Goal: Task Accomplishment & Management: Use online tool/utility

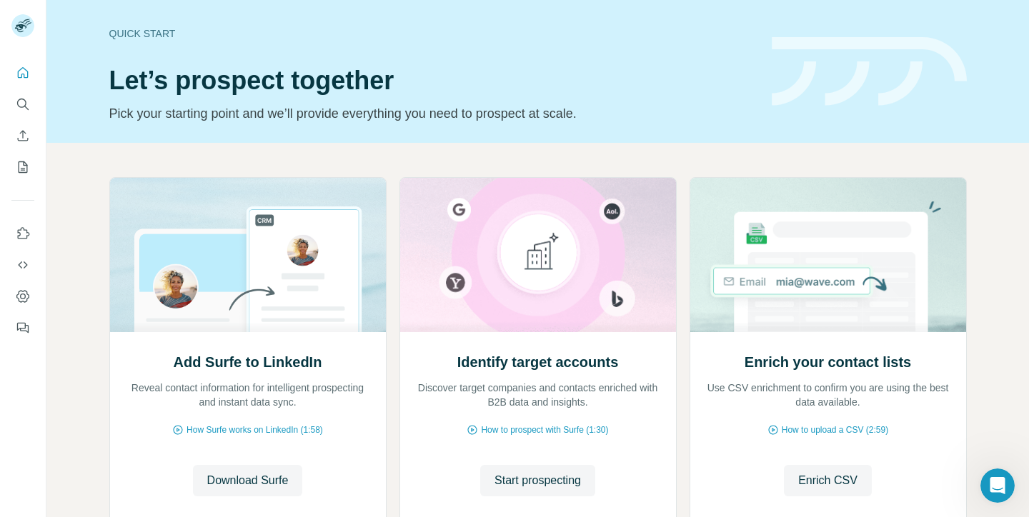
scroll to position [3036, 0]
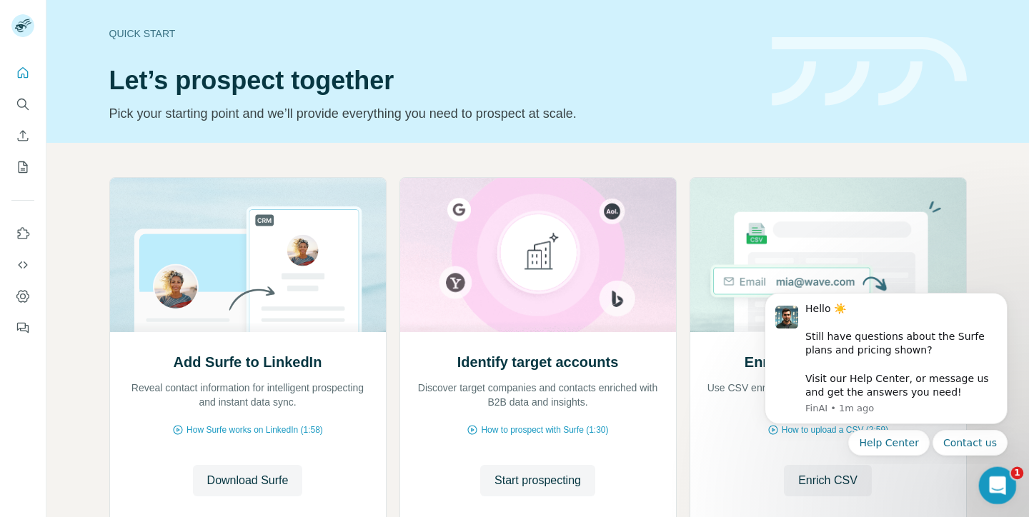
click at [984, 474] on div "Open Intercom Messenger" at bounding box center [995, 483] width 47 height 47
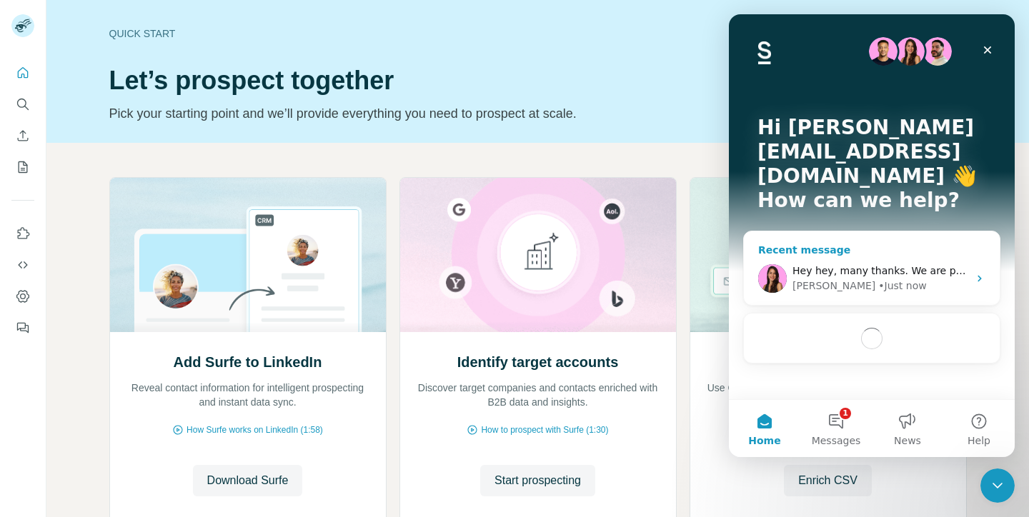
click at [891, 279] on div "[PERSON_NAME] • Just now" at bounding box center [880, 286] width 176 height 15
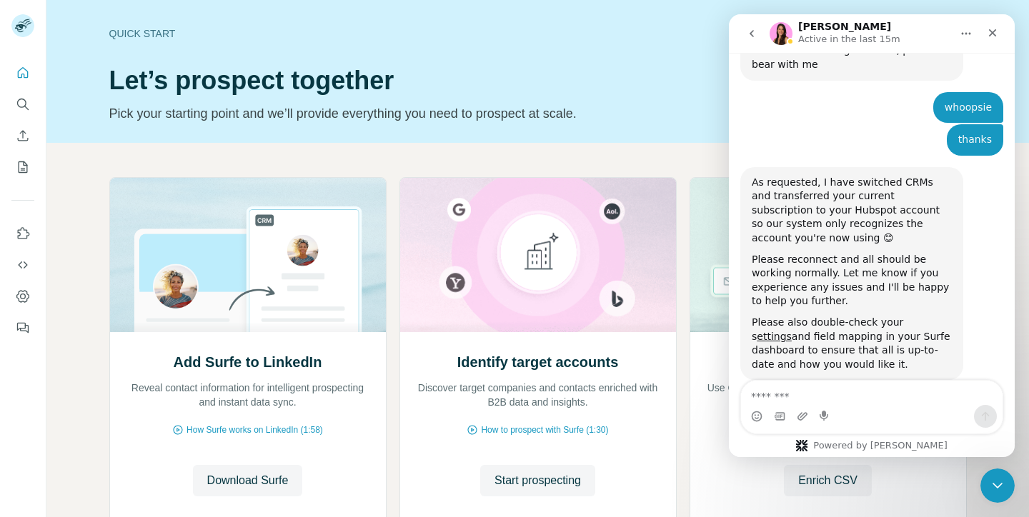
scroll to position [3135, 0]
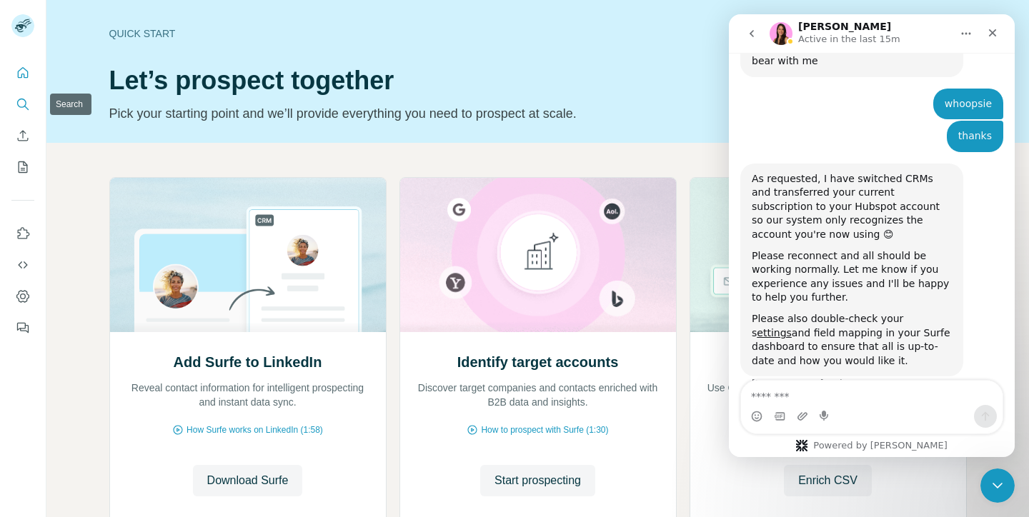
click at [21, 106] on icon "Search" at bounding box center [23, 104] width 14 height 14
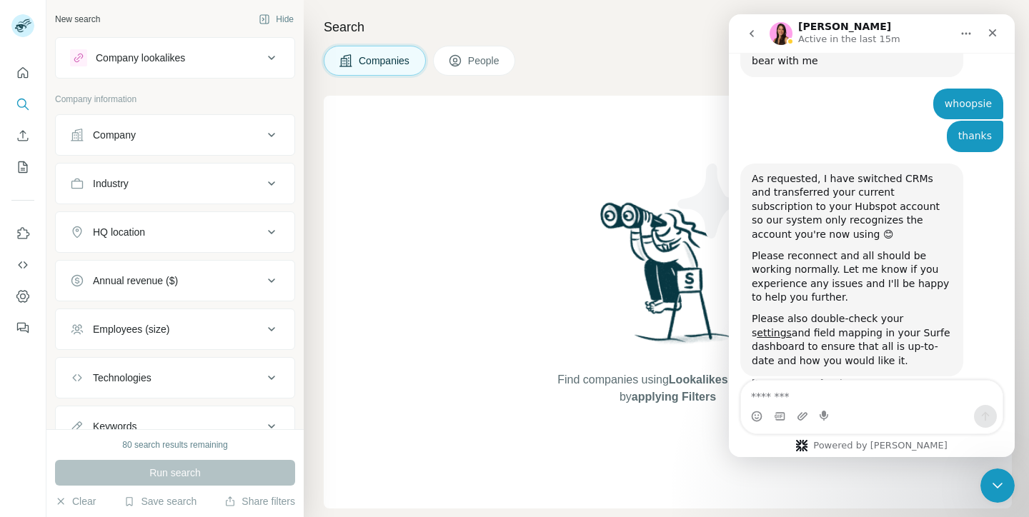
click at [172, 63] on div "Company lookalikes" at bounding box center [140, 58] width 89 height 14
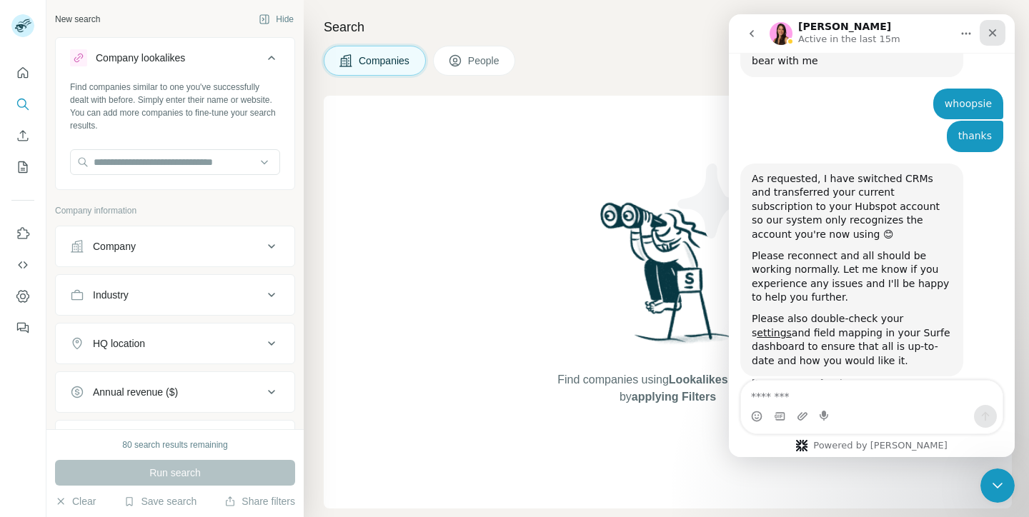
click at [995, 31] on icon "Close" at bounding box center [992, 32] width 11 height 11
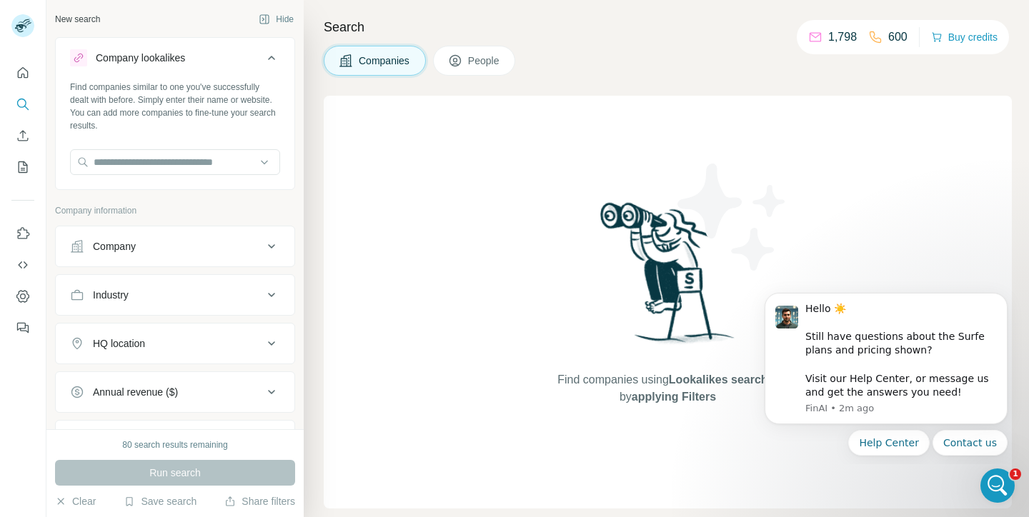
scroll to position [3135, 0]
click at [128, 161] on input "text" at bounding box center [175, 162] width 210 height 26
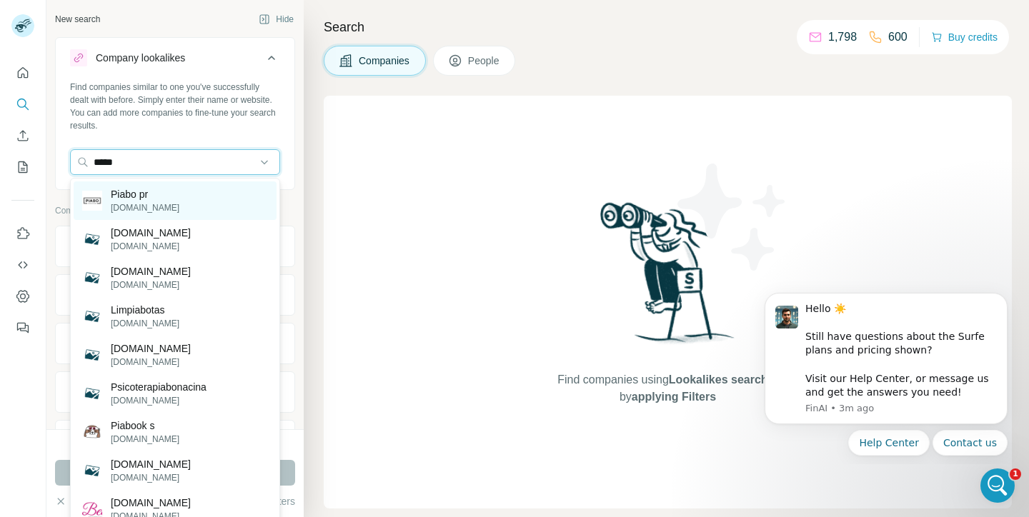
type input "*****"
click at [146, 201] on p "Piabo pr" at bounding box center [145, 194] width 69 height 14
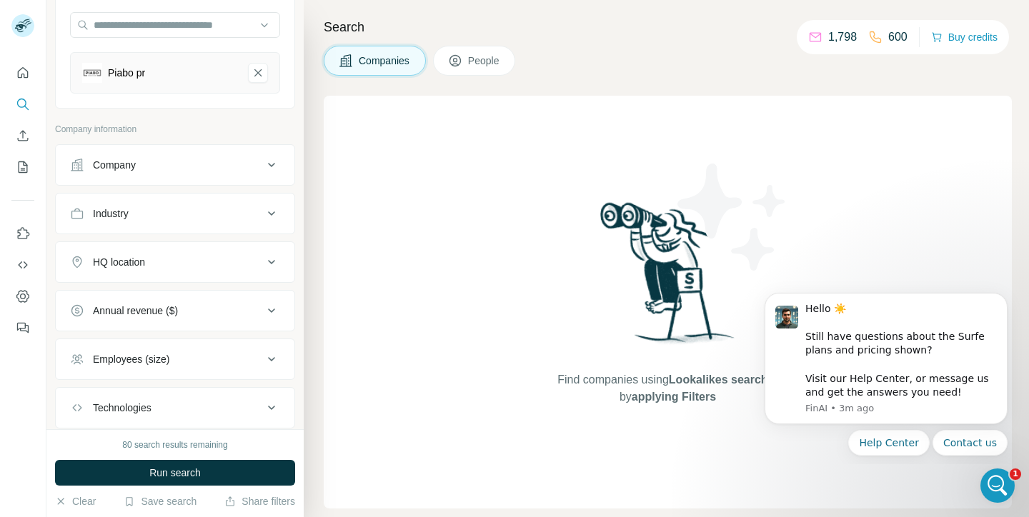
scroll to position [155, 0]
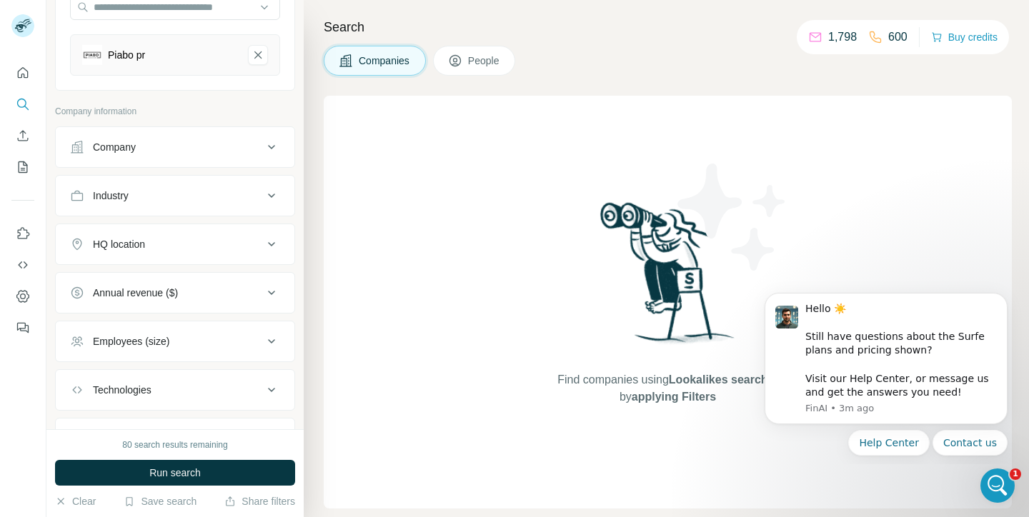
click at [146, 256] on button "HQ location" at bounding box center [175, 244] width 239 height 34
click at [138, 279] on input "text" at bounding box center [175, 280] width 210 height 26
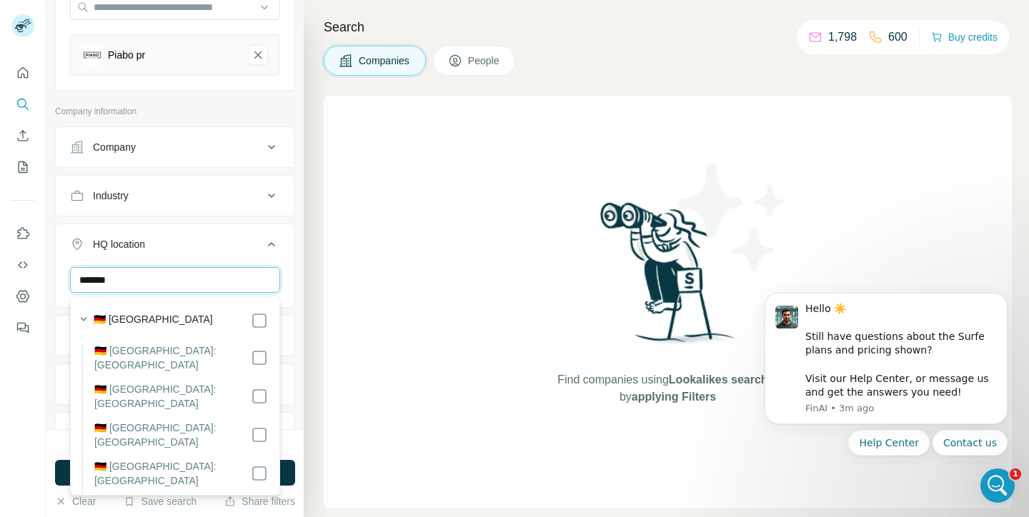
type input "*******"
click at [142, 320] on label "🇩🇪 [GEOGRAPHIC_DATA]" at bounding box center [153, 320] width 119 height 17
click at [307, 243] on div "Search Companies People Find companies using Lookalikes search or by applying F…" at bounding box center [666, 258] width 725 height 517
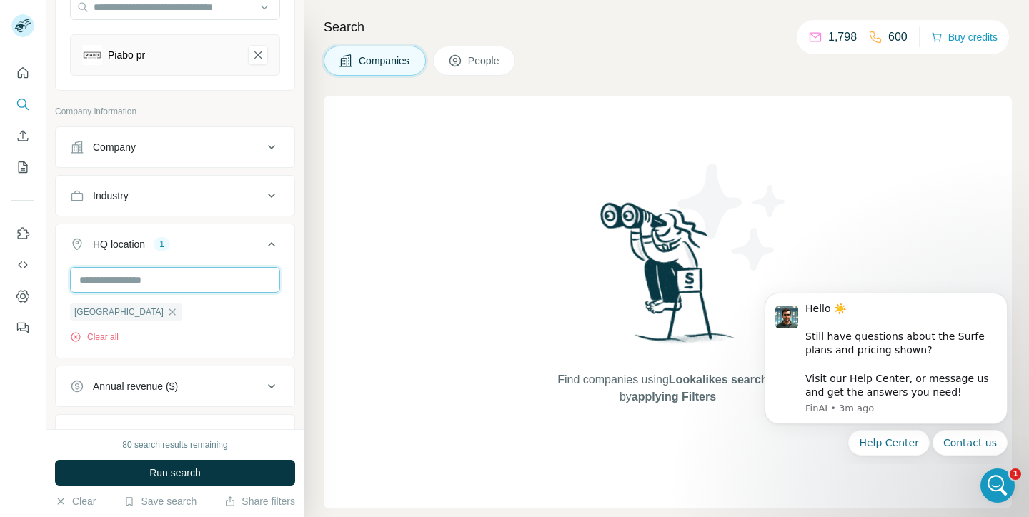
click at [159, 281] on input "text" at bounding box center [175, 280] width 210 height 26
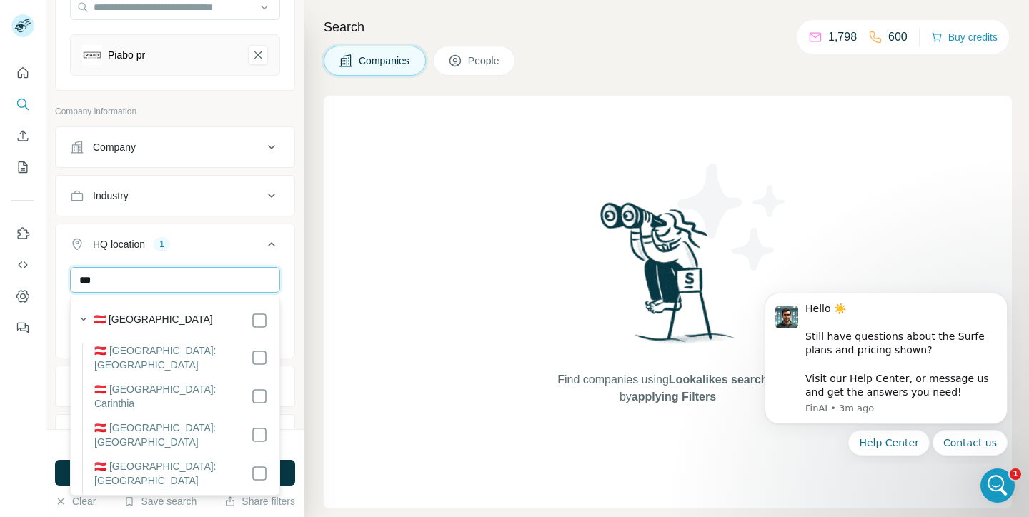
type input "***"
click at [156, 318] on div "🇦🇹 [GEOGRAPHIC_DATA]" at bounding box center [181, 320] width 174 height 17
click at [177, 279] on input "***" at bounding box center [175, 280] width 210 height 26
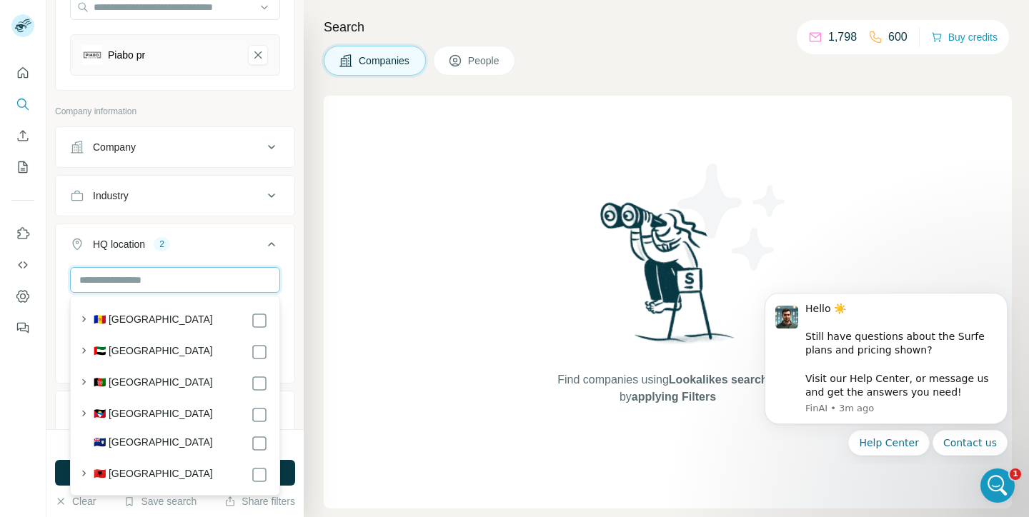
scroll to position [3190, 0]
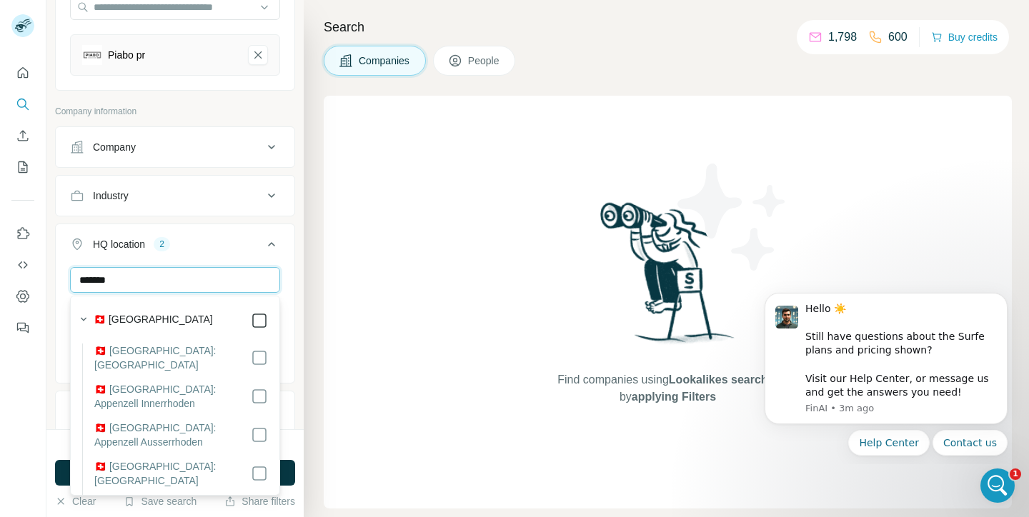
type input "*******"
click at [306, 290] on div "Search Companies People Find companies using Lookalikes search or by applying F…" at bounding box center [666, 258] width 725 height 517
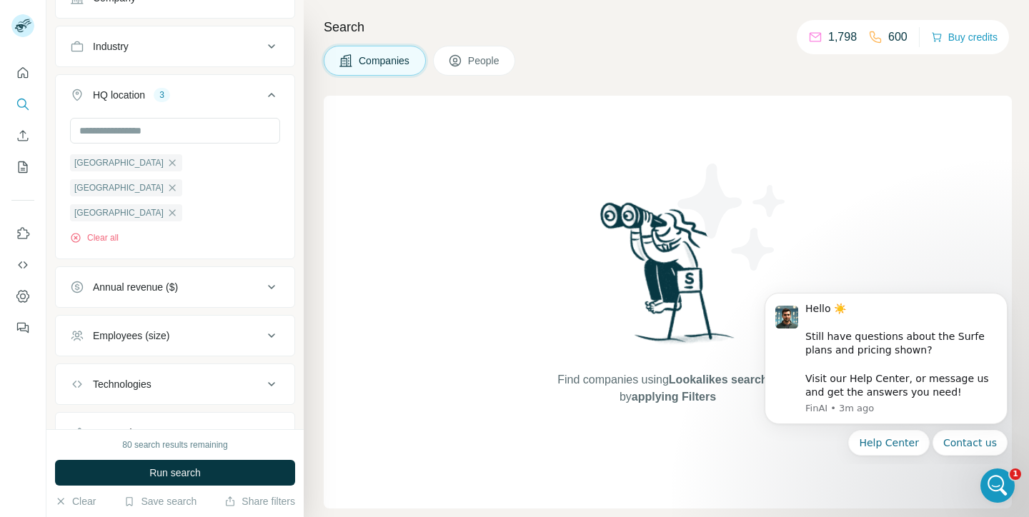
scroll to position [301, 0]
click at [199, 331] on div "Employees (size)" at bounding box center [166, 338] width 193 height 14
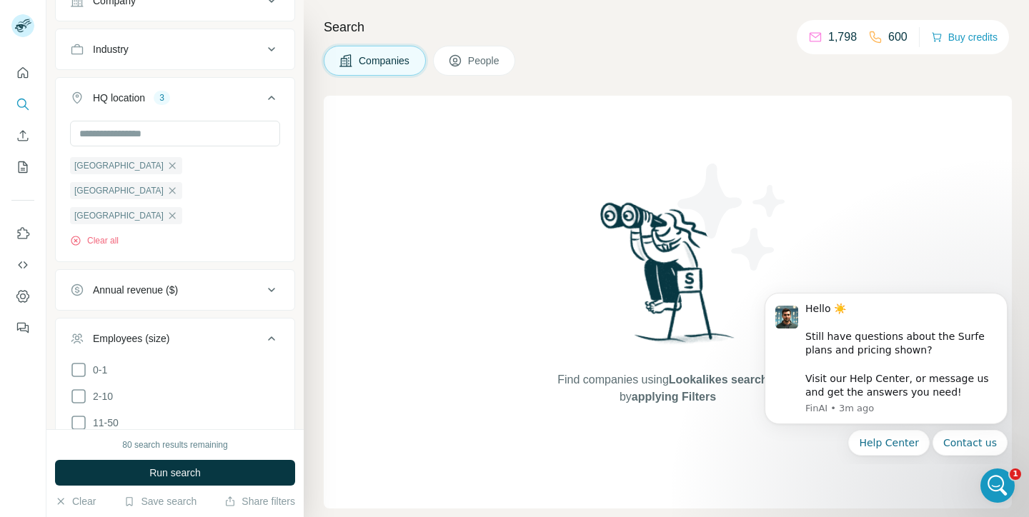
click at [68, 361] on div "0-1 2-10 11-50 [PHONE_NUMBER] 501-1K 1K-5K 5K-10K 10K-50K 50K-100K 100K-500K 50…" at bounding box center [175, 521] width 239 height 320
click at [78, 388] on icon at bounding box center [78, 396] width 17 height 17
click at [78, 361] on icon at bounding box center [78, 369] width 17 height 17
click at [78, 414] on icon at bounding box center [78, 422] width 17 height 17
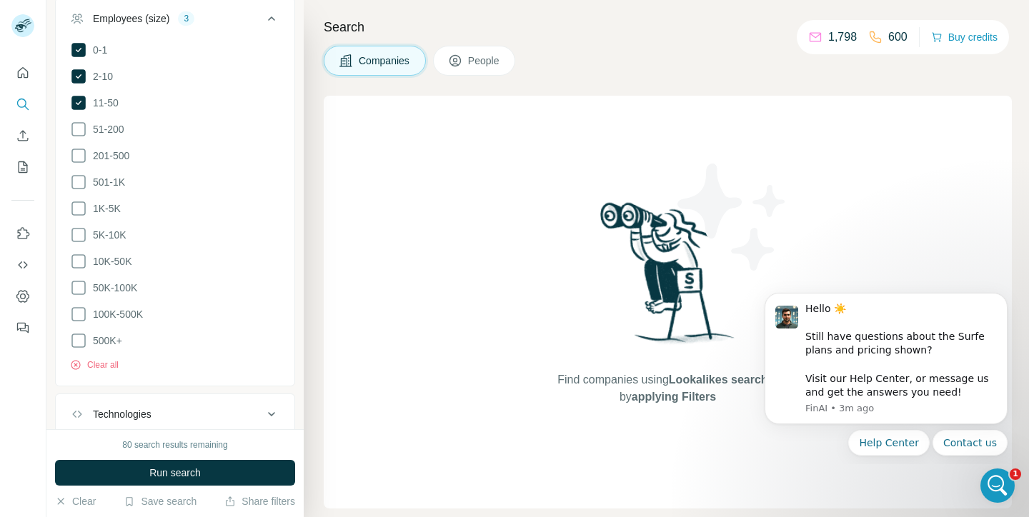
scroll to position [662, 0]
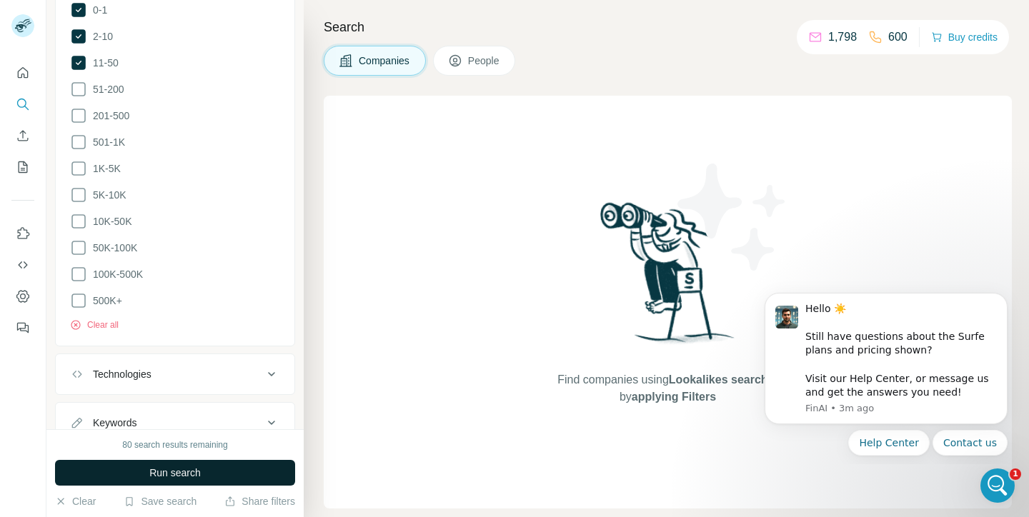
click at [191, 472] on span "Run search" at bounding box center [174, 473] width 51 height 14
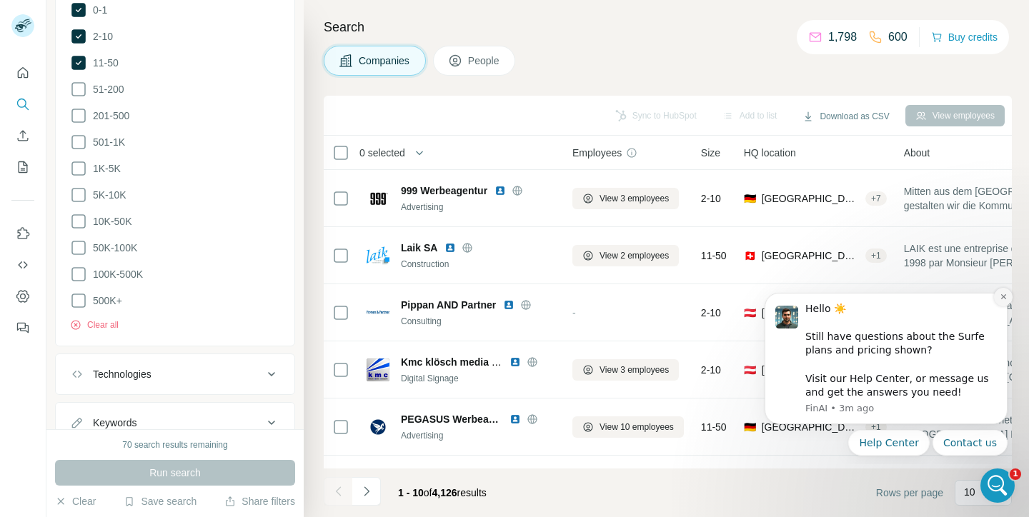
click at [1004, 291] on button "Dismiss notification" at bounding box center [1003, 297] width 19 height 19
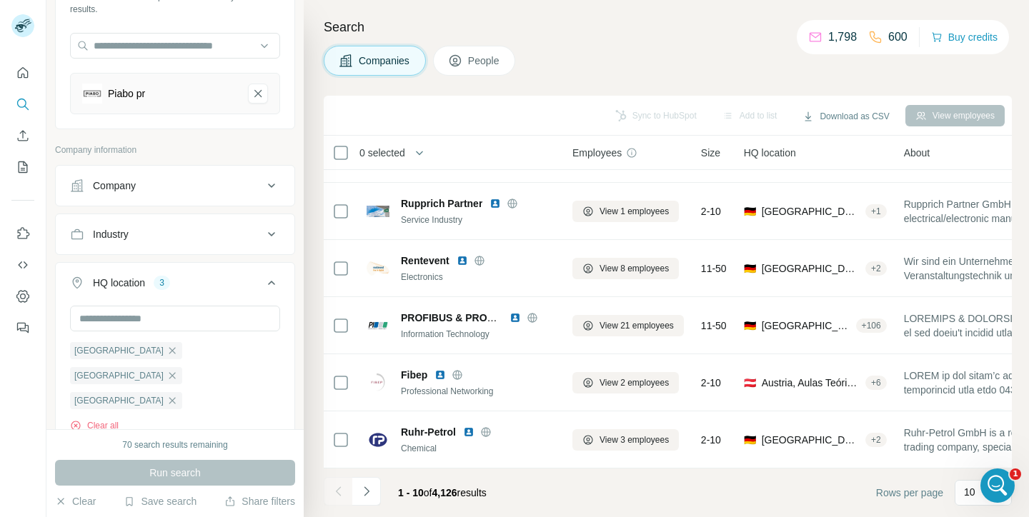
scroll to position [124, 0]
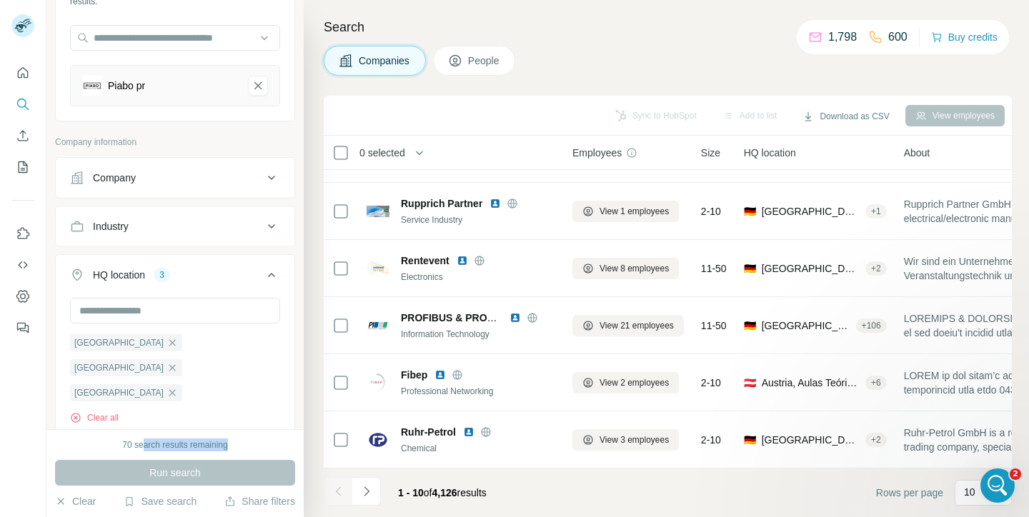
drag, startPoint x: 141, startPoint y: 449, endPoint x: 236, endPoint y: 449, distance: 94.3
click at [236, 449] on div "70 search results remaining" at bounding box center [175, 445] width 240 height 13
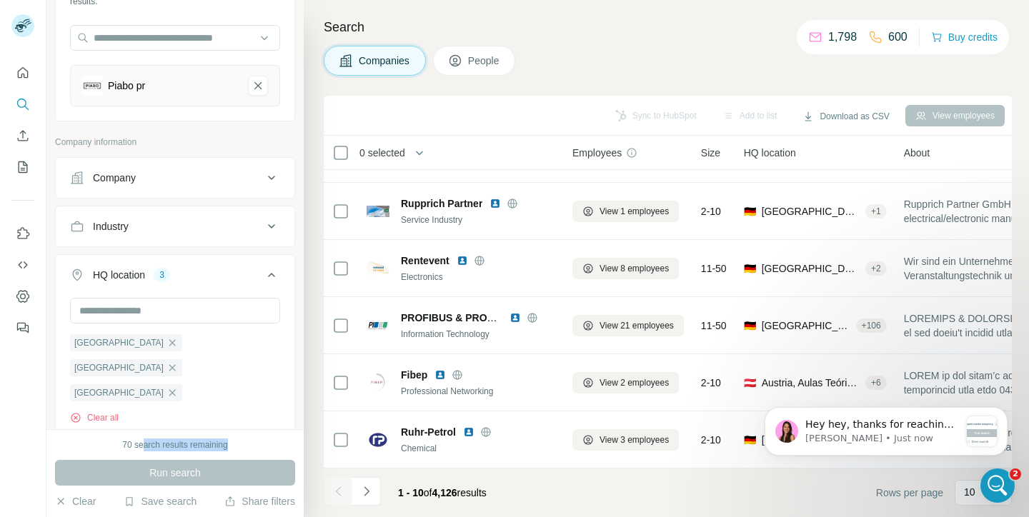
click at [236, 449] on div "70 search results remaining" at bounding box center [175, 445] width 240 height 13
click at [788, 66] on div "Companies People" at bounding box center [668, 61] width 688 height 30
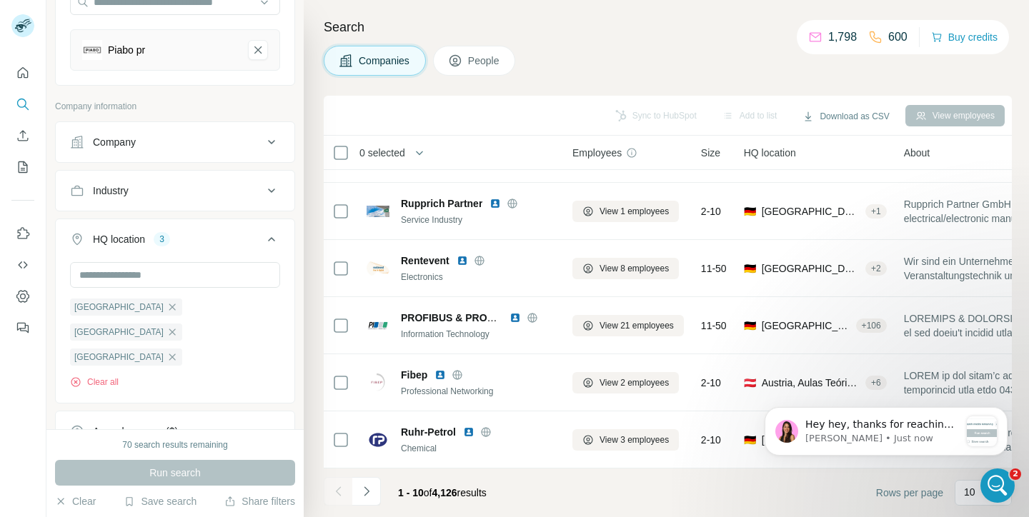
scroll to position [162, 0]
click at [913, 432] on p "[PERSON_NAME] • Just now" at bounding box center [882, 438] width 154 height 13
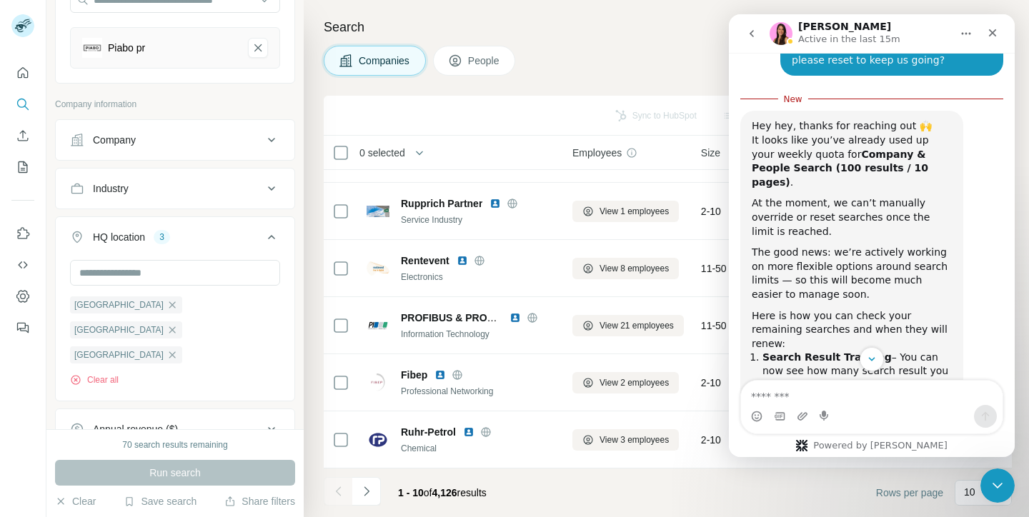
scroll to position [3533, 0]
drag, startPoint x: 809, startPoint y: 113, endPoint x: 809, endPoint y: 122, distance: 9.3
click at [809, 245] on div "The good news: we’re actively working on more flexible options around search li…" at bounding box center [852, 273] width 200 height 56
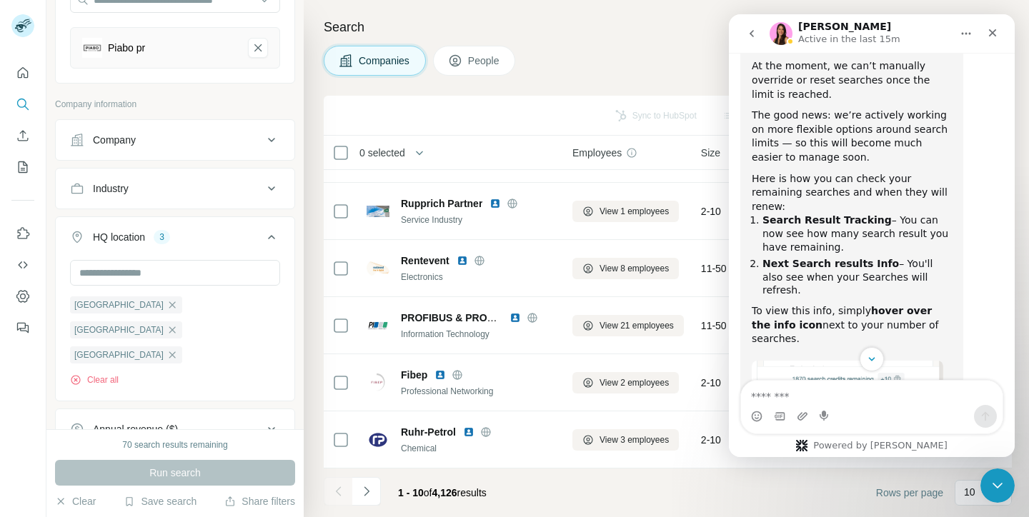
scroll to position [3674, 0]
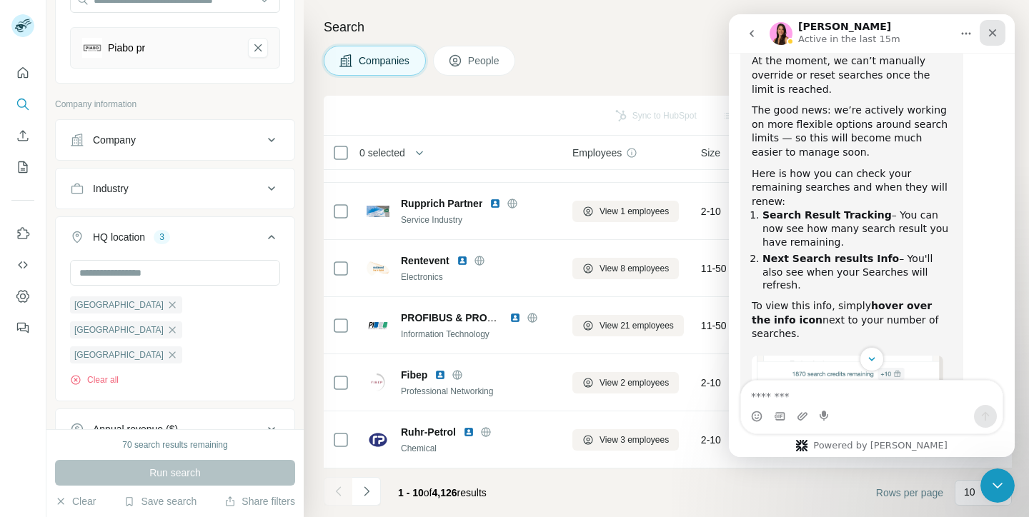
click at [999, 33] on div "Close" at bounding box center [992, 33] width 26 height 26
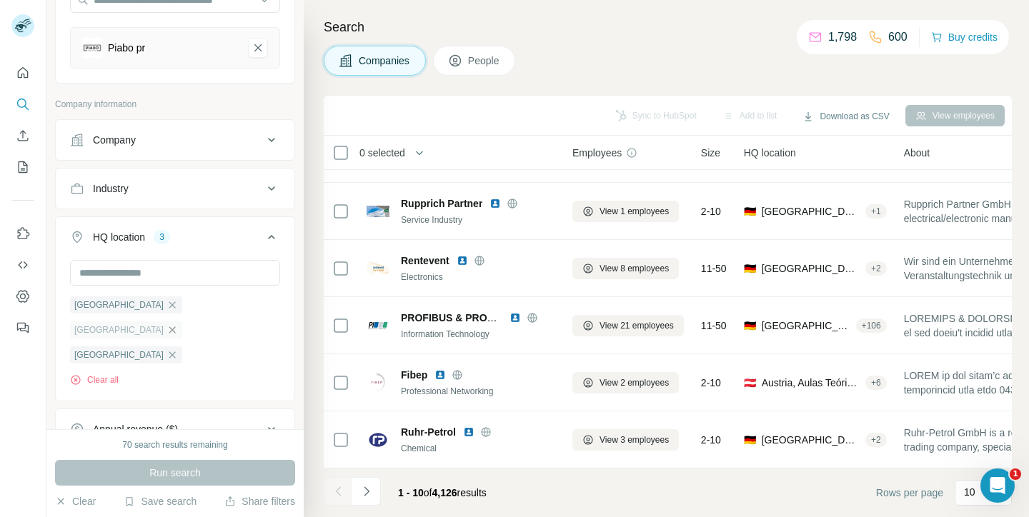
click at [176, 324] on icon "button" at bounding box center [171, 329] width 11 height 11
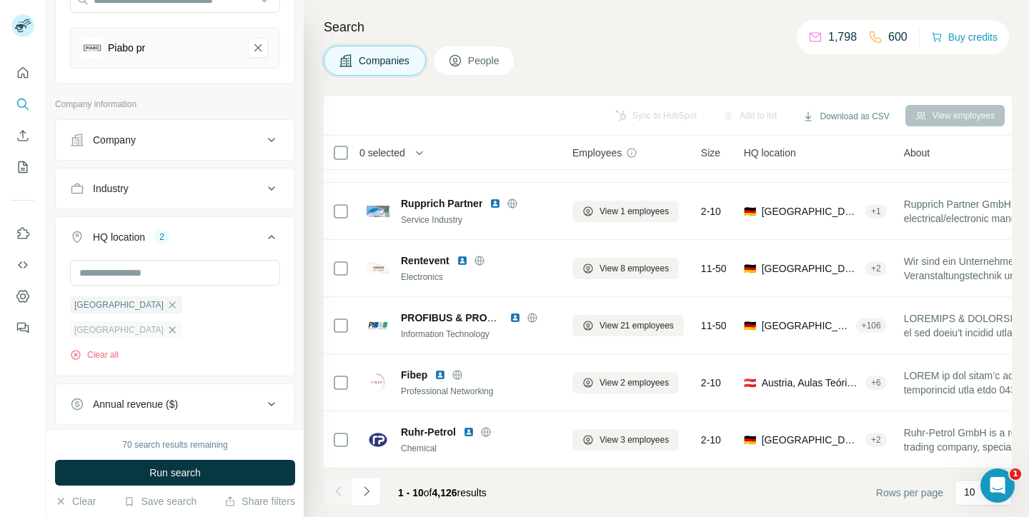
click at [178, 324] on icon "button" at bounding box center [171, 329] width 11 height 11
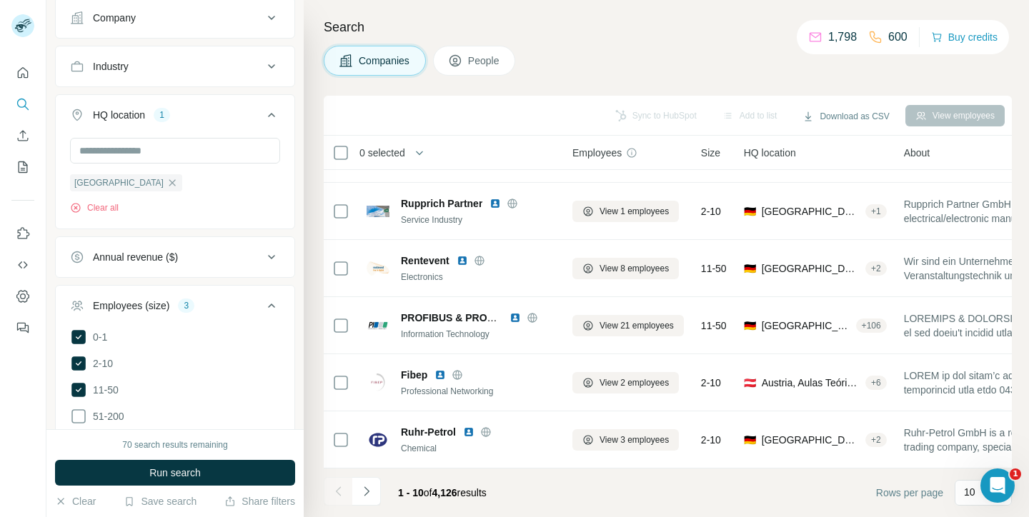
scroll to position [286, 0]
click at [77, 329] on icon at bounding box center [78, 335] width 14 height 14
click at [79, 358] on icon at bounding box center [78, 361] width 14 height 14
click at [79, 387] on icon at bounding box center [79, 388] width 6 height 4
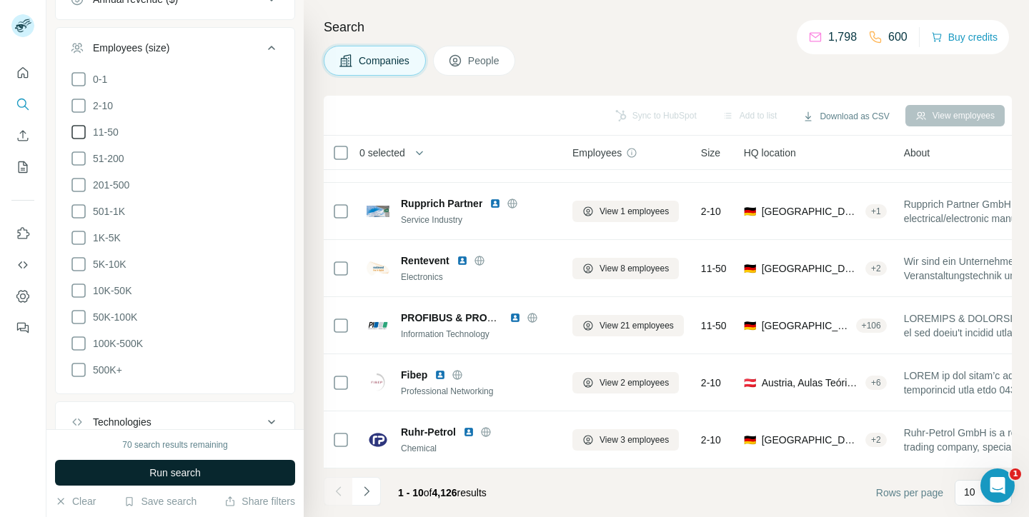
scroll to position [608, 0]
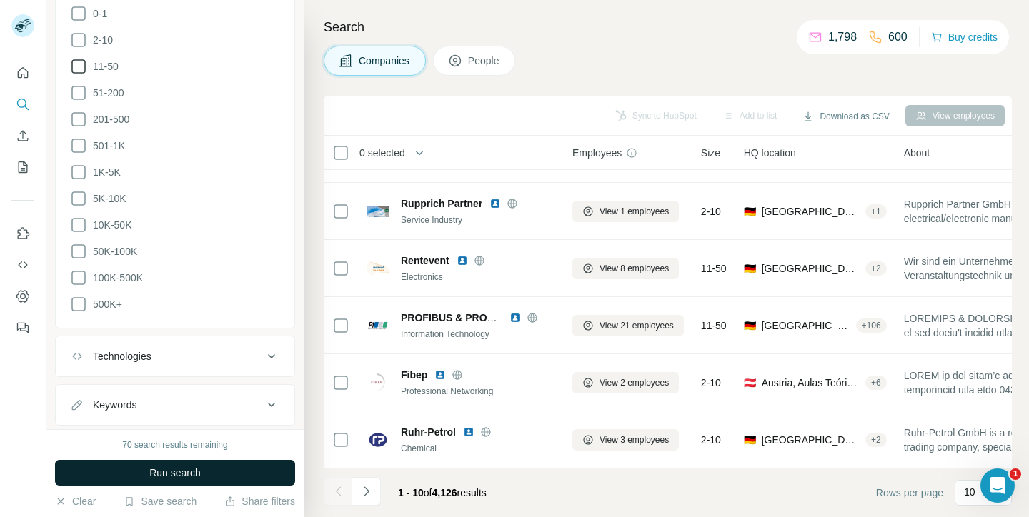
click at [222, 467] on button "Run search" at bounding box center [175, 473] width 240 height 26
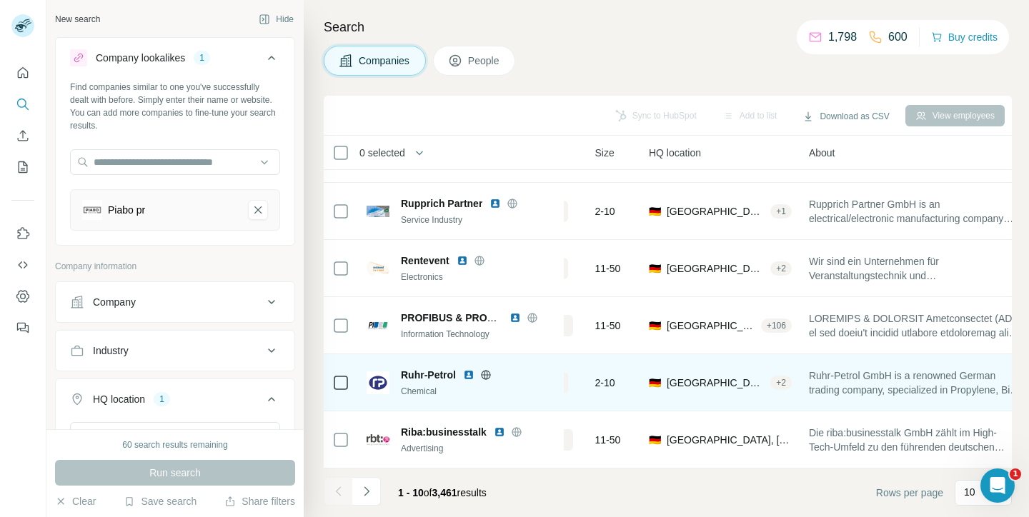
scroll to position [273, 0]
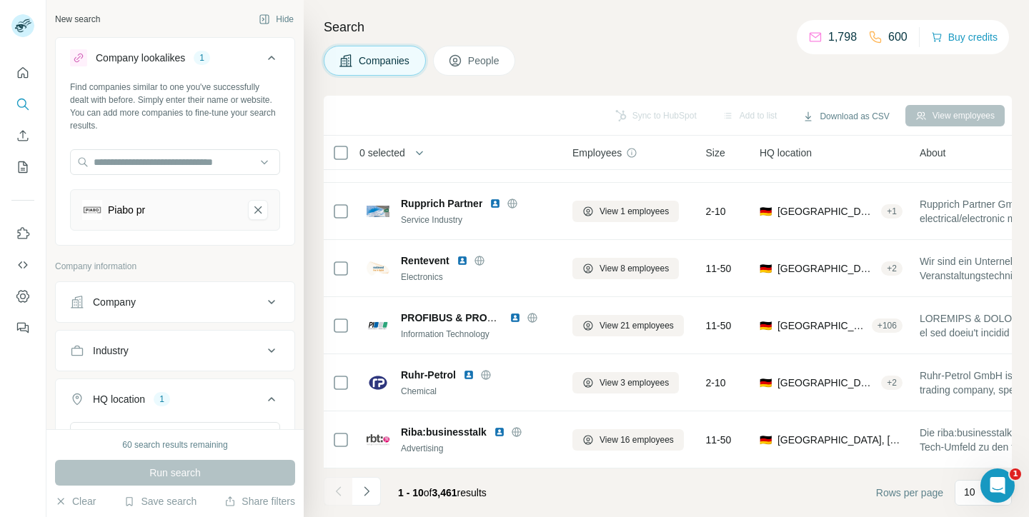
click at [279, 53] on icon at bounding box center [271, 57] width 17 height 17
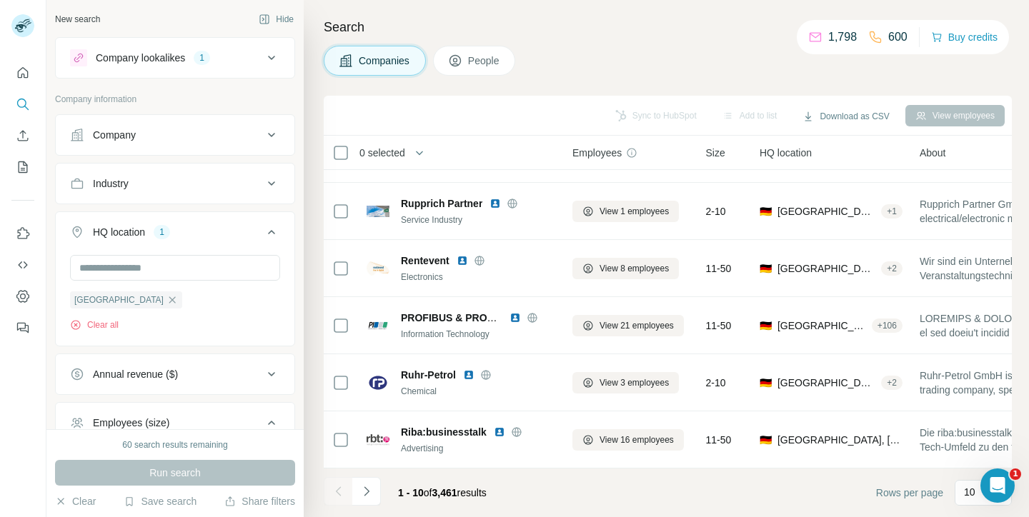
click at [264, 229] on icon at bounding box center [271, 232] width 17 height 17
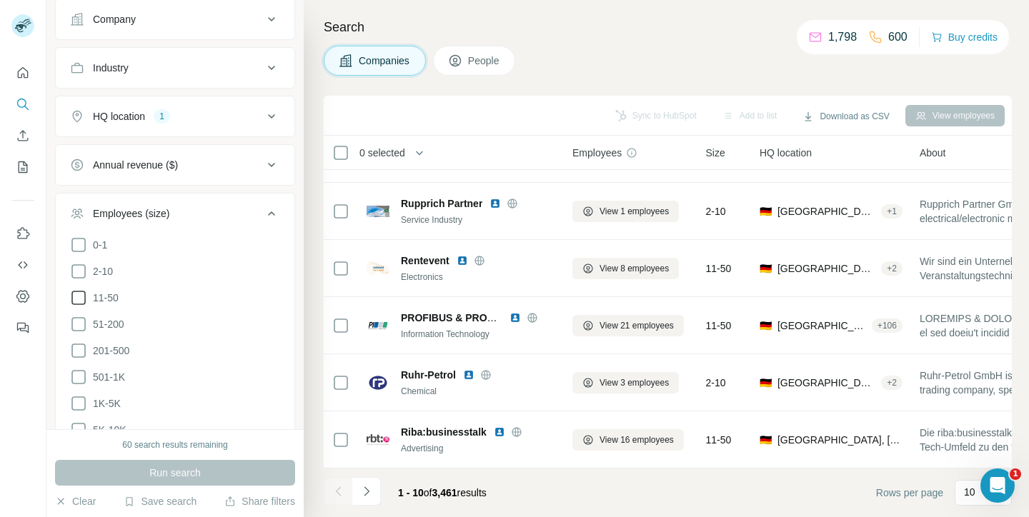
scroll to position [225, 0]
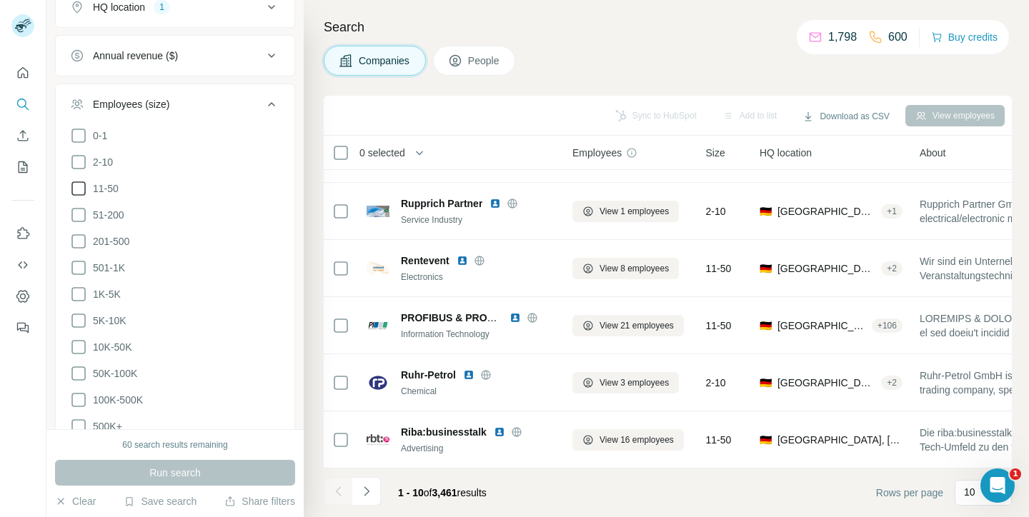
click at [270, 106] on icon at bounding box center [271, 104] width 17 height 17
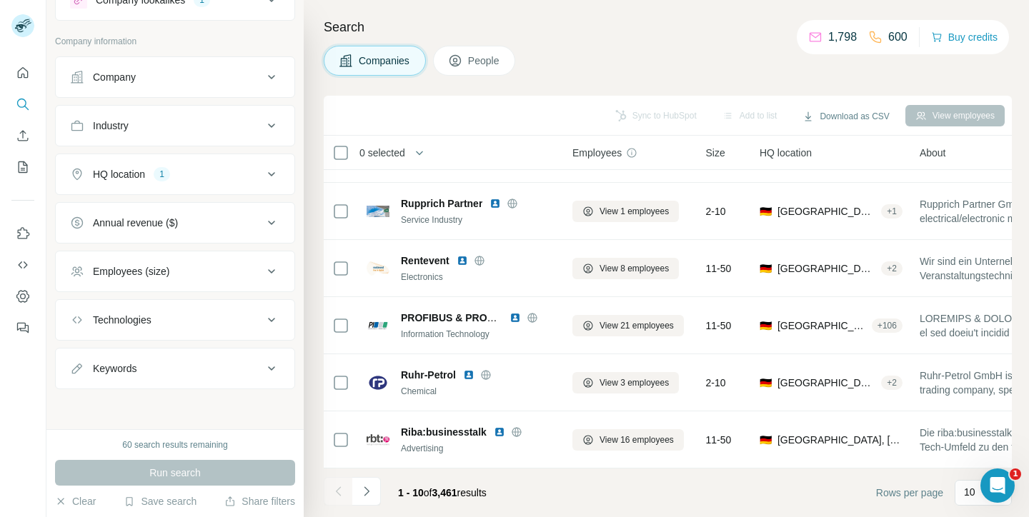
scroll to position [0, 0]
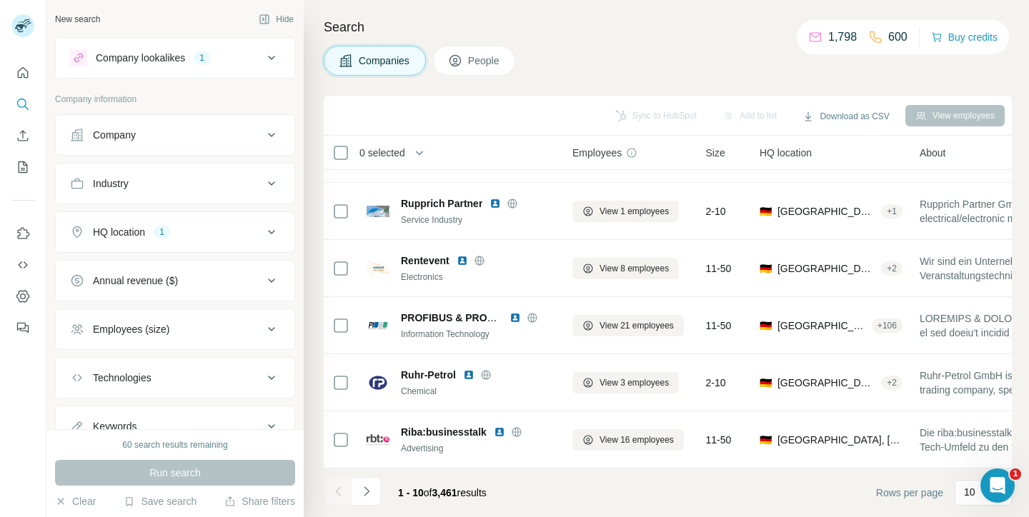
click at [489, 55] on span "People" at bounding box center [484, 61] width 33 height 14
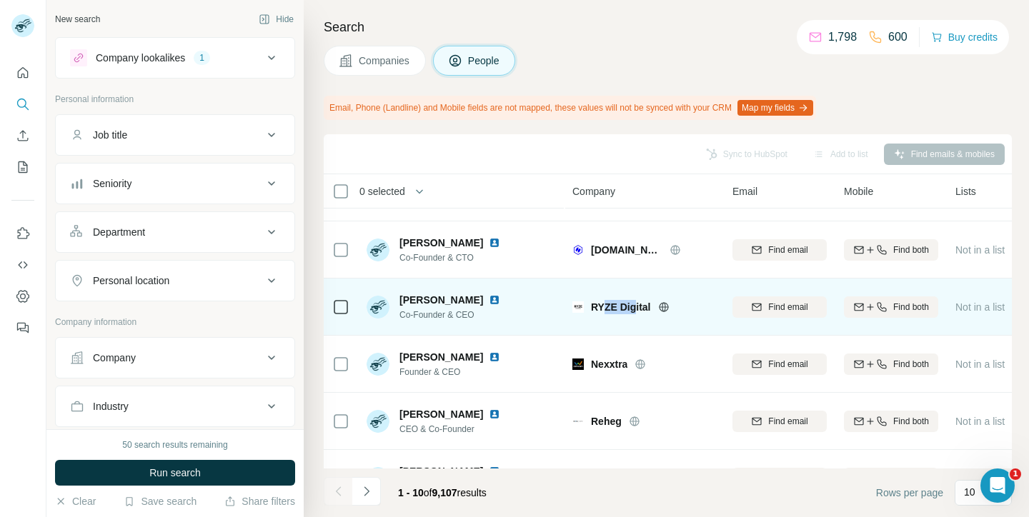
drag, startPoint x: 602, startPoint y: 309, endPoint x: 637, endPoint y: 309, distance: 35.7
click at [637, 309] on span "RYZE Digital" at bounding box center [621, 307] width 60 height 14
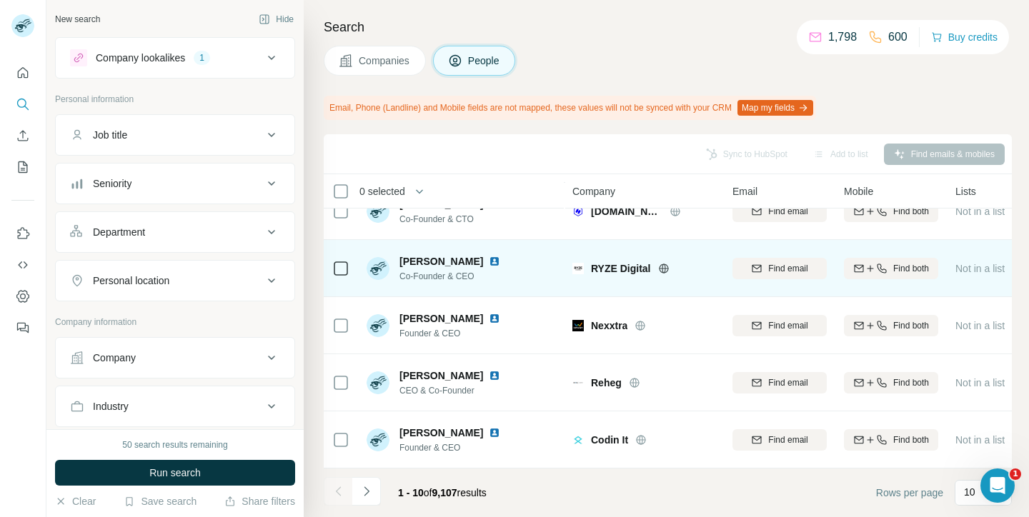
scroll to position [32, 0]
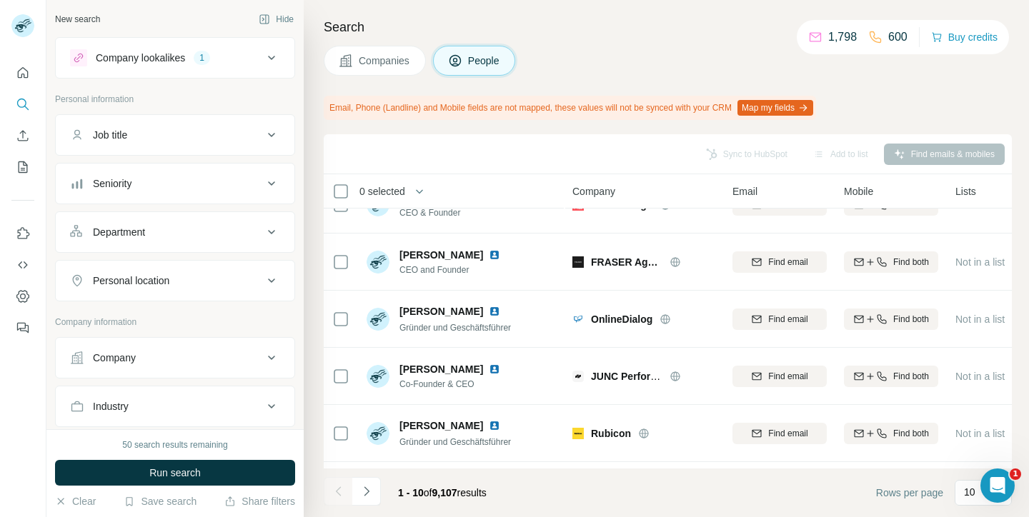
click at [386, 64] on span "Companies" at bounding box center [385, 61] width 52 height 14
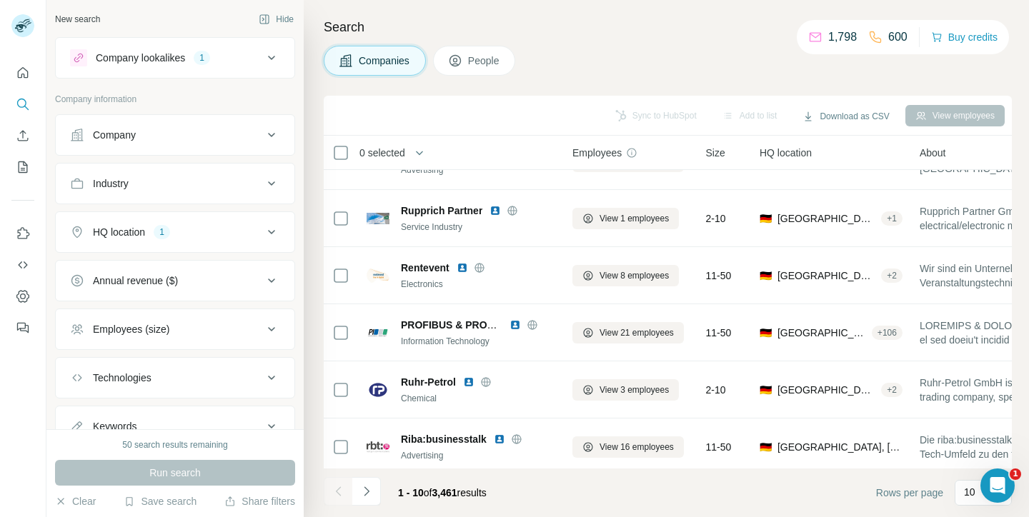
scroll to position [273, 0]
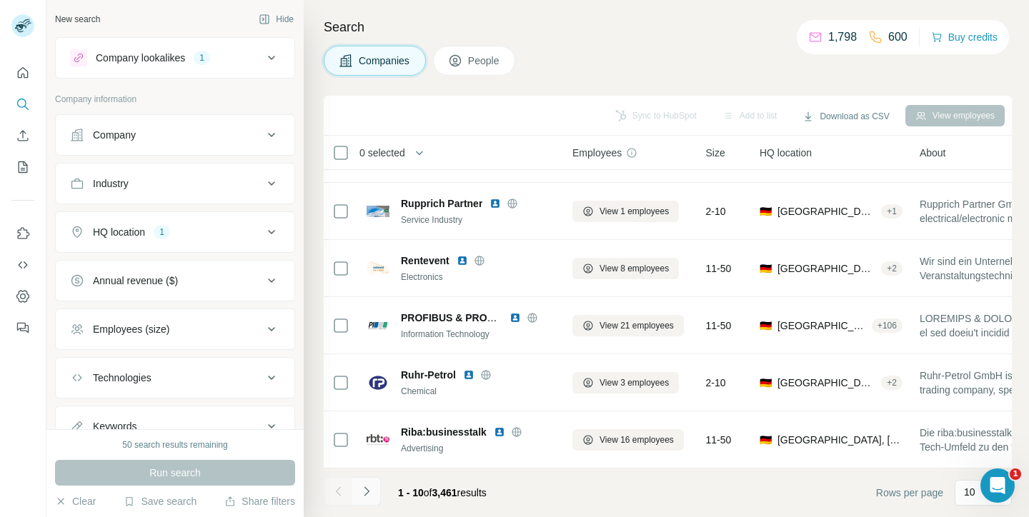
click at [366, 491] on icon "Navigate to next page" at bounding box center [366, 491] width 14 height 14
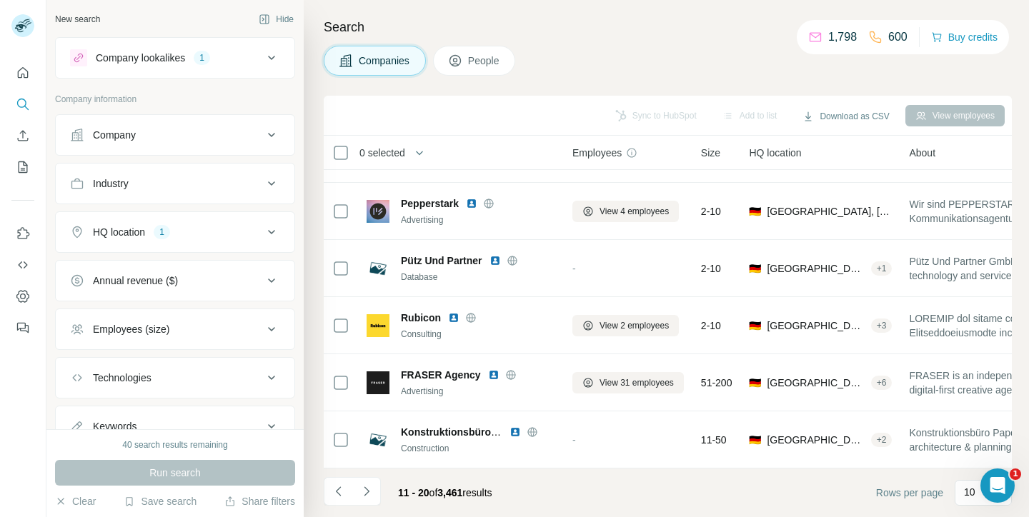
click at [157, 60] on div "Company lookalikes" at bounding box center [140, 58] width 89 height 14
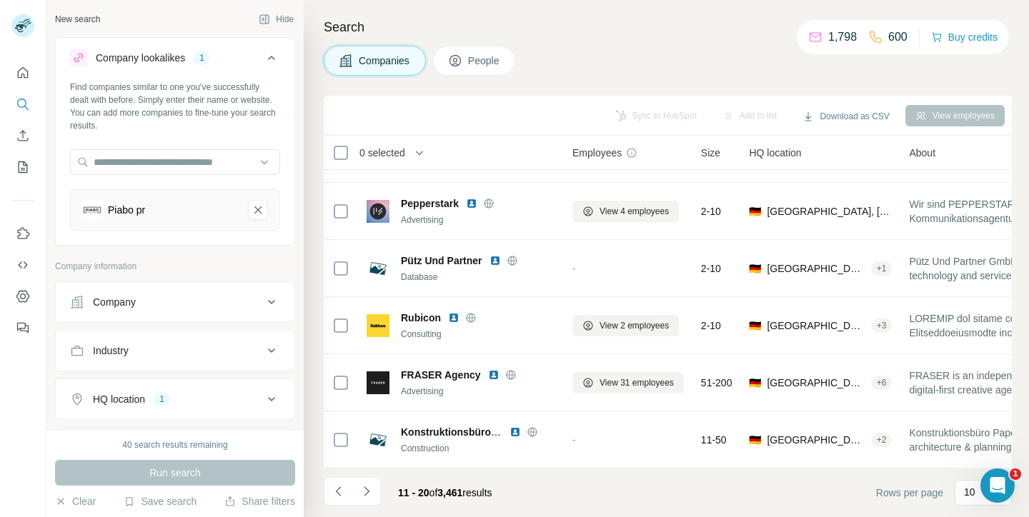
click at [153, 354] on div "Industry" at bounding box center [166, 351] width 193 height 14
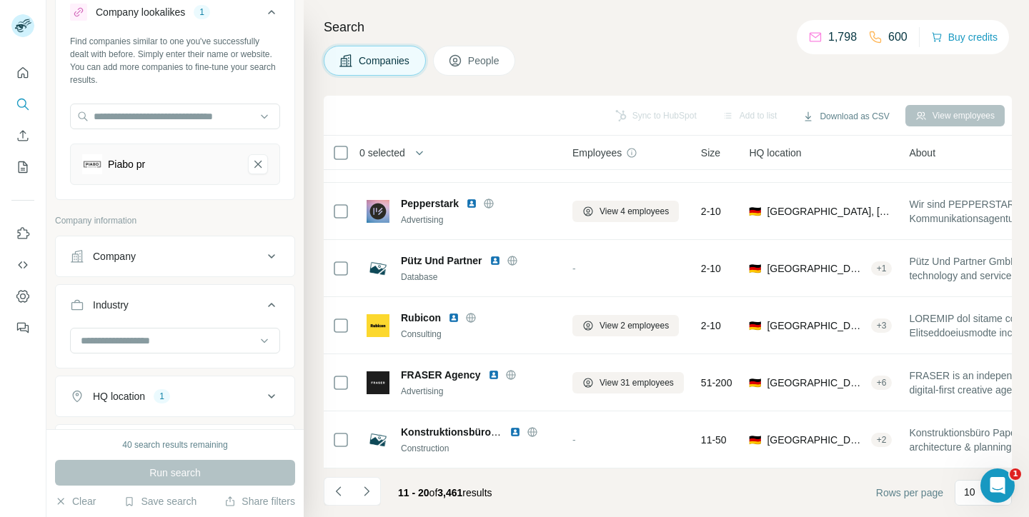
scroll to position [95, 0]
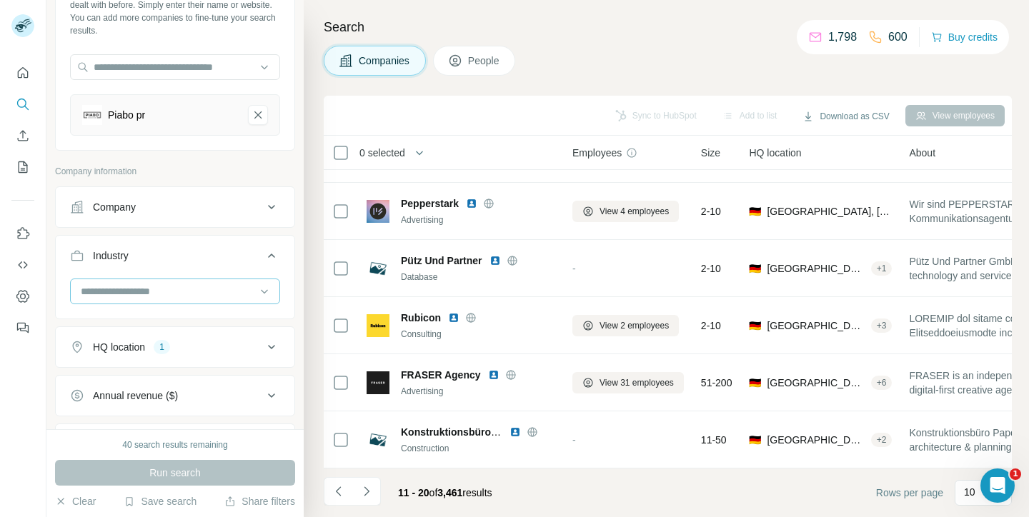
click at [160, 291] on input at bounding box center [167, 292] width 176 height 16
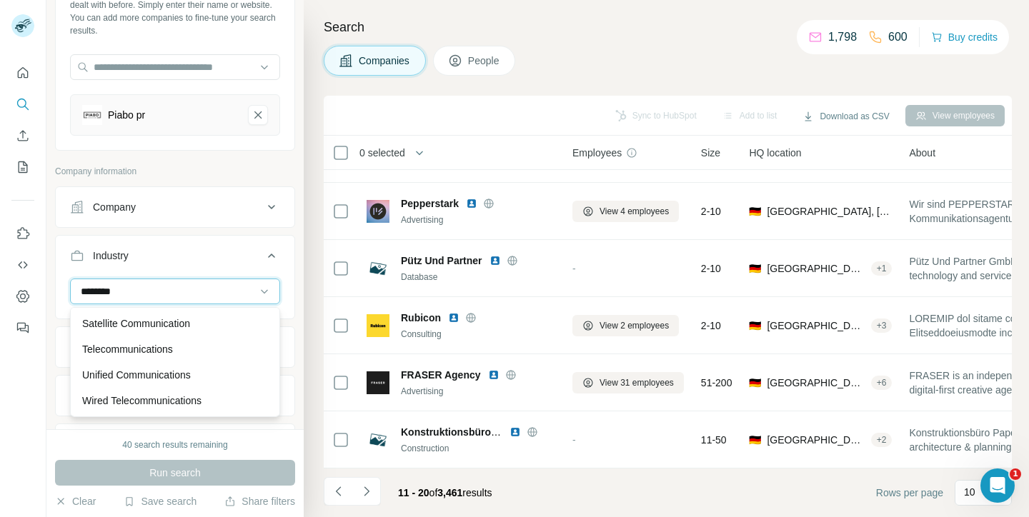
scroll to position [117, 0]
type input "**********"
type input "*****"
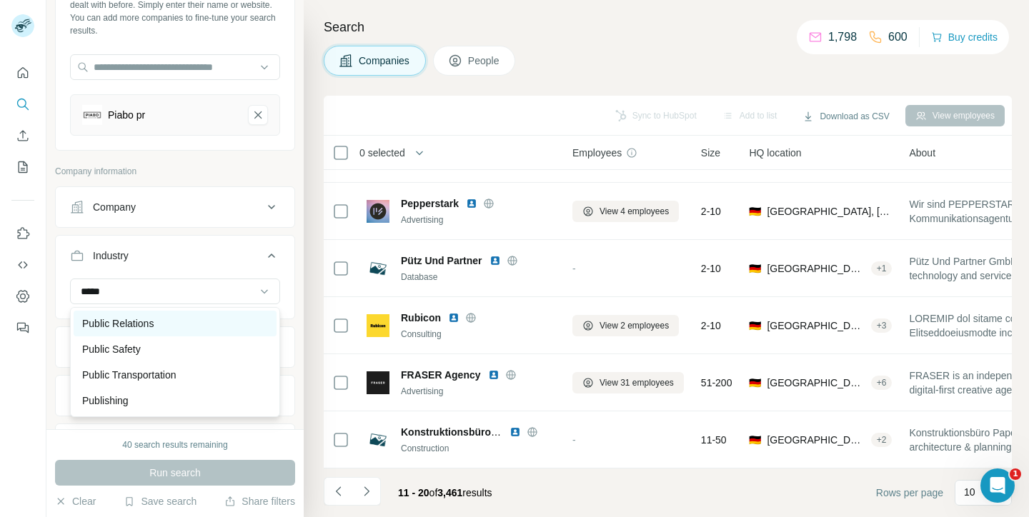
click at [184, 323] on div "Public Relations" at bounding box center [175, 323] width 186 height 14
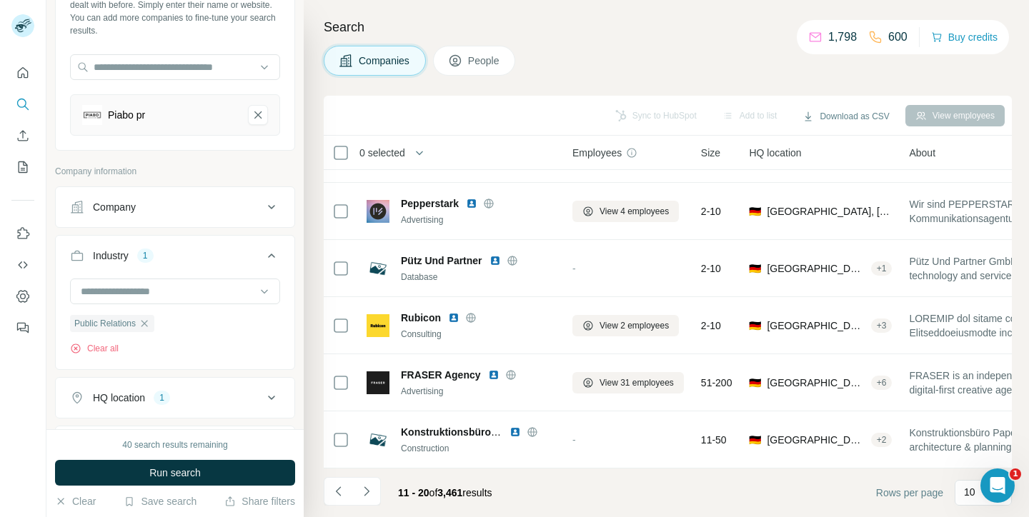
scroll to position [104, 0]
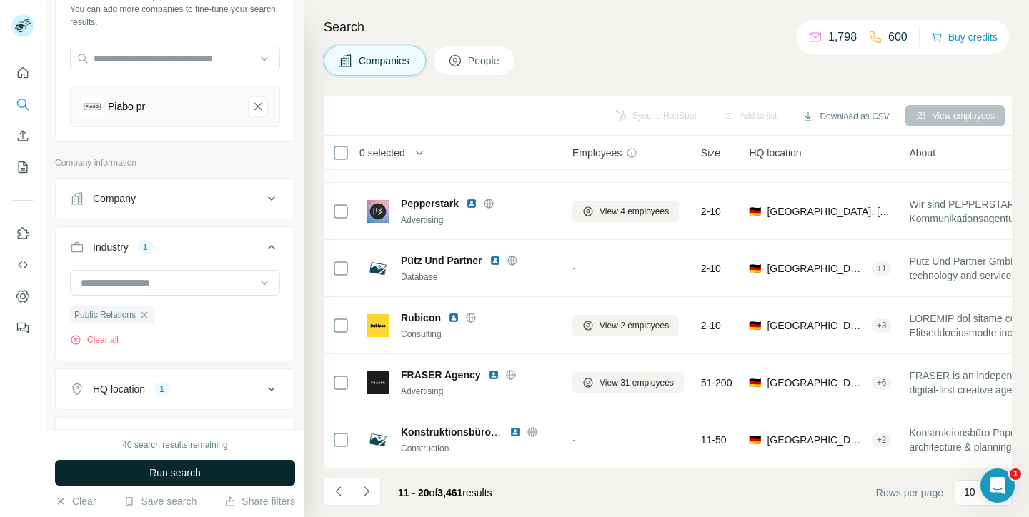
click at [221, 474] on button "Run search" at bounding box center [175, 473] width 240 height 26
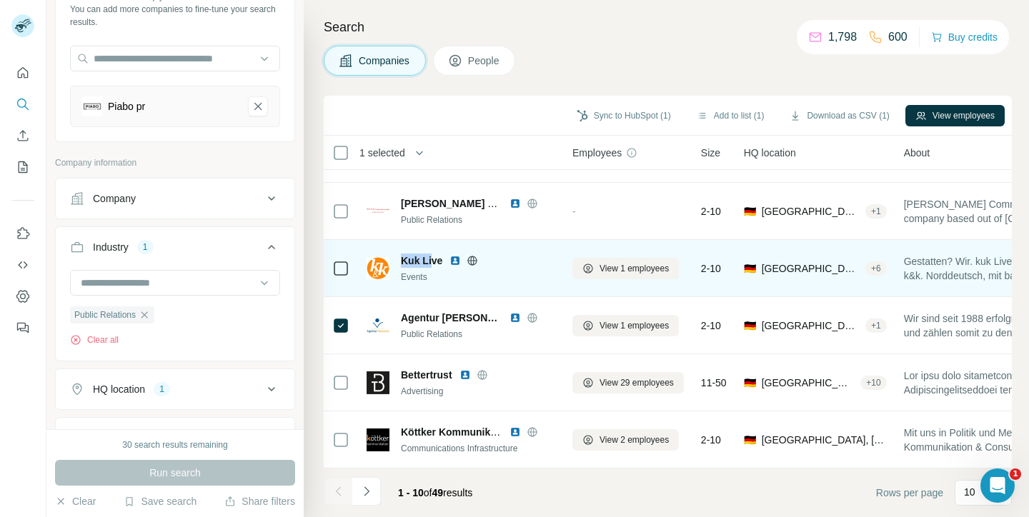
drag, startPoint x: 404, startPoint y: 261, endPoint x: 431, endPoint y: 261, distance: 27.1
click at [431, 261] on span "Kuk Live" at bounding box center [421, 261] width 41 height 14
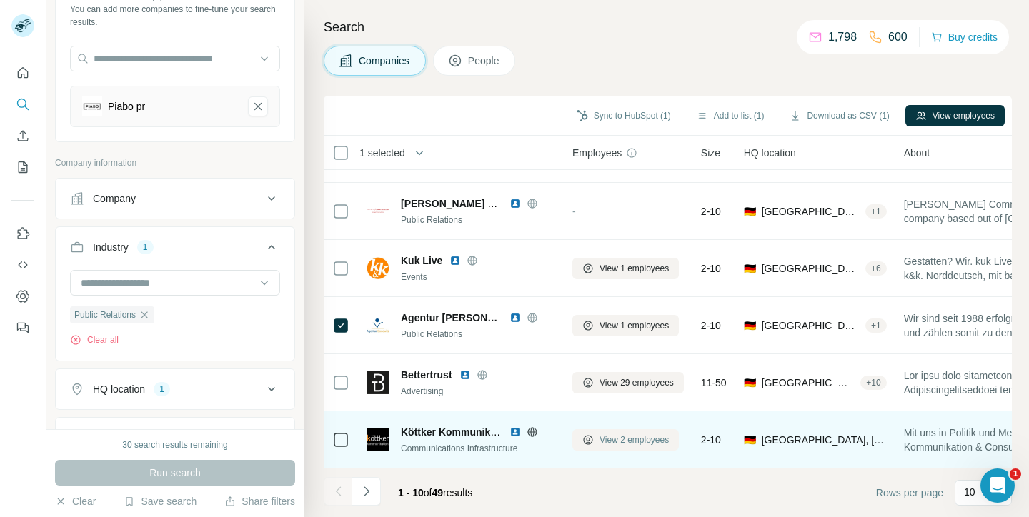
click at [632, 436] on span "View 2 employees" at bounding box center [633, 440] width 69 height 13
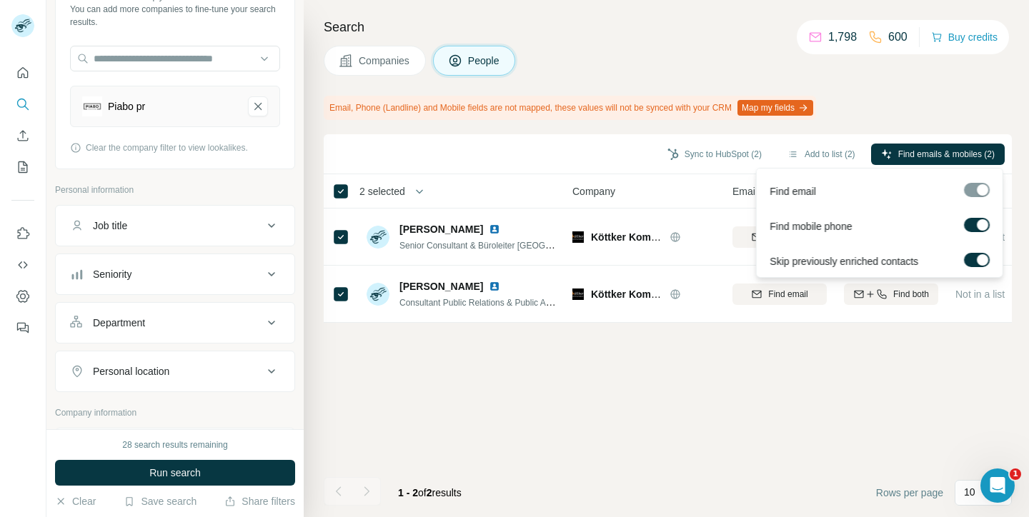
click at [972, 227] on label at bounding box center [977, 225] width 26 height 14
click at [973, 269] on div "Skip previously enriched contacts" at bounding box center [879, 258] width 240 height 35
click at [973, 261] on label at bounding box center [977, 260] width 26 height 14
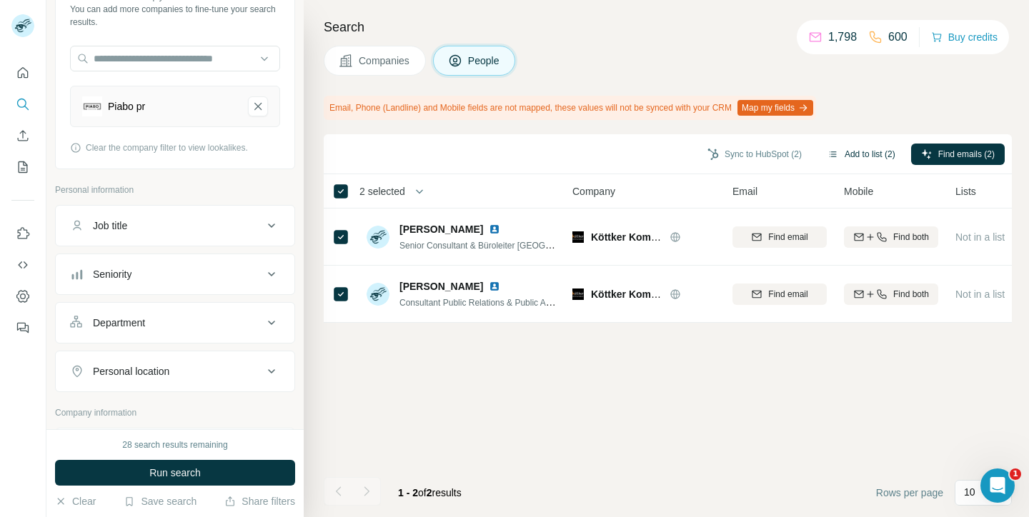
click at [864, 152] on button "Add to list (2)" at bounding box center [861, 154] width 88 height 21
click at [861, 153] on button "Add to list (2)" at bounding box center [861, 154] width 88 height 21
click at [750, 151] on button "Sync to HubSpot (2)" at bounding box center [754, 154] width 114 height 21
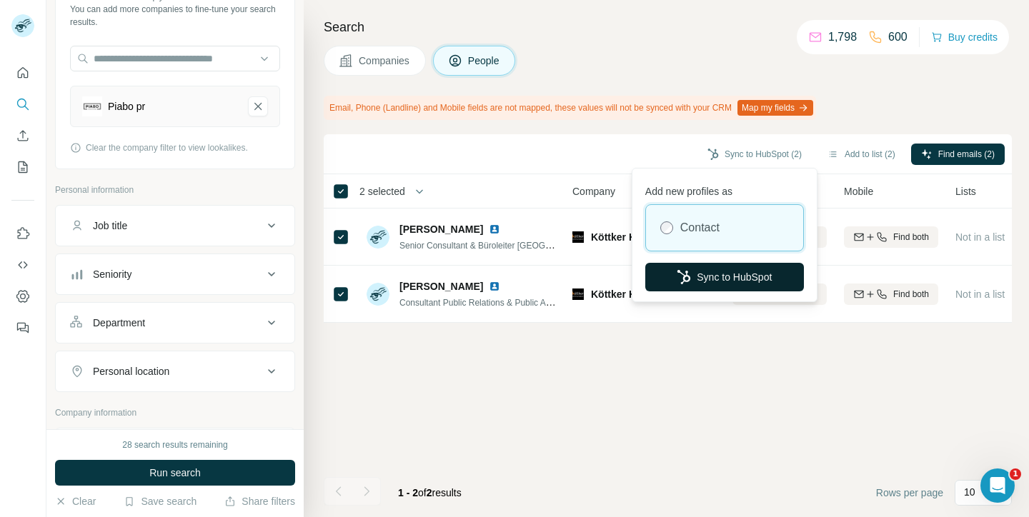
click at [708, 281] on button "Sync to HubSpot" at bounding box center [724, 277] width 159 height 29
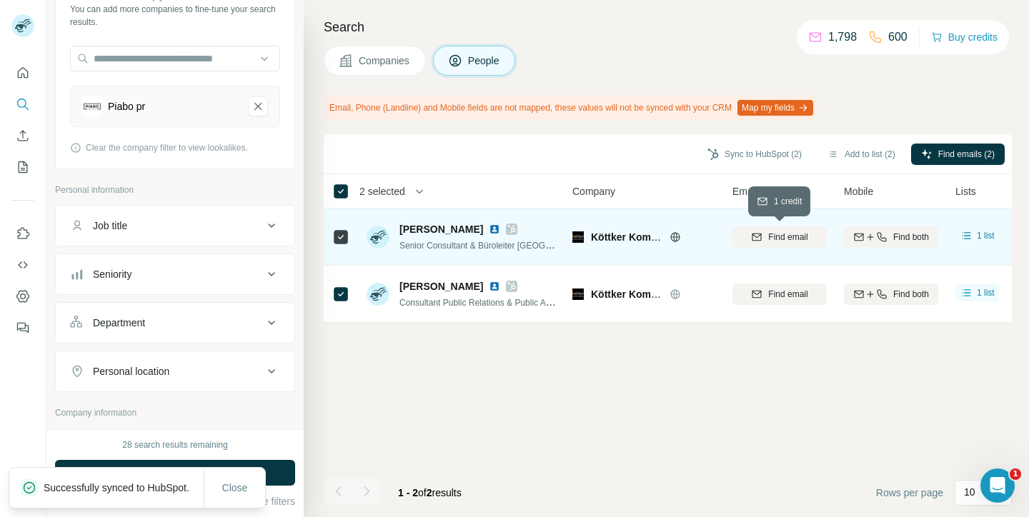
click at [794, 234] on span "Find email" at bounding box center [787, 237] width 39 height 13
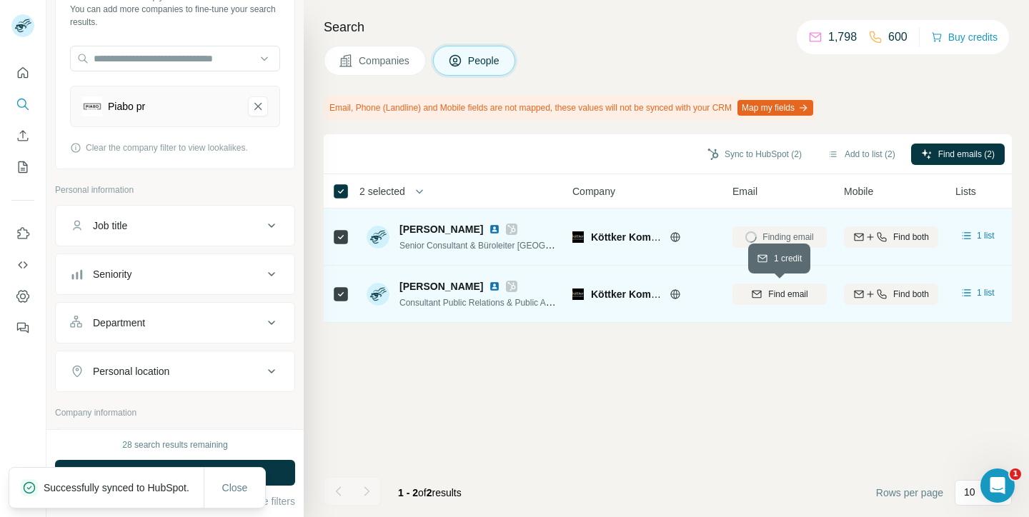
click at [779, 297] on span "Find email" at bounding box center [787, 294] width 39 height 13
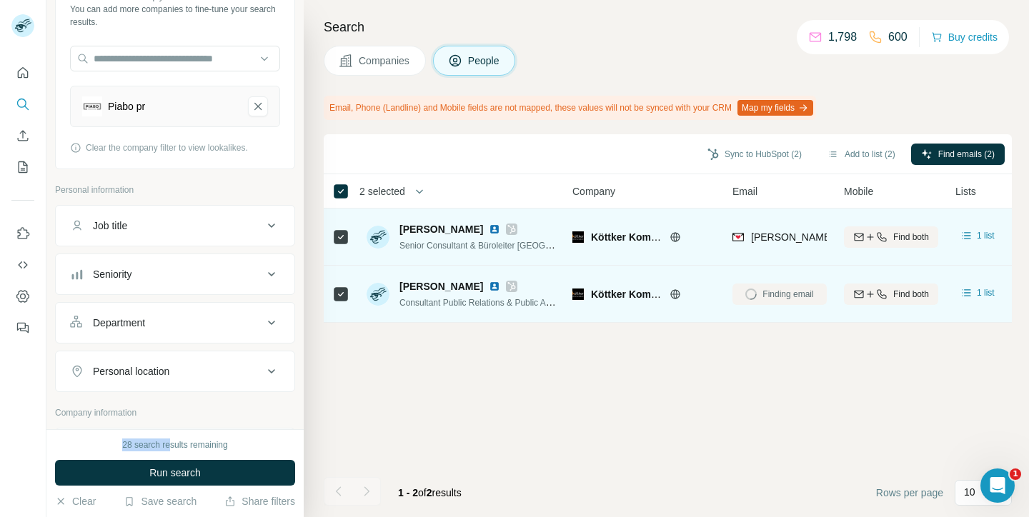
drag, startPoint x: 120, startPoint y: 444, endPoint x: 170, endPoint y: 444, distance: 50.0
click at [170, 444] on div "28 search results remaining" at bounding box center [175, 445] width 240 height 13
click at [170, 444] on div "28 search results remaining" at bounding box center [174, 445] width 105 height 13
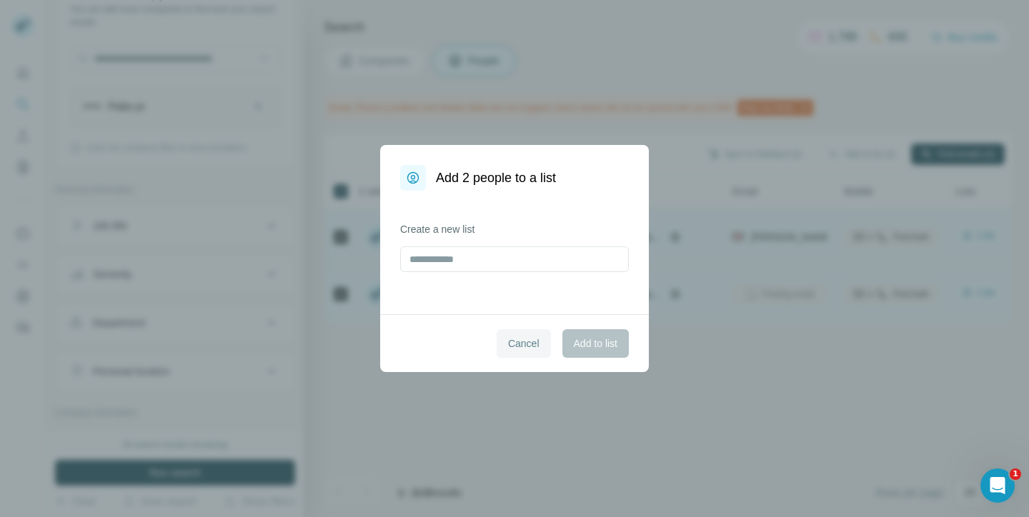
click at [518, 345] on span "Cancel" at bounding box center [523, 343] width 31 height 14
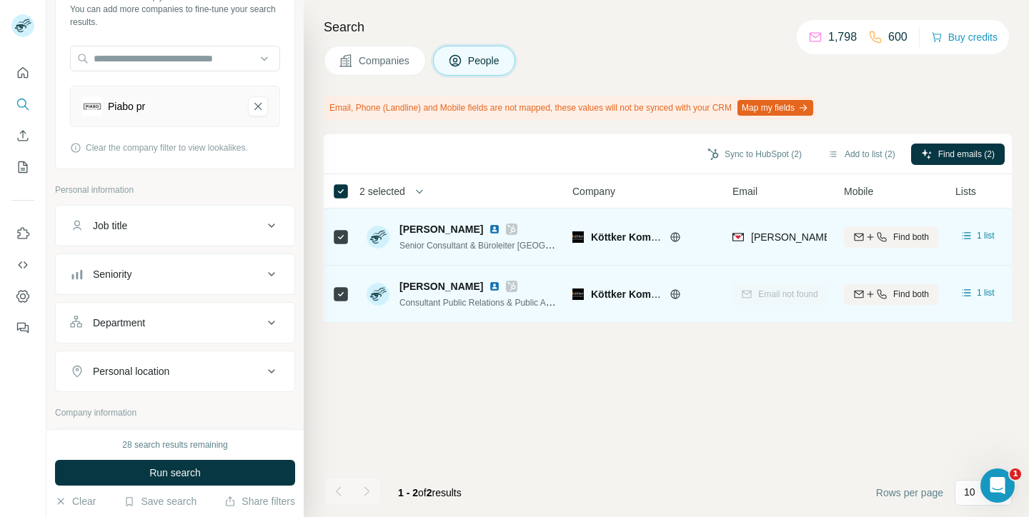
click at [779, 290] on div "Email not found" at bounding box center [779, 293] width 94 height 39
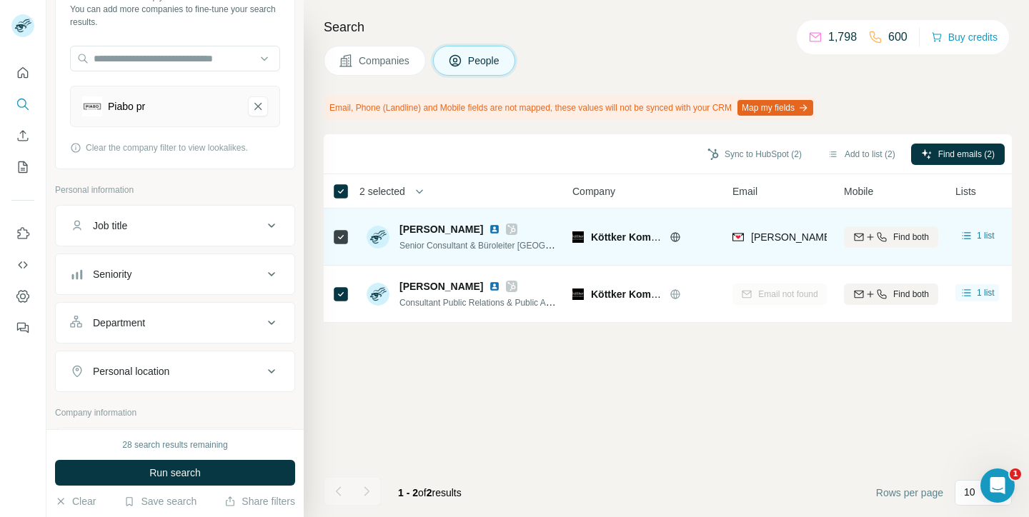
click at [720, 346] on div "Sync to HubSpot (2) Add to list (2) Find emails (2) 2 selected People Company E…" at bounding box center [668, 325] width 688 height 383
click at [341, 174] on th "2 selected" at bounding box center [438, 191] width 229 height 34
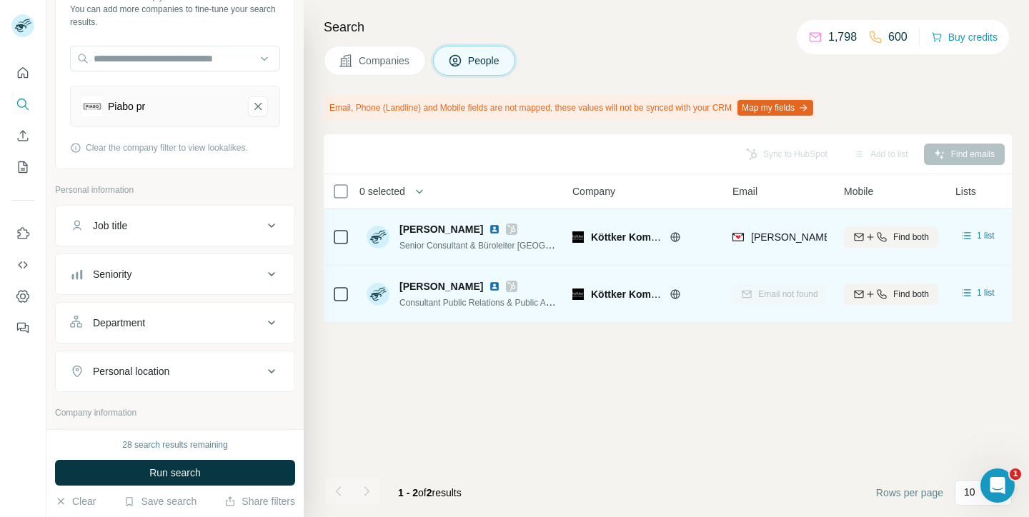
click at [778, 299] on div "Email not found" at bounding box center [779, 293] width 94 height 39
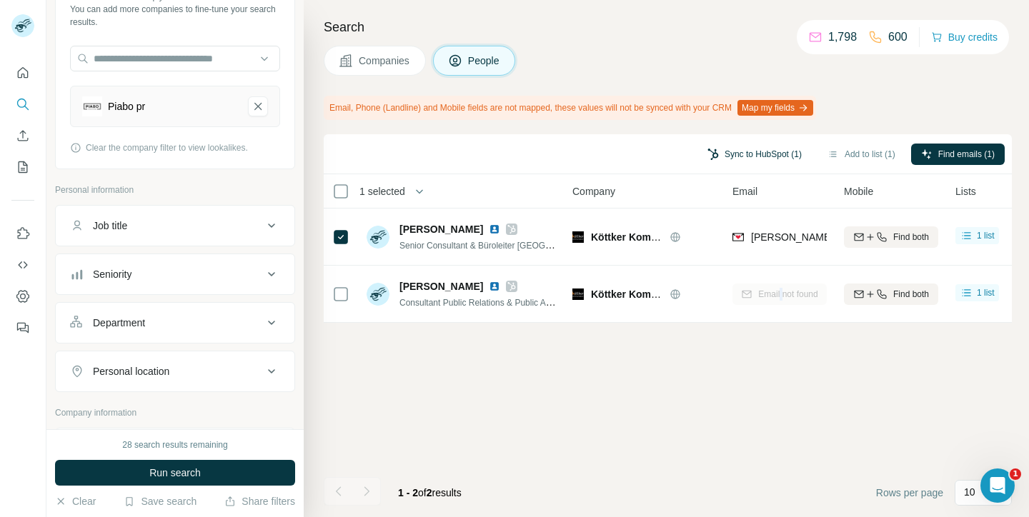
click at [757, 150] on button "Sync to HubSpot (1)" at bounding box center [754, 154] width 114 height 21
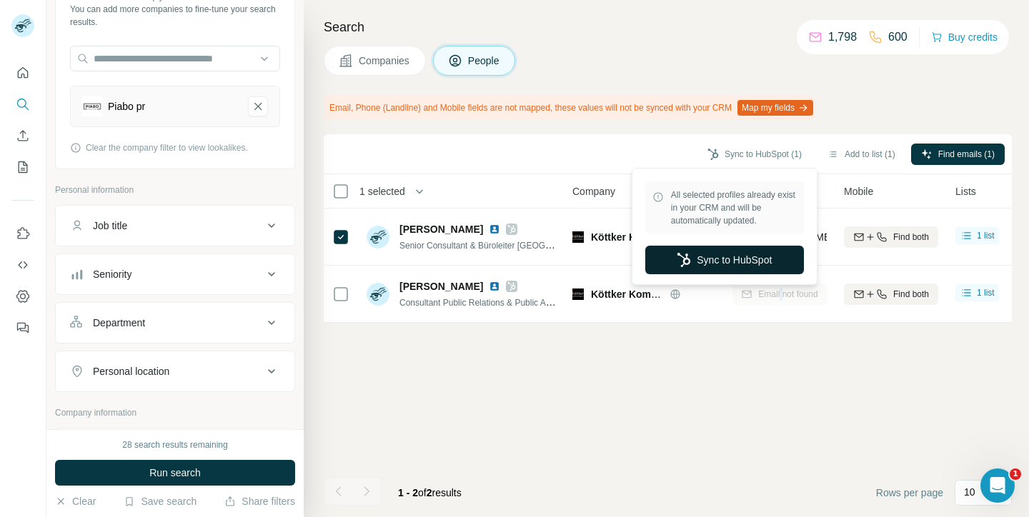
click at [730, 258] on button "Sync to HubSpot" at bounding box center [724, 260] width 159 height 29
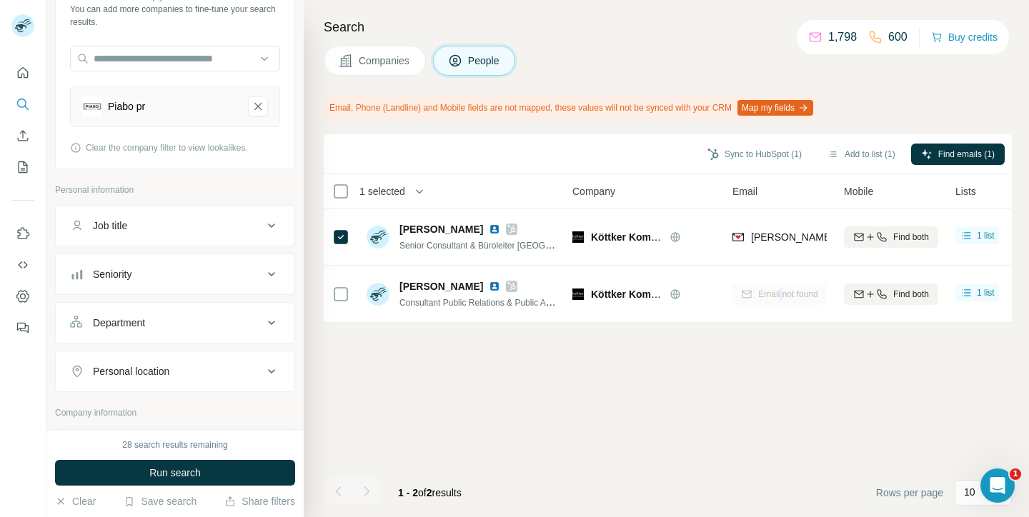
click at [237, 495] on span "Close" at bounding box center [235, 502] width 26 height 14
click at [381, 63] on span "Companies" at bounding box center [385, 61] width 52 height 14
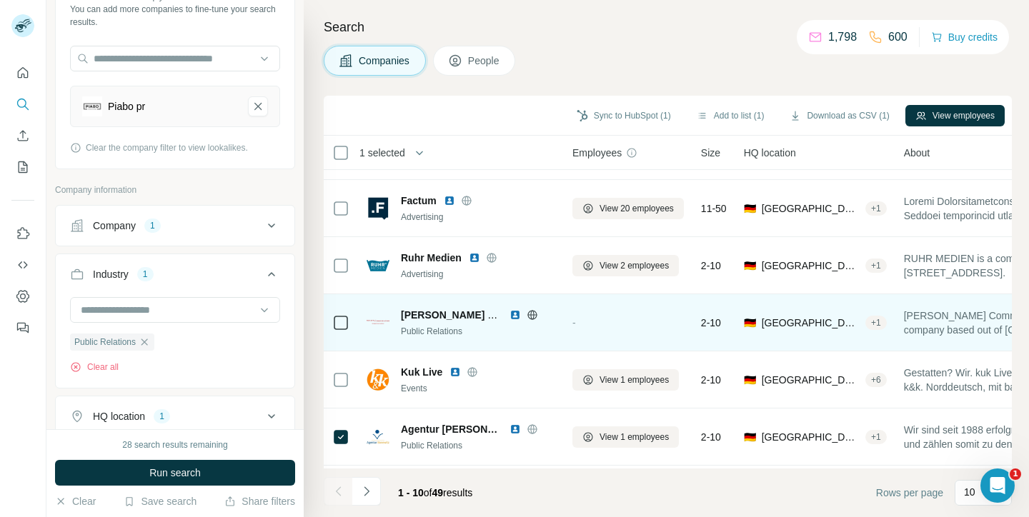
scroll to position [162, 0]
click at [462, 314] on span "[PERSON_NAME] Communications" at bounding box center [485, 314] width 168 height 11
click at [629, 311] on div "-" at bounding box center [627, 321] width 111 height 39
click at [435, 311] on span "[PERSON_NAME] Communications" at bounding box center [485, 314] width 168 height 11
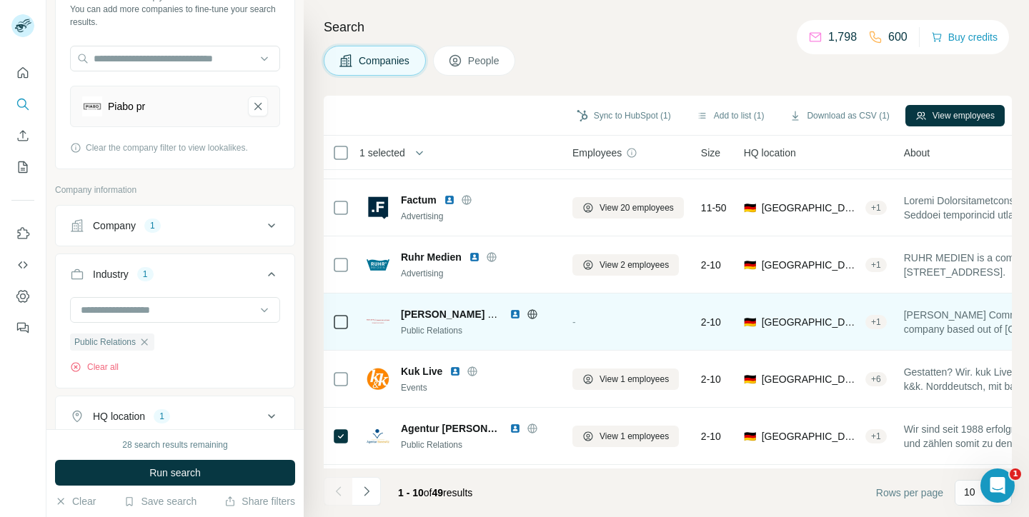
click at [420, 316] on span "[PERSON_NAME] Communications" at bounding box center [485, 314] width 168 height 11
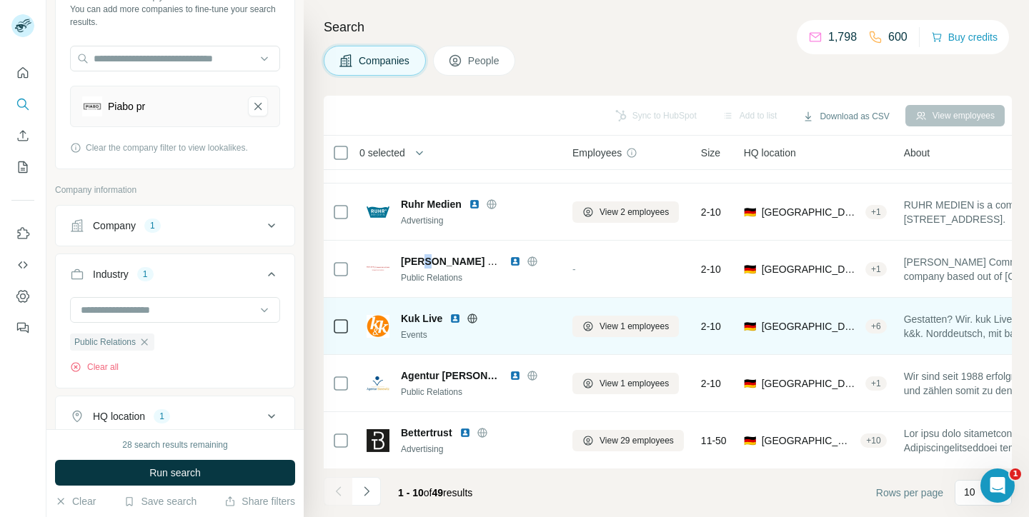
scroll to position [273, 0]
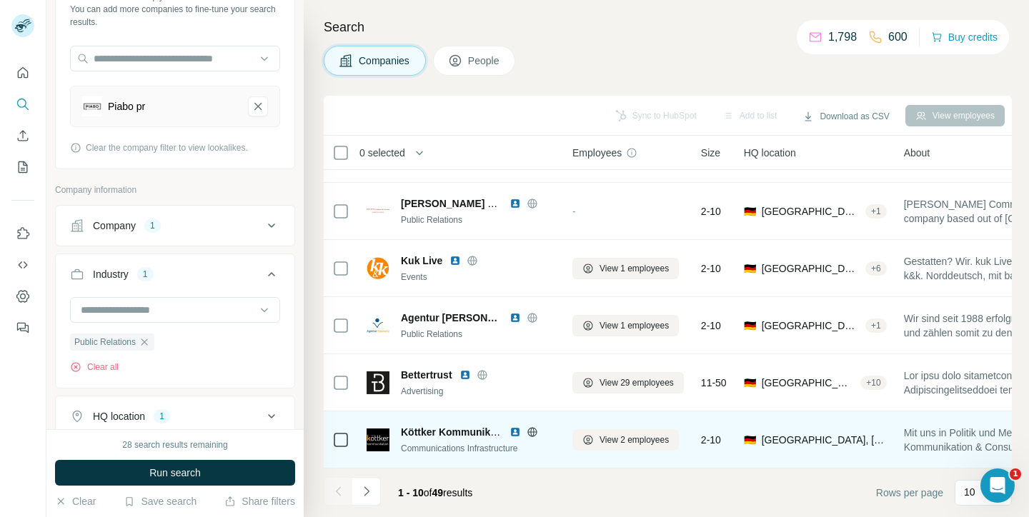
click at [329, 437] on td at bounding box center [341, 439] width 34 height 57
click at [478, 434] on span "Köttker Kommunikation AND Consulting" at bounding box center [497, 432] width 192 height 11
click at [607, 439] on span "View 2 employees" at bounding box center [633, 440] width 69 height 13
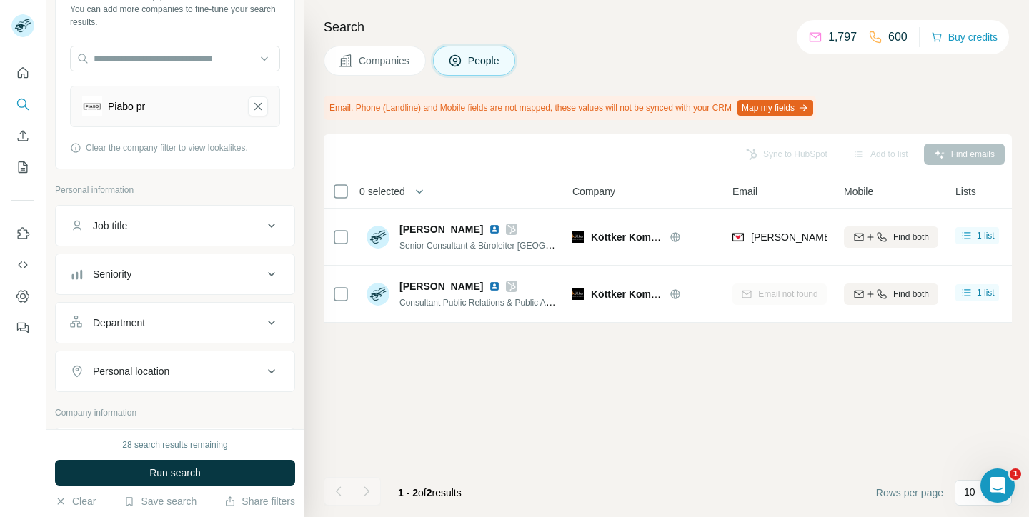
scroll to position [0, 0]
click at [775, 155] on button "Sync to HubSpot (1)" at bounding box center [754, 154] width 114 height 21
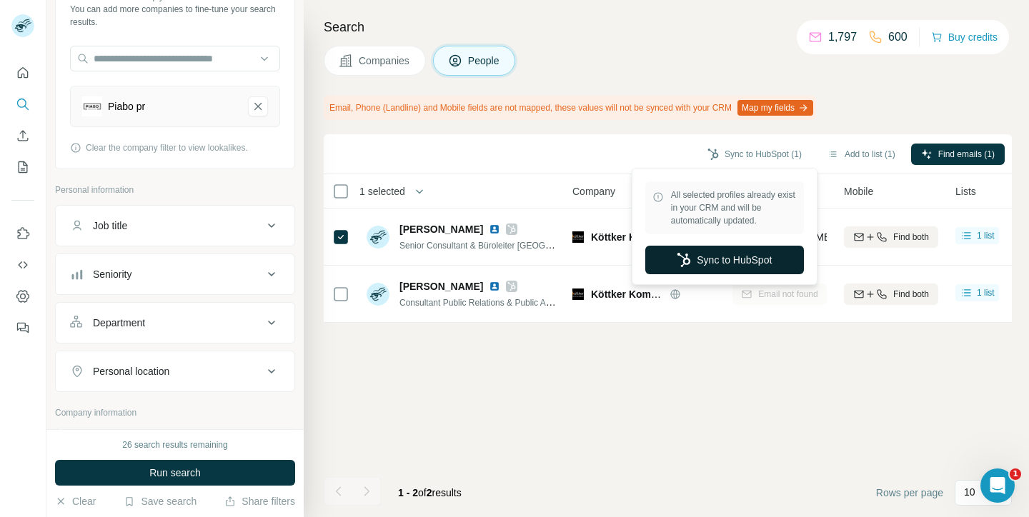
click at [734, 261] on button "Sync to HubSpot" at bounding box center [724, 260] width 159 height 29
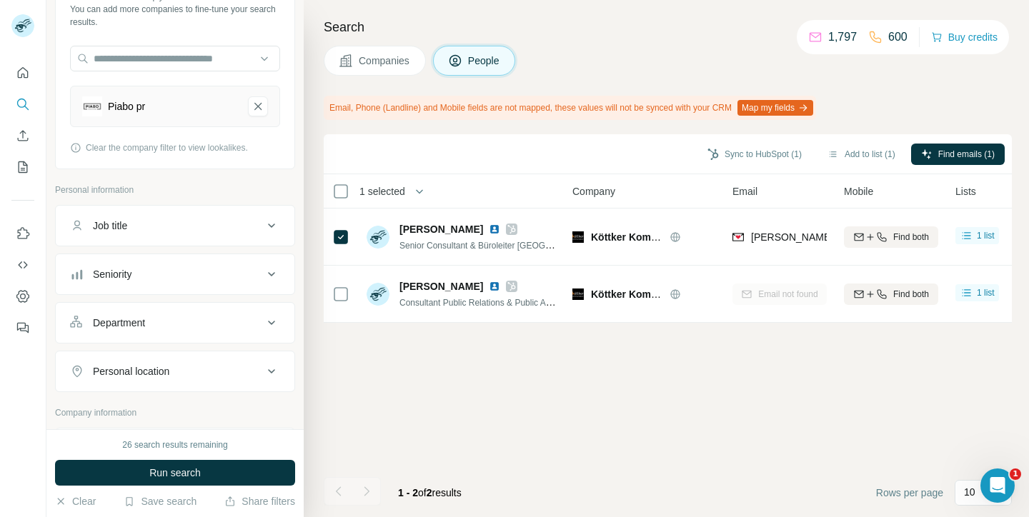
click at [702, 354] on div "Sync to HubSpot (1) Add to list (1) Find emails (1) 1 selected People Company E…" at bounding box center [668, 325] width 688 height 383
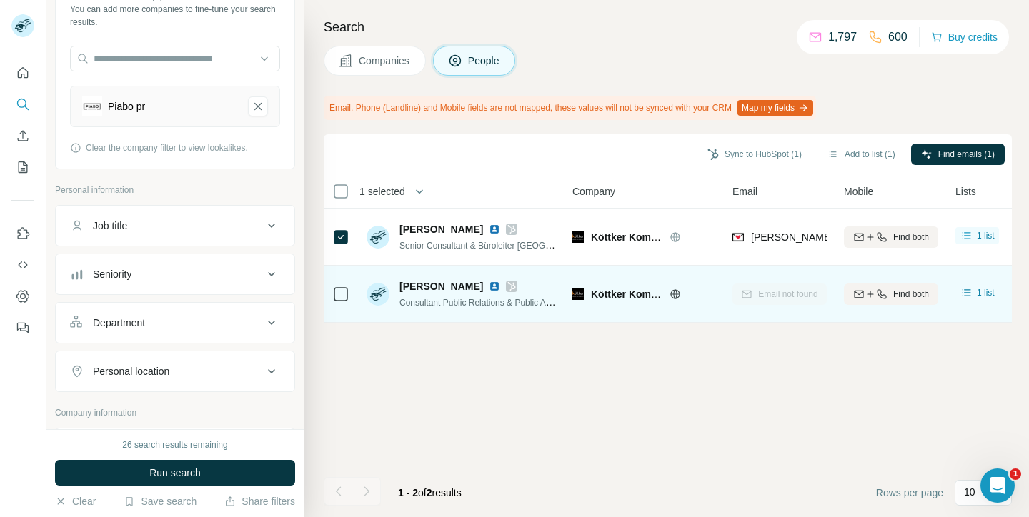
click at [795, 289] on div "Email not found" at bounding box center [779, 293] width 94 height 39
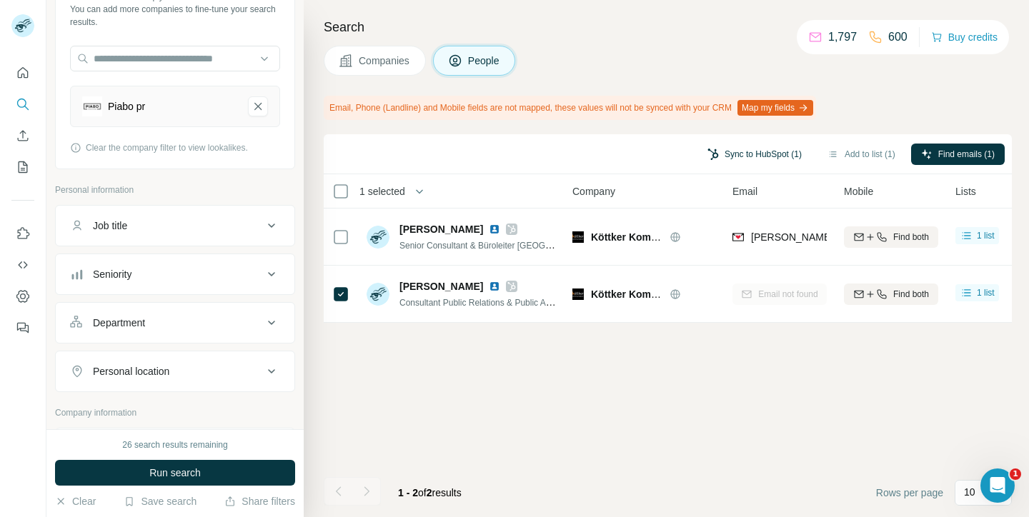
click at [774, 151] on button "Sync to HubSpot (1)" at bounding box center [754, 154] width 114 height 21
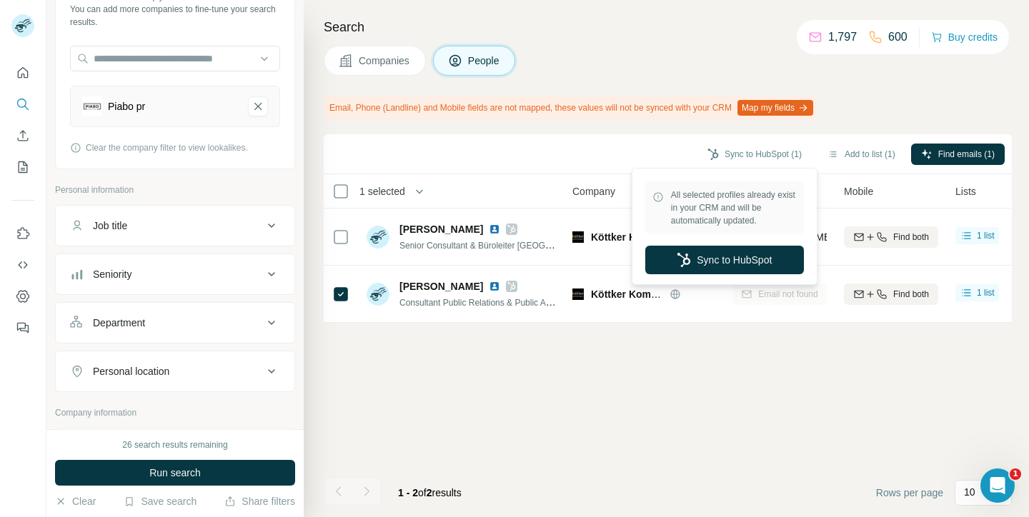
click at [809, 402] on div "Sync to HubSpot (1) Add to list (1) Find emails (1) 1 selected People Company E…" at bounding box center [668, 325] width 688 height 383
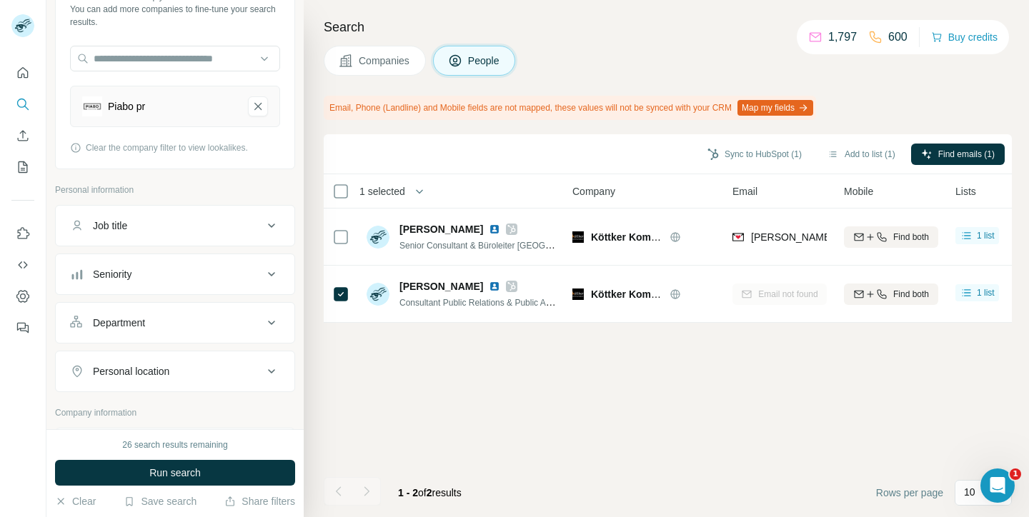
click at [634, 348] on div "Sync to HubSpot (1) Add to list (1) Find emails (1) 1 selected People Company E…" at bounding box center [668, 325] width 688 height 383
click at [401, 65] on span "Companies" at bounding box center [385, 61] width 52 height 14
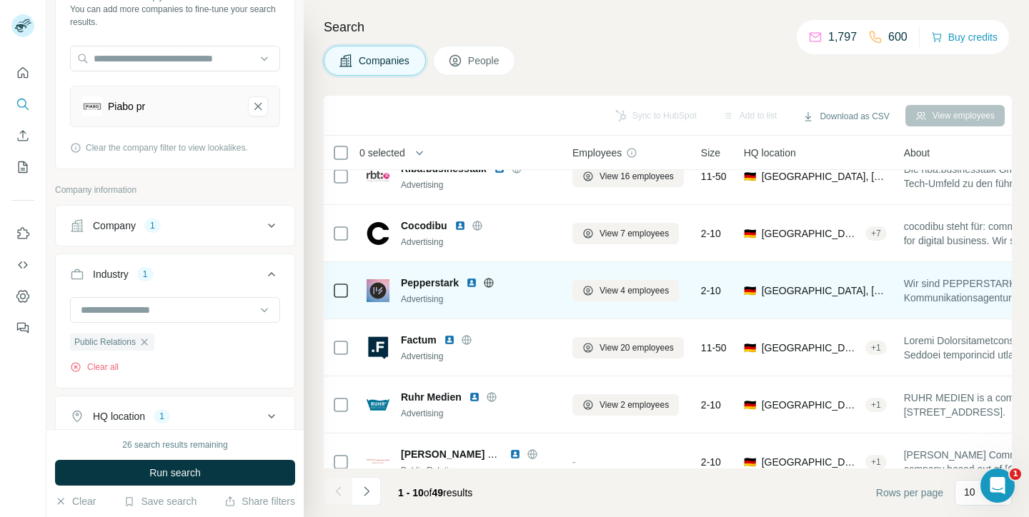
scroll to position [24, 0]
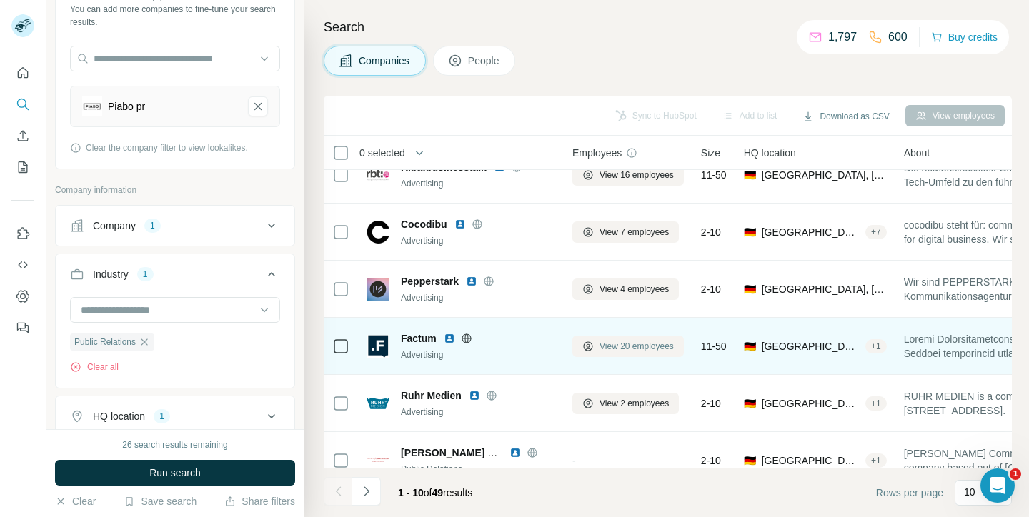
click at [629, 343] on span "View 20 employees" at bounding box center [636, 346] width 74 height 13
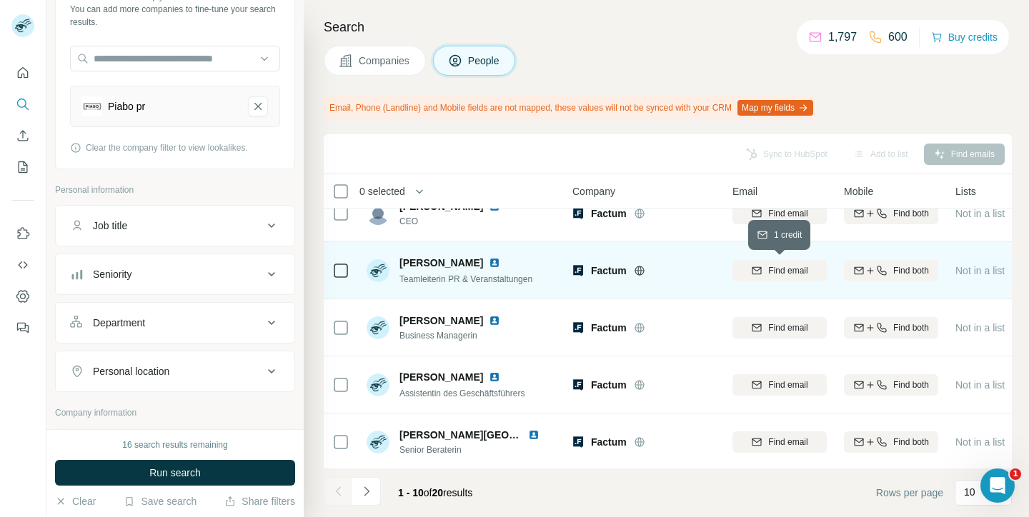
click at [772, 276] on span "Find email" at bounding box center [787, 270] width 39 height 13
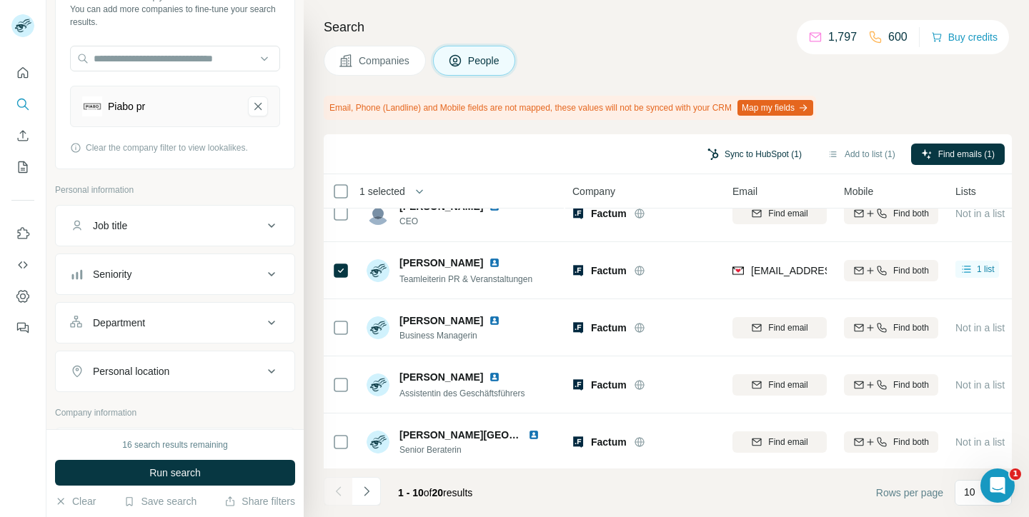
click at [744, 154] on button "Sync to HubSpot (1)" at bounding box center [754, 154] width 114 height 21
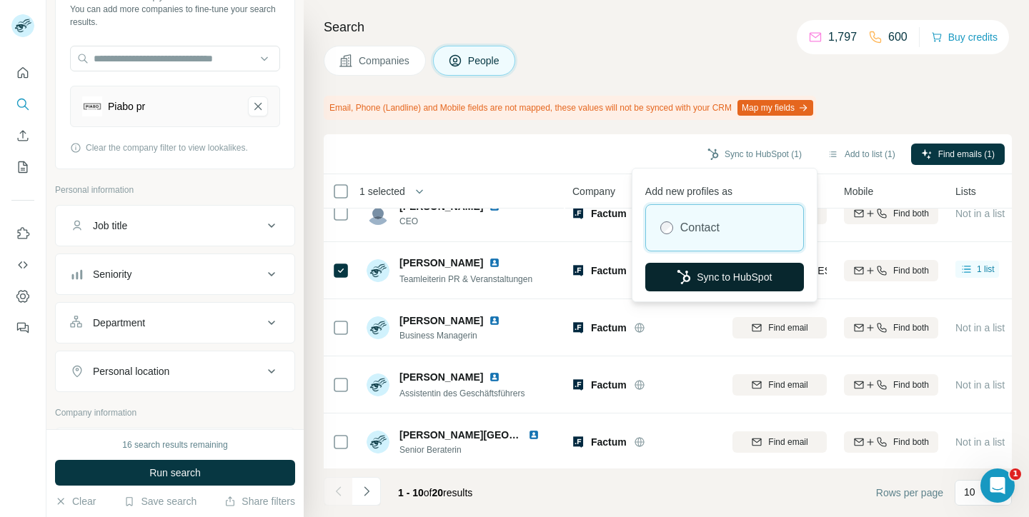
click at [732, 279] on button "Sync to HubSpot" at bounding box center [724, 277] width 159 height 29
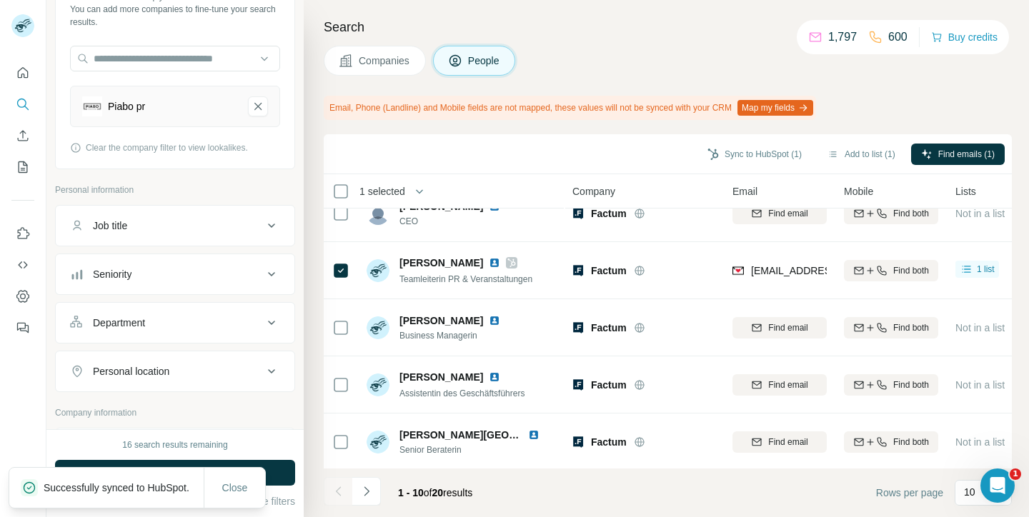
click at [388, 61] on span "Companies" at bounding box center [385, 61] width 52 height 14
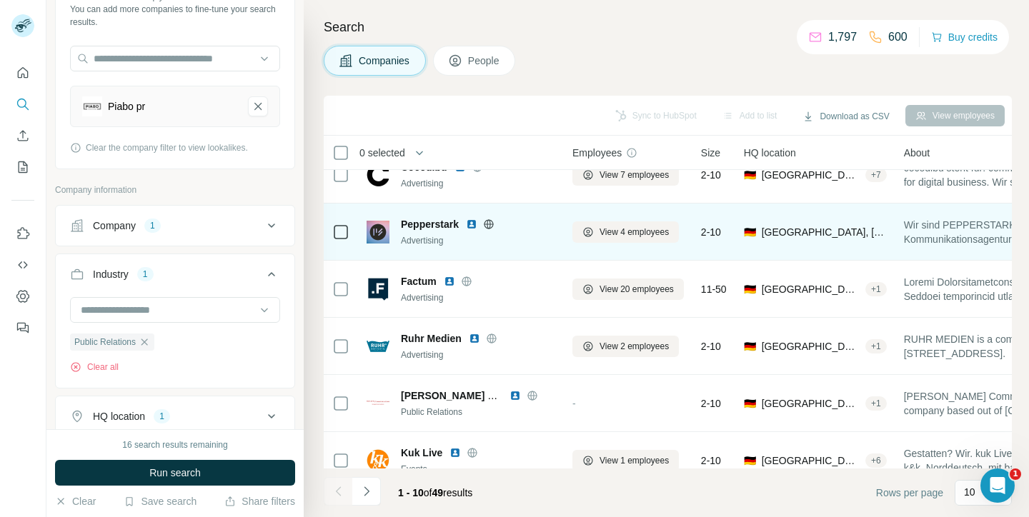
scroll to position [273, 0]
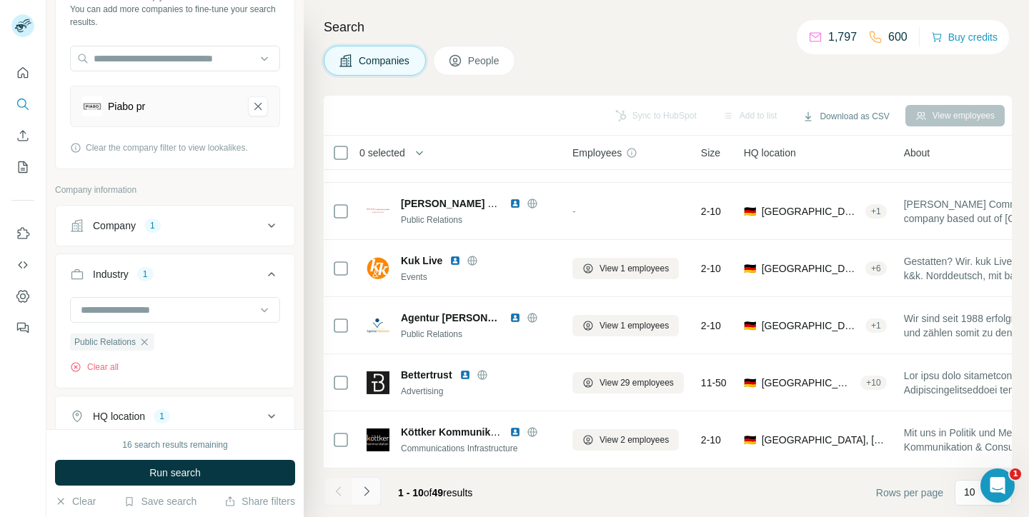
click at [366, 487] on icon "Navigate to next page" at bounding box center [366, 491] width 14 height 14
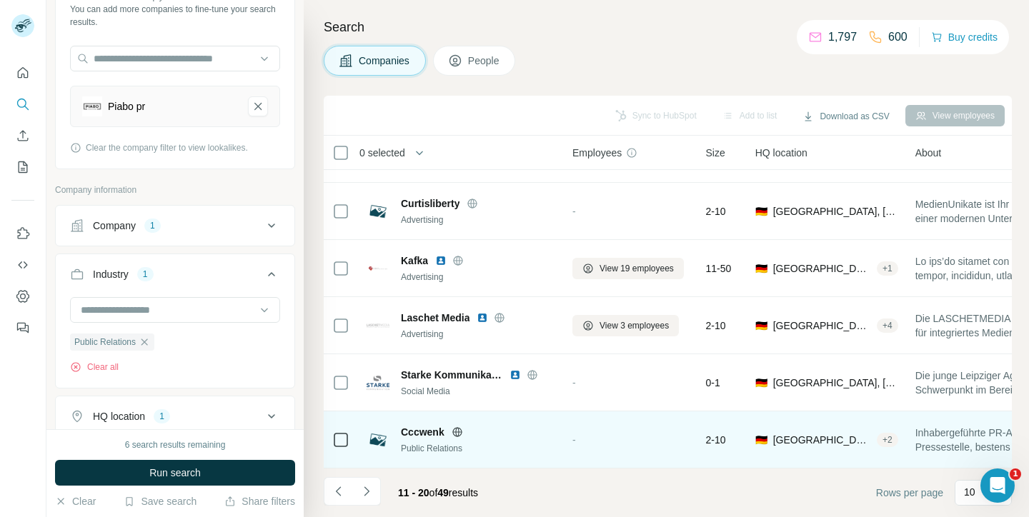
click at [548, 432] on div "Cccwenk" at bounding box center [478, 432] width 154 height 14
click at [960, 447] on span "Inhabergeführte PR-Agentur/externe Pressestelle, bestens eingeführt, individuel…" at bounding box center [1020, 440] width 211 height 29
click at [664, 425] on div "-" at bounding box center [630, 439] width 116 height 39
click at [417, 433] on span "Cccwenk" at bounding box center [423, 432] width 44 height 14
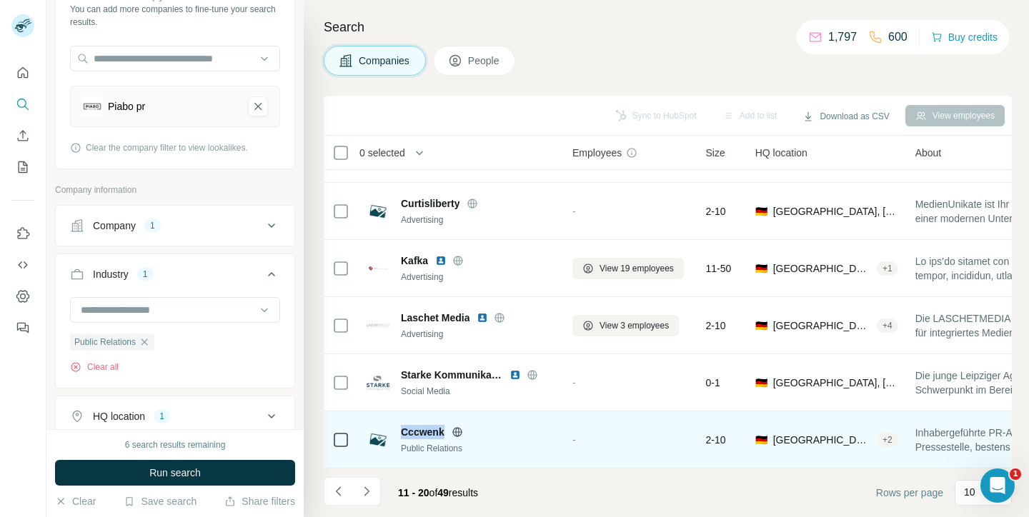
click at [417, 433] on span "Cccwenk" at bounding box center [423, 432] width 44 height 14
click at [443, 435] on span "Cccwenk" at bounding box center [423, 432] width 44 height 14
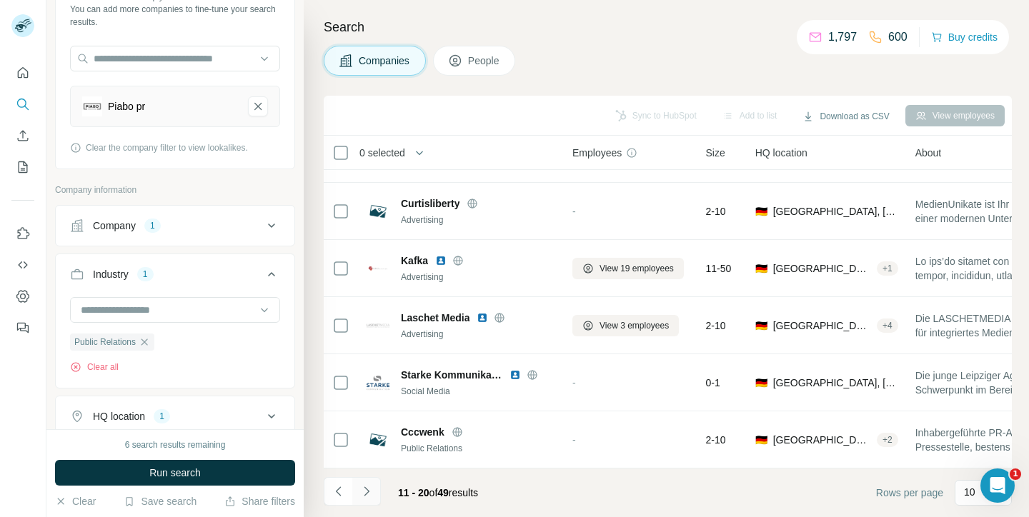
click at [366, 489] on icon "Navigate to next page" at bounding box center [366, 491] width 5 height 9
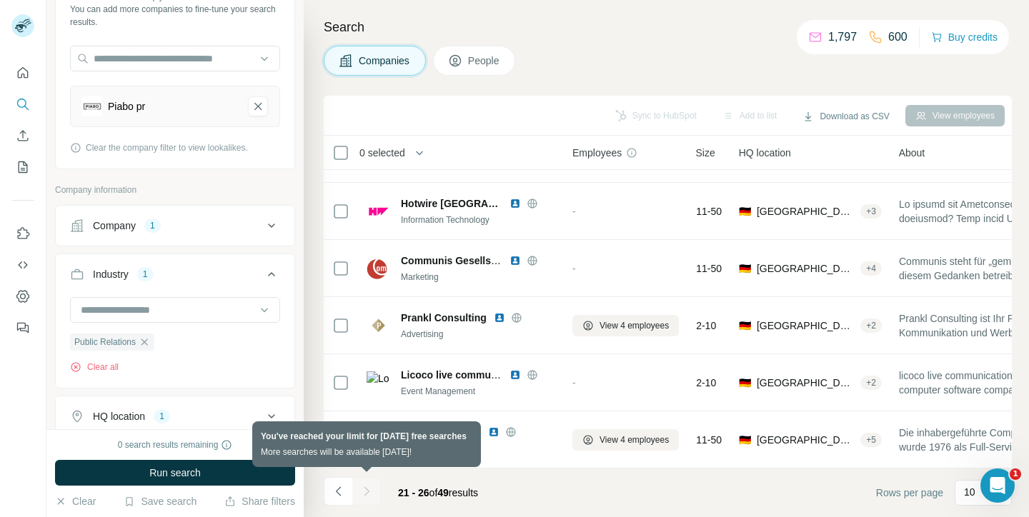
scroll to position [44, 0]
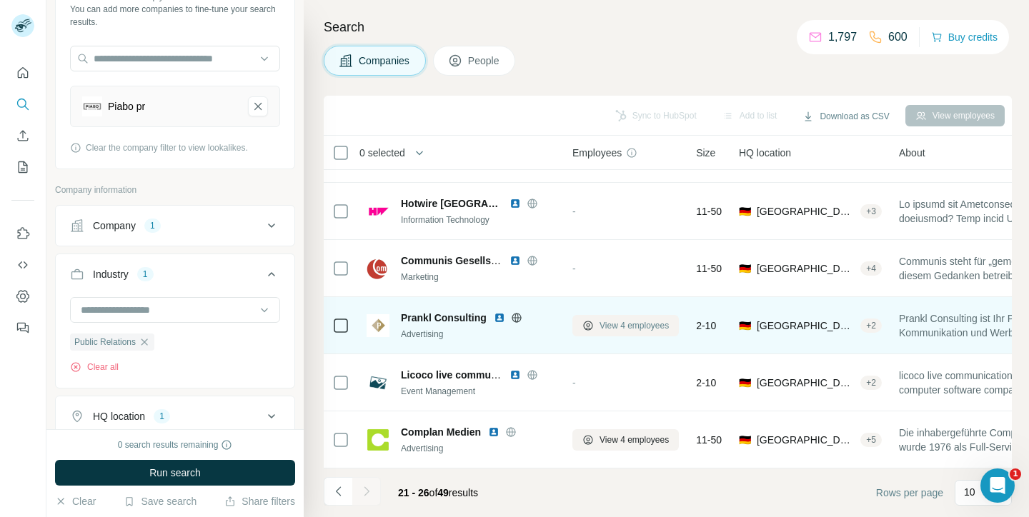
click at [611, 323] on span "View 4 employees" at bounding box center [633, 325] width 69 height 13
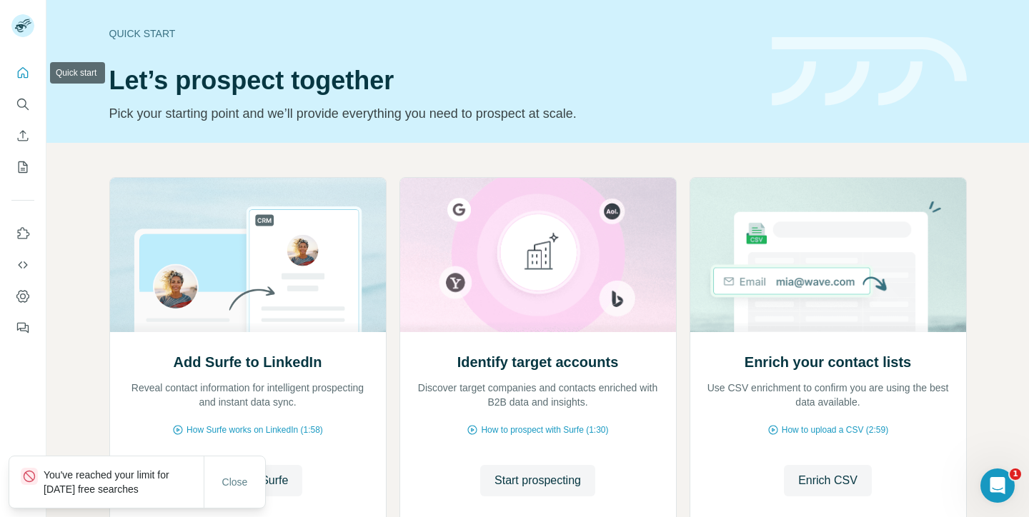
click at [21, 69] on icon "Quick start" at bounding box center [23, 73] width 14 height 14
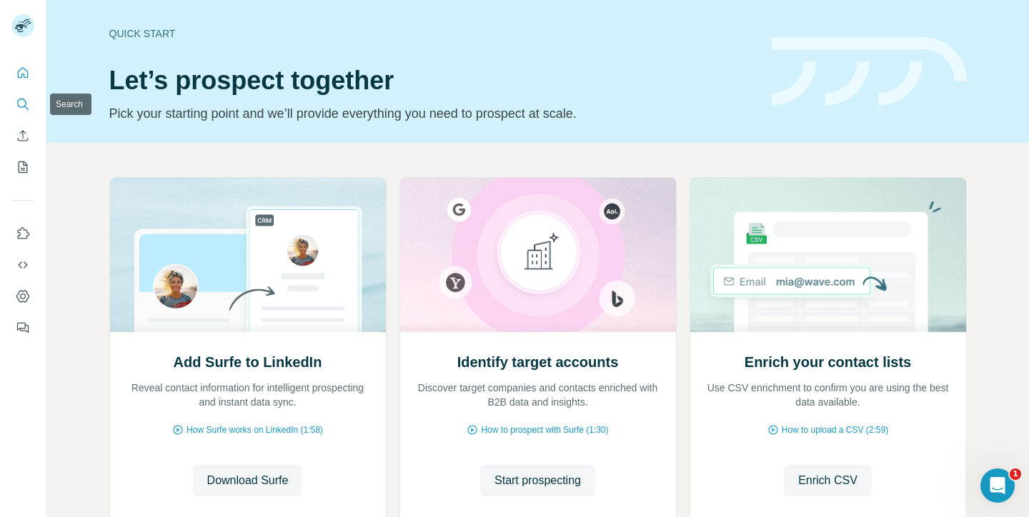
click at [19, 99] on icon "Search" at bounding box center [21, 103] width 9 height 9
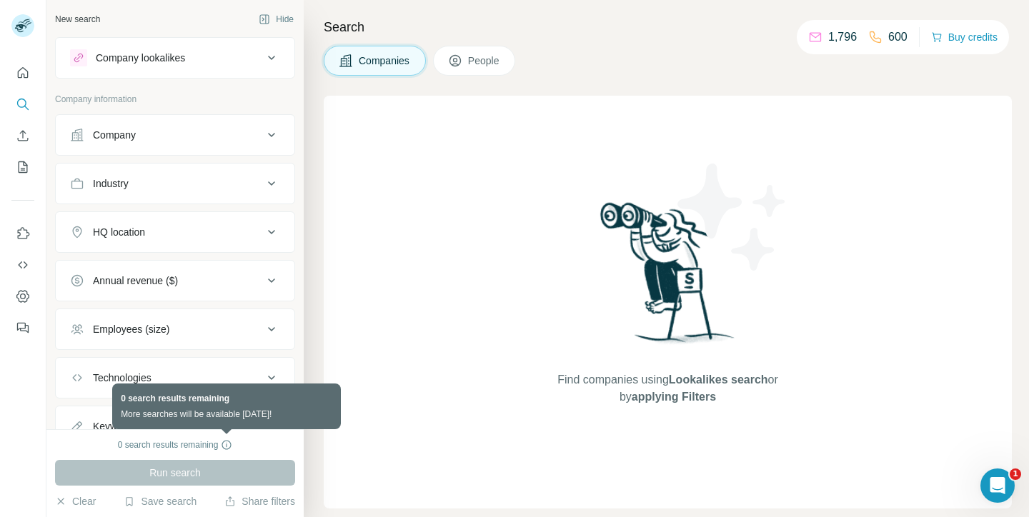
click at [224, 445] on icon at bounding box center [226, 444] width 11 height 11
click at [226, 445] on icon at bounding box center [226, 444] width 11 height 11
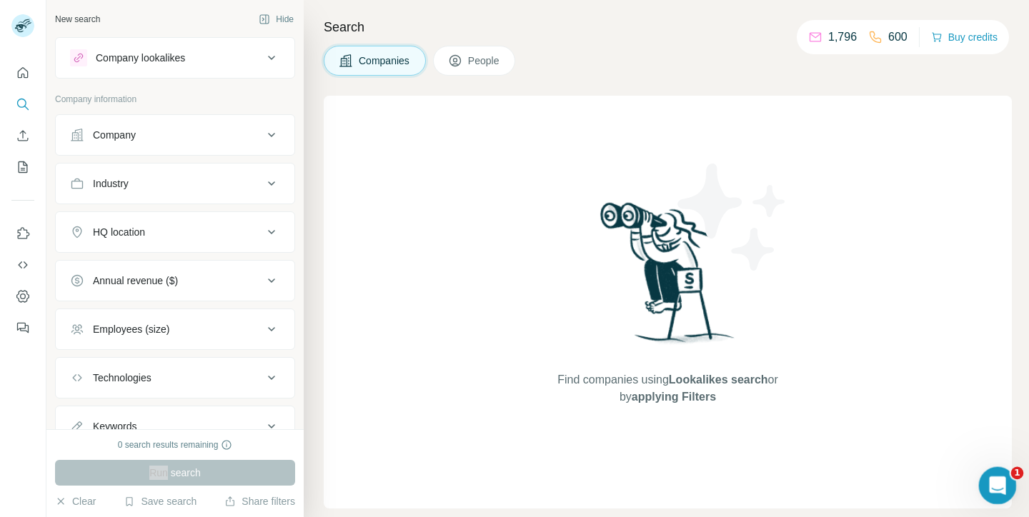
click at [997, 487] on icon "Open Intercom Messenger" at bounding box center [996, 484] width 24 height 24
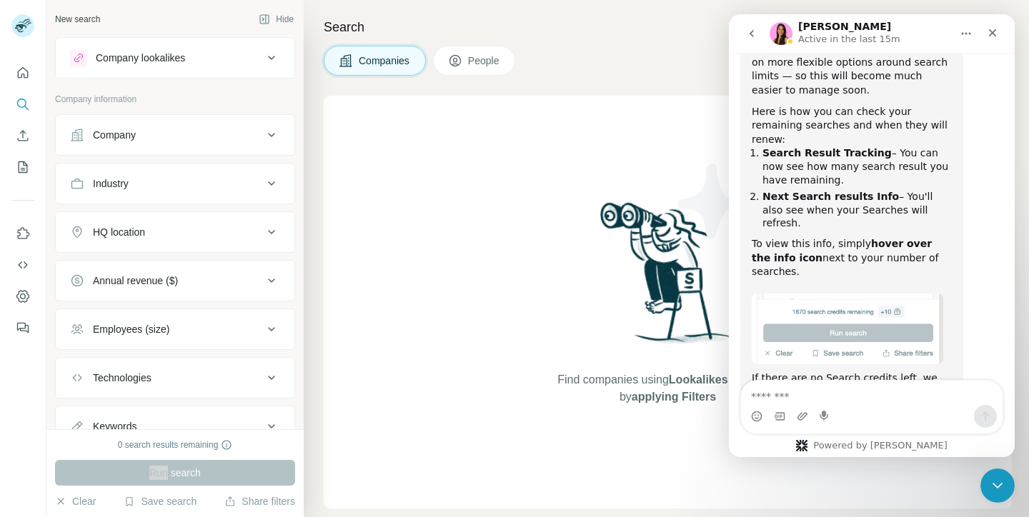
scroll to position [3729, 0]
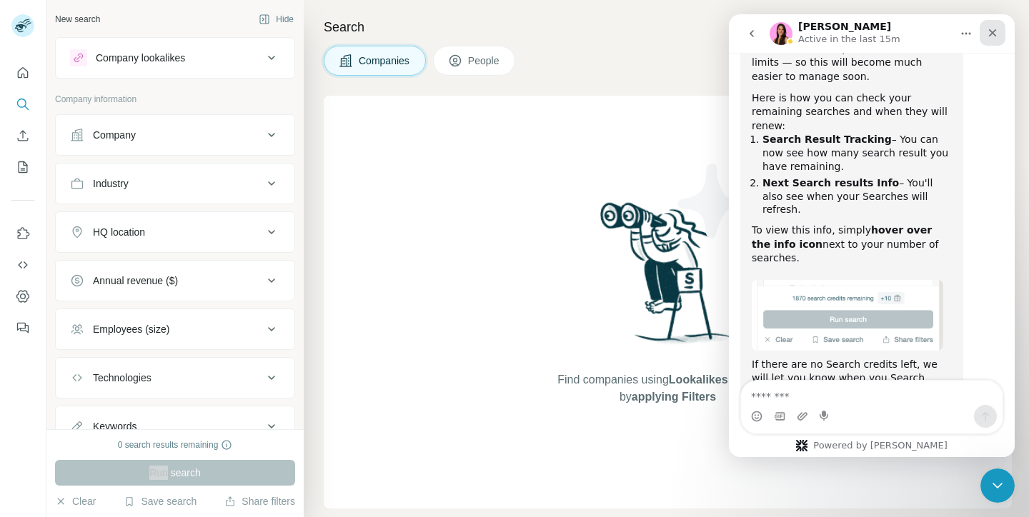
click at [997, 35] on icon "Close" at bounding box center [992, 32] width 11 height 11
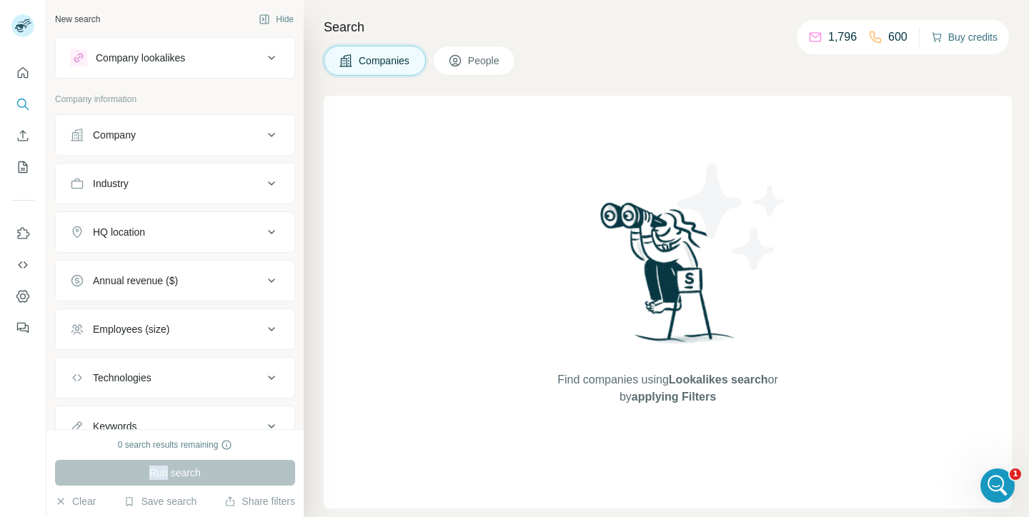
click at [969, 36] on button "Buy credits" at bounding box center [964, 37] width 66 height 20
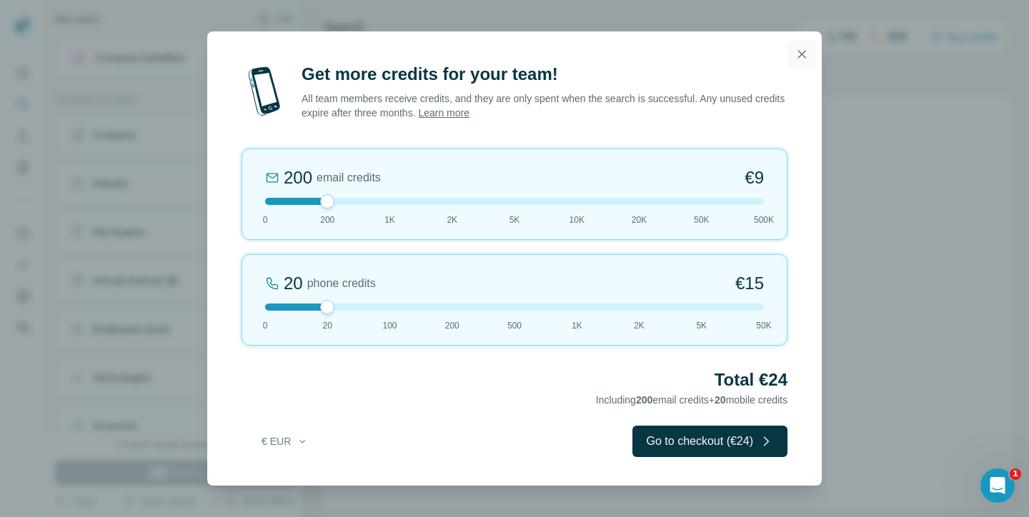
click at [807, 48] on icon "button" at bounding box center [801, 54] width 14 height 14
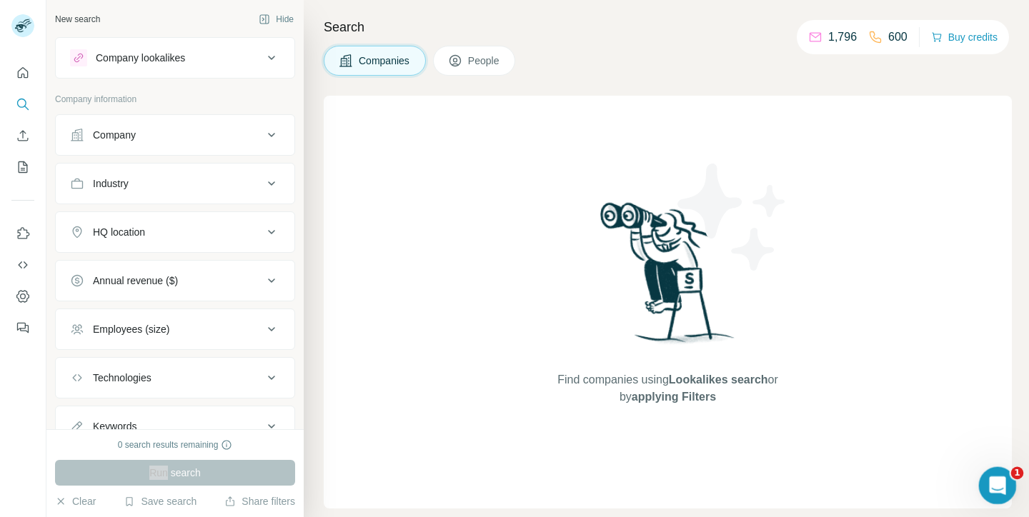
click at [996, 480] on icon "Open Intercom Messenger" at bounding box center [995, 483] width 10 height 11
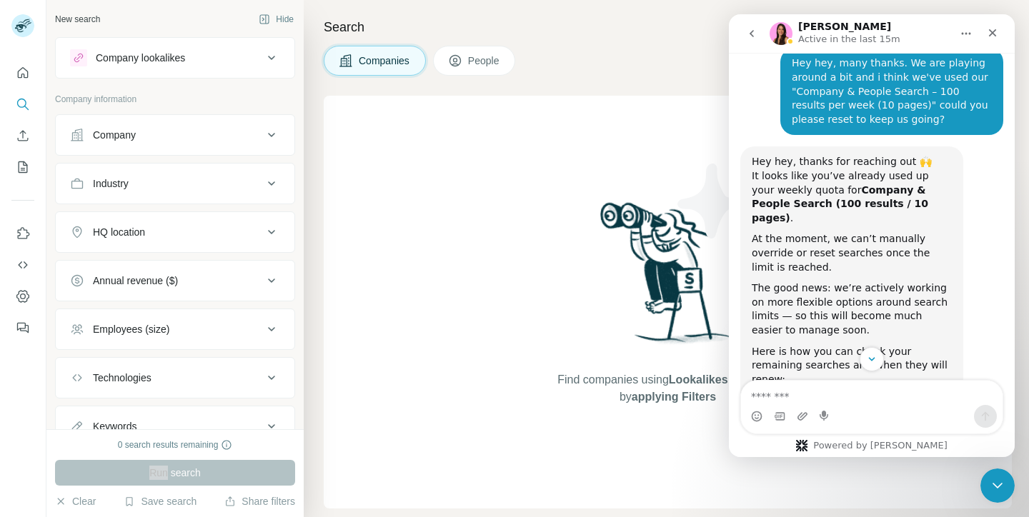
scroll to position [3477, 0]
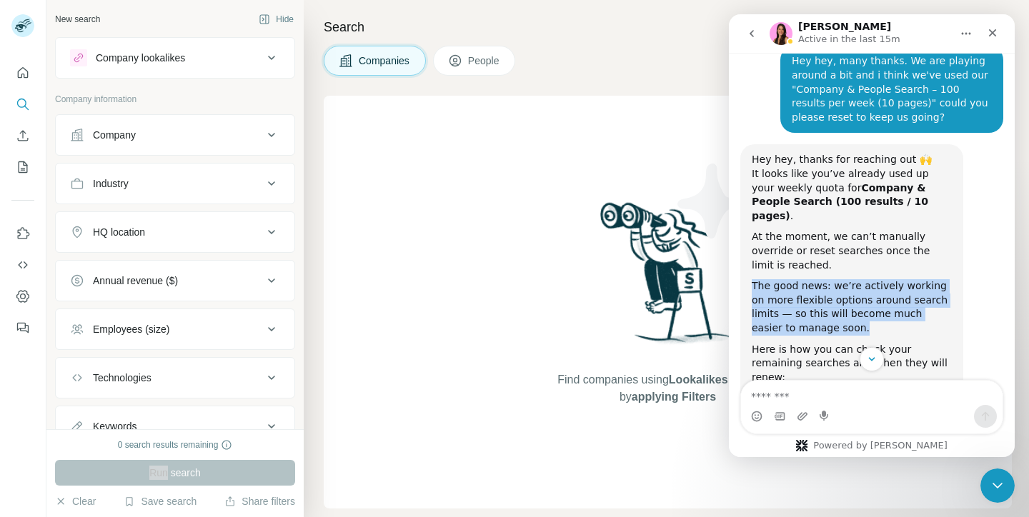
drag, startPoint x: 851, startPoint y: 176, endPoint x: 850, endPoint y: 124, distance: 52.9
click at [850, 153] on div "Hey hey, thanks for reaching out 🙌 It looks like you’ve already used up your we…" at bounding box center [852, 470] width 200 height 634
click at [850, 272] on div "Aurélie says…" at bounding box center [852, 275] width 200 height 7
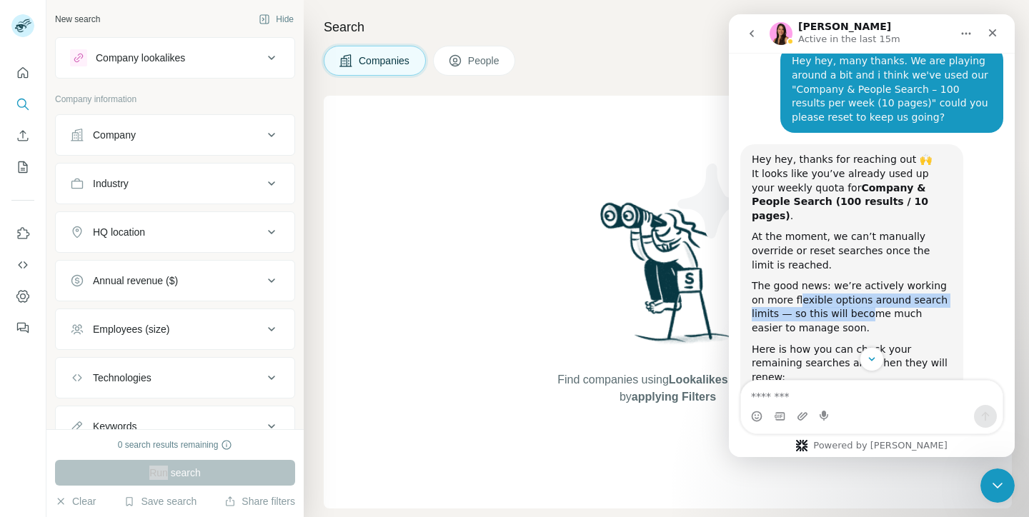
drag, startPoint x: 786, startPoint y: 151, endPoint x: 837, endPoint y: 161, distance: 52.4
click at [837, 279] on div "The good news: we’re actively working on more flexible options around search li…" at bounding box center [852, 307] width 200 height 56
drag, startPoint x: 837, startPoint y: 161, endPoint x: 837, endPoint y: 145, distance: 15.7
click at [837, 279] on div "The good news: we’re actively working on more flexible options around search li…" at bounding box center [852, 307] width 200 height 56
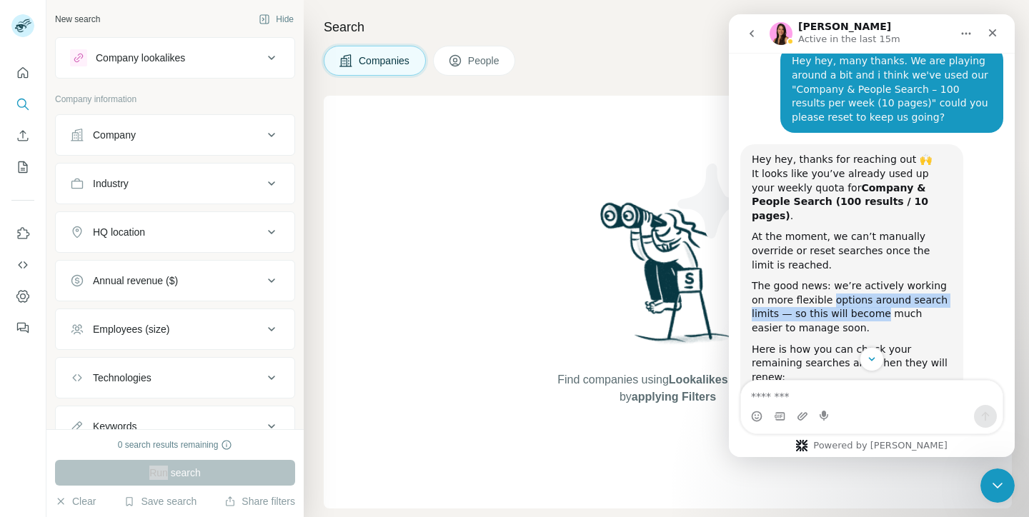
click at [837, 279] on div "The good news: we’re actively working on more flexible options around search li…" at bounding box center [852, 307] width 200 height 56
drag, startPoint x: 802, startPoint y: 156, endPoint x: 804, endPoint y: 175, distance: 19.4
click at [804, 279] on div "The good news: we’re actively working on more flexible options around search li…" at bounding box center [852, 307] width 200 height 56
drag, startPoint x: 804, startPoint y: 175, endPoint x: 804, endPoint y: 163, distance: 12.1
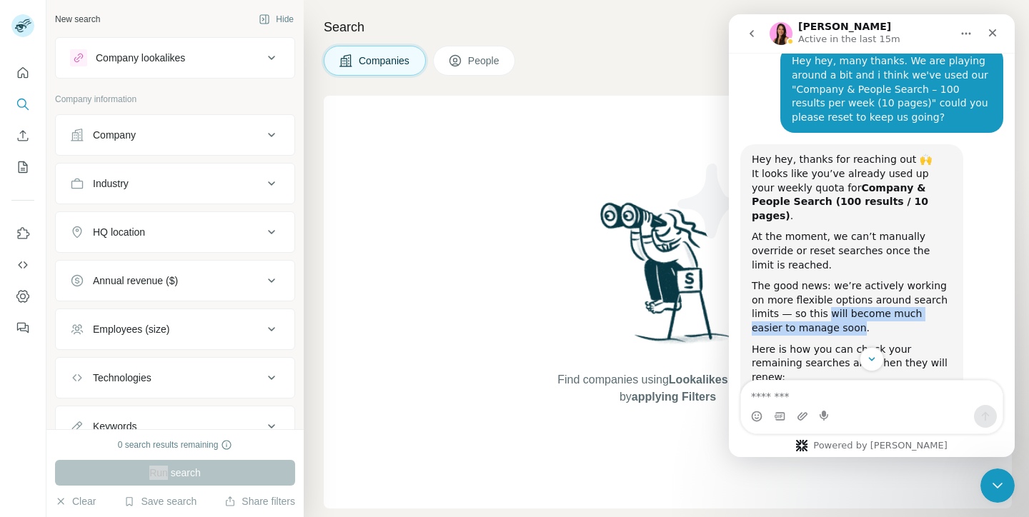
click at [804, 279] on div "The good news: we’re actively working on more flexible options around search li…" at bounding box center [852, 307] width 200 height 56
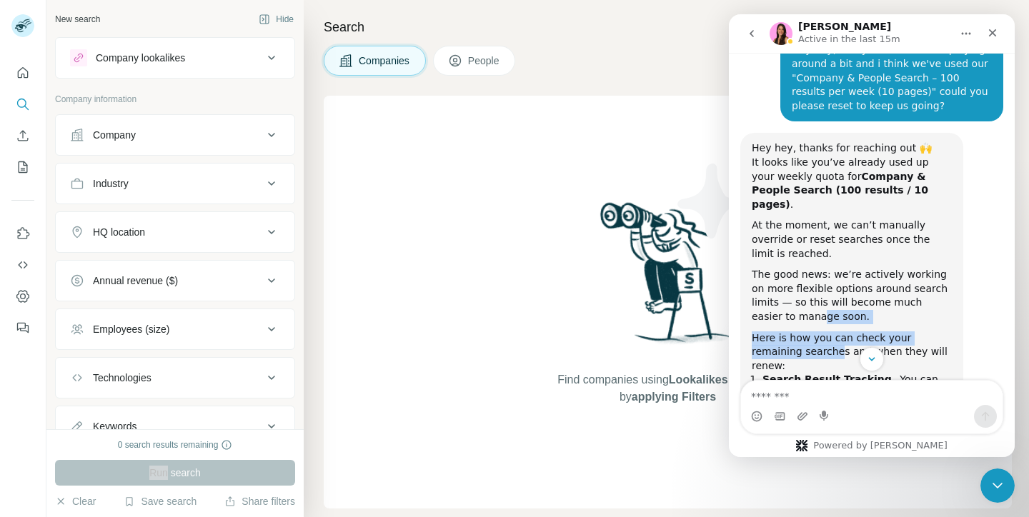
drag, startPoint x: 777, startPoint y: 171, endPoint x: 791, endPoint y: 218, distance: 49.3
click at [791, 218] on div "Hey hey, thanks for reaching out 🙌 It looks like you’ve already used up your we…" at bounding box center [852, 458] width 200 height 634
click at [791, 374] on b "Search Result Tracking" at bounding box center [826, 379] width 129 height 11
drag, startPoint x: 791, startPoint y: 218, endPoint x: 791, endPoint y: 191, distance: 26.4
click at [791, 191] on div "Hey hey, thanks for reaching out 🙌 It looks like you’ve already used up your we…" at bounding box center [852, 458] width 200 height 634
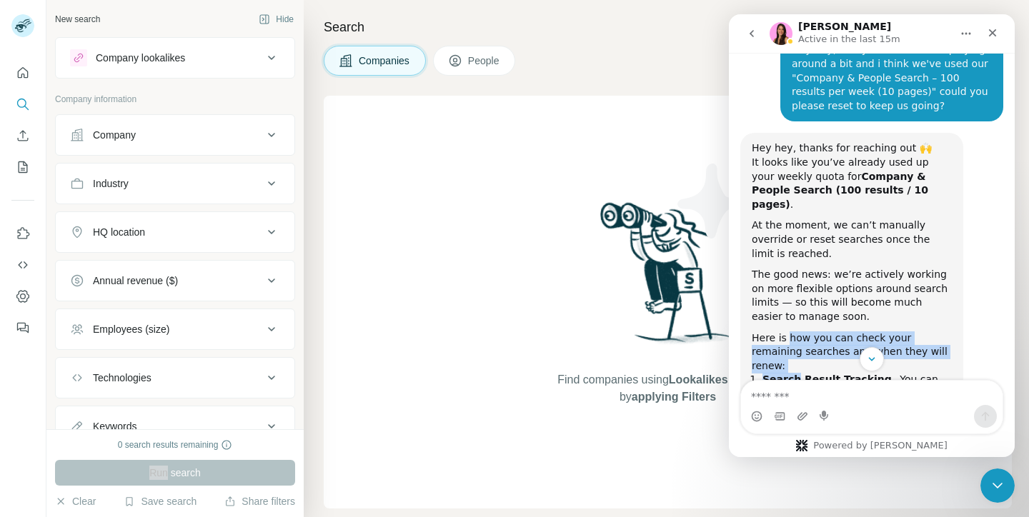
click at [791, 331] on div "Here is how you can check your remaining searches and when they will renew:" at bounding box center [852, 352] width 200 height 42
drag, startPoint x: 792, startPoint y: 186, endPoint x: 792, endPoint y: 218, distance: 31.4
click at [792, 218] on div "Hey hey, thanks for reaching out 🙌 It looks like you’ve already used up your we…" at bounding box center [852, 458] width 200 height 634
click at [792, 374] on b "Search Result Tracking" at bounding box center [826, 379] width 129 height 11
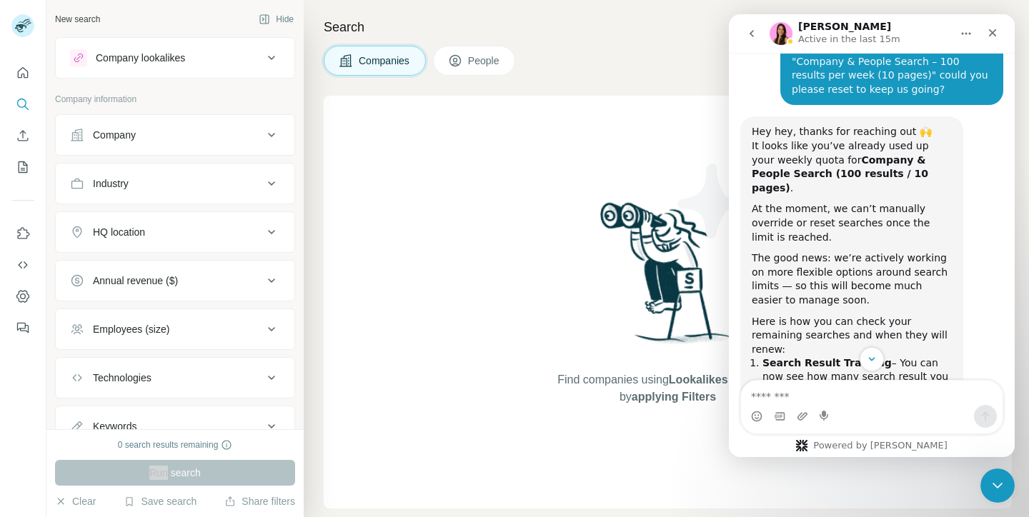
scroll to position [3506, 0]
drag, startPoint x: 756, startPoint y: 193, endPoint x: 870, endPoint y: 193, distance: 114.3
click at [870, 356] on li "Search Result Tracking – You can now see how many search result you have remain…" at bounding box center [856, 376] width 189 height 40
click at [870, 356] on b "Search Result Tracking" at bounding box center [826, 361] width 129 height 11
drag, startPoint x: 812, startPoint y: 193, endPoint x: 812, endPoint y: 221, distance: 28.6
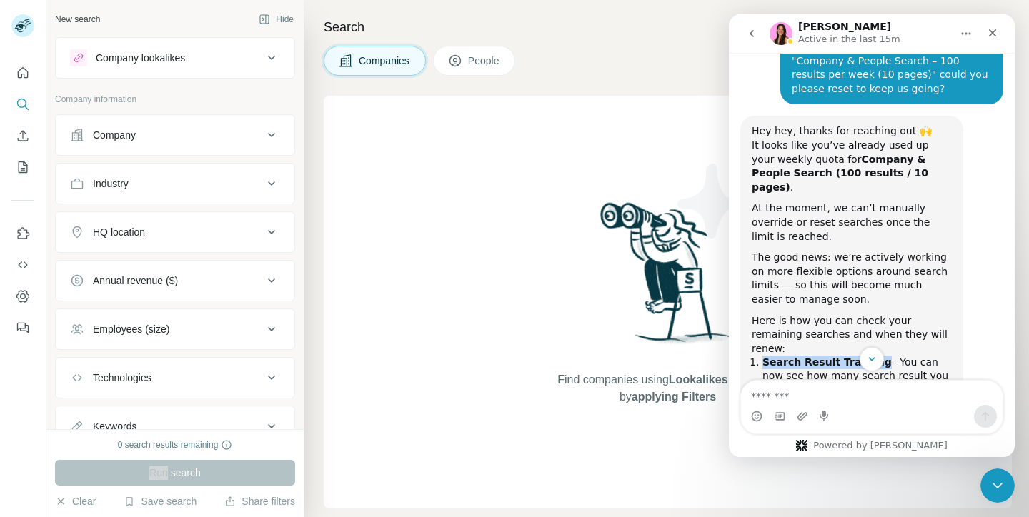
click at [812, 356] on li "Search Result Tracking – You can now see how many search result you have remain…" at bounding box center [856, 376] width 189 height 40
drag, startPoint x: 812, startPoint y: 221, endPoint x: 812, endPoint y: 197, distance: 24.3
click at [812, 356] on li "Search Result Tracking – You can now see how many search result you have remain…" at bounding box center [856, 376] width 189 height 40
click at [812, 356] on b "Search Result Tracking" at bounding box center [826, 361] width 129 height 11
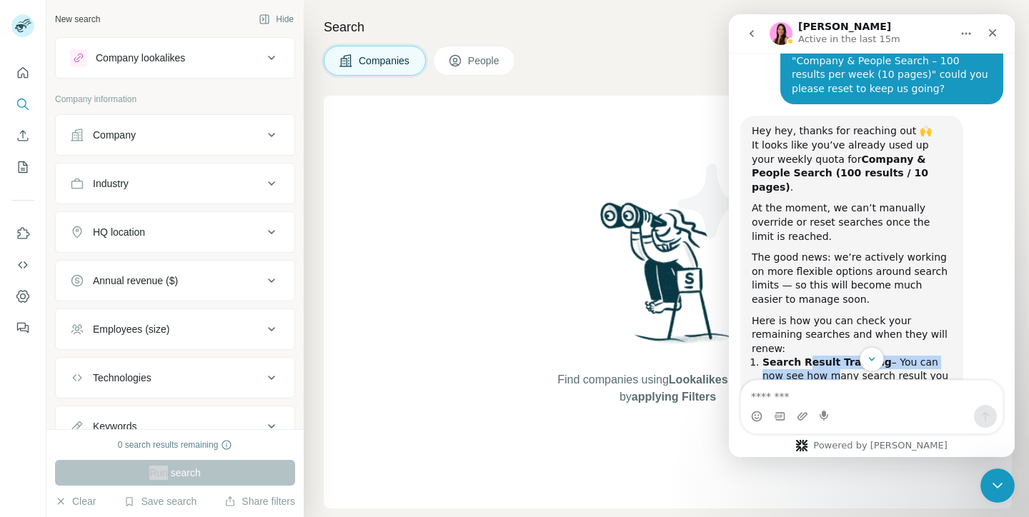
drag, startPoint x: 807, startPoint y: 196, endPoint x: 807, endPoint y: 212, distance: 16.4
click at [807, 356] on li "Search Result Tracking – You can now see how many search result you have remain…" at bounding box center [856, 376] width 189 height 40
drag, startPoint x: 807, startPoint y: 212, endPoint x: 807, endPoint y: 181, distance: 30.7
click at [807, 181] on div "Hey hey, thanks for reaching out 🙌 It looks like you’ve already used up your we…" at bounding box center [852, 441] width 200 height 634
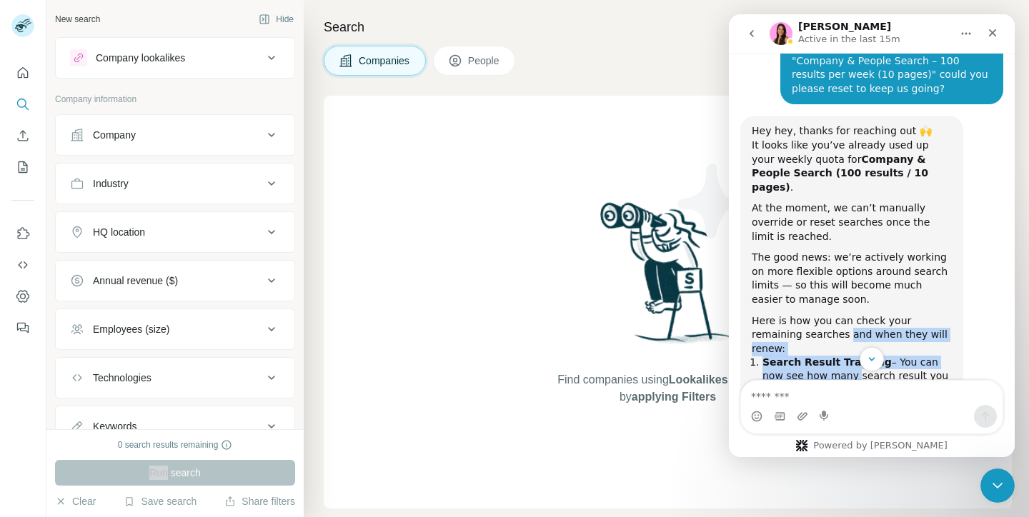
click at [807, 314] on div "Here is how you can check your remaining searches and when they will renew:" at bounding box center [852, 335] width 200 height 42
drag, startPoint x: 769, startPoint y: 198, endPoint x: 837, endPoint y: 218, distance: 70.8
click at [837, 356] on li "Search Result Tracking – You can now see how many search result you have remain…" at bounding box center [856, 376] width 189 height 40
drag, startPoint x: 837, startPoint y: 218, endPoint x: 802, endPoint y: 186, distance: 47.0
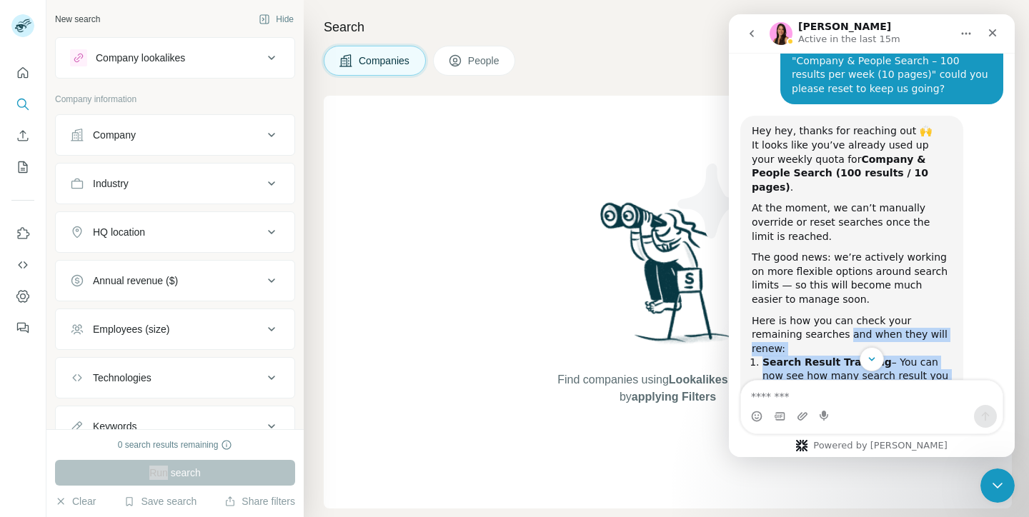
click at [802, 186] on div "Hey hey, thanks for reaching out 🙌 It looks like you’ve already used up your we…" at bounding box center [852, 441] width 200 height 634
click at [802, 314] on div "Here is how you can check your remaining searches and when they will renew:" at bounding box center [852, 335] width 200 height 42
drag, startPoint x: 785, startPoint y: 199, endPoint x: 852, endPoint y: 215, distance: 68.3
click at [852, 356] on li "Search Result Tracking – You can now see how many search result you have remain…" at bounding box center [856, 376] width 189 height 40
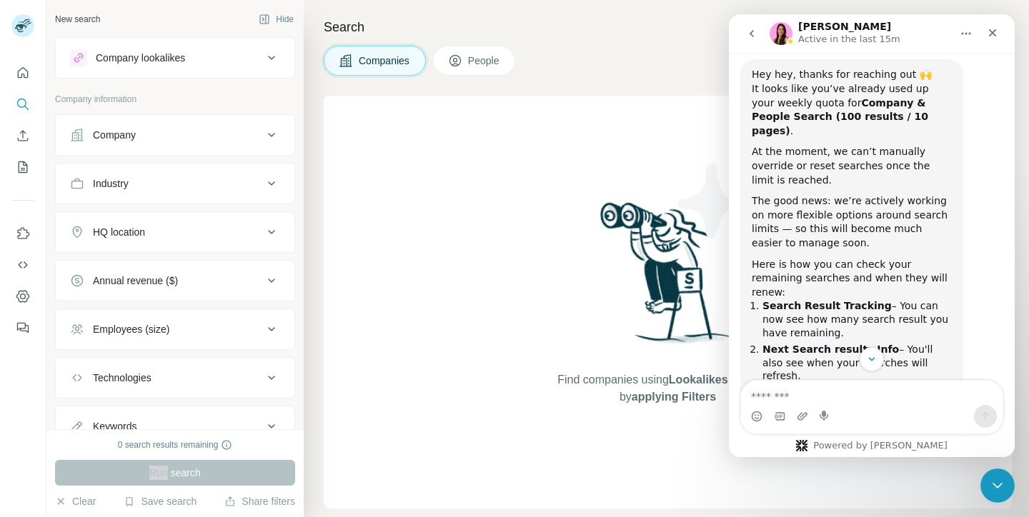
scroll to position [3563, 0]
drag, startPoint x: 809, startPoint y: 154, endPoint x: 869, endPoint y: 154, distance: 59.3
click at [869, 299] on li "Search Result Tracking – You can now see how many search result you have remain…" at bounding box center [856, 319] width 189 height 40
click at [213, 451] on div "0 search results remaining" at bounding box center [175, 445] width 115 height 13
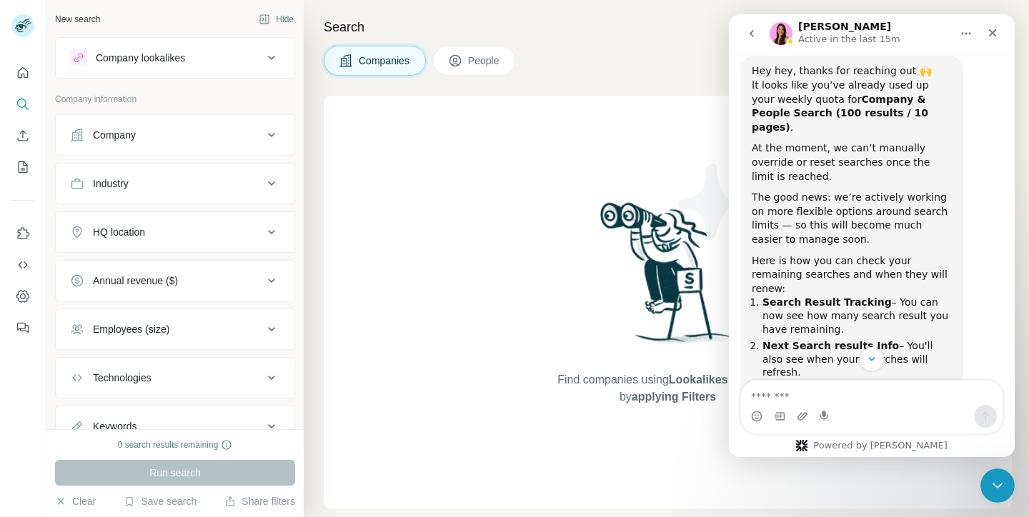
scroll to position [3566, 0]
drag, startPoint x: 819, startPoint y: 216, endPoint x: 867, endPoint y: 220, distance: 48.7
click at [867, 386] on div "To view this info, simply hover over the info icon next to your number of searc…" at bounding box center [852, 407] width 200 height 42
drag, startPoint x: 859, startPoint y: 225, endPoint x: 859, endPoint y: 213, distance: 12.1
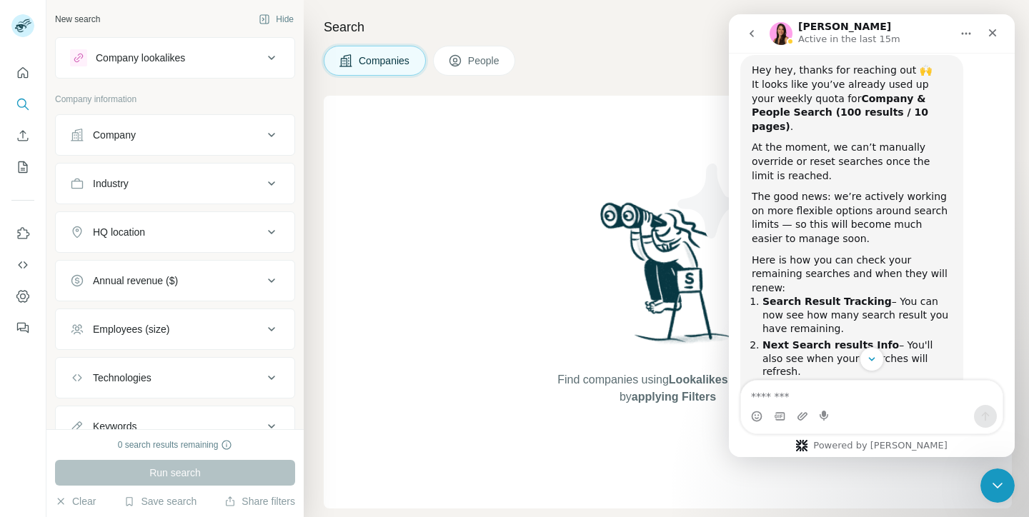
click at [859, 386] on div "To view this info, simply hover over the info icon next to your number of searc…" at bounding box center [852, 407] width 200 height 42
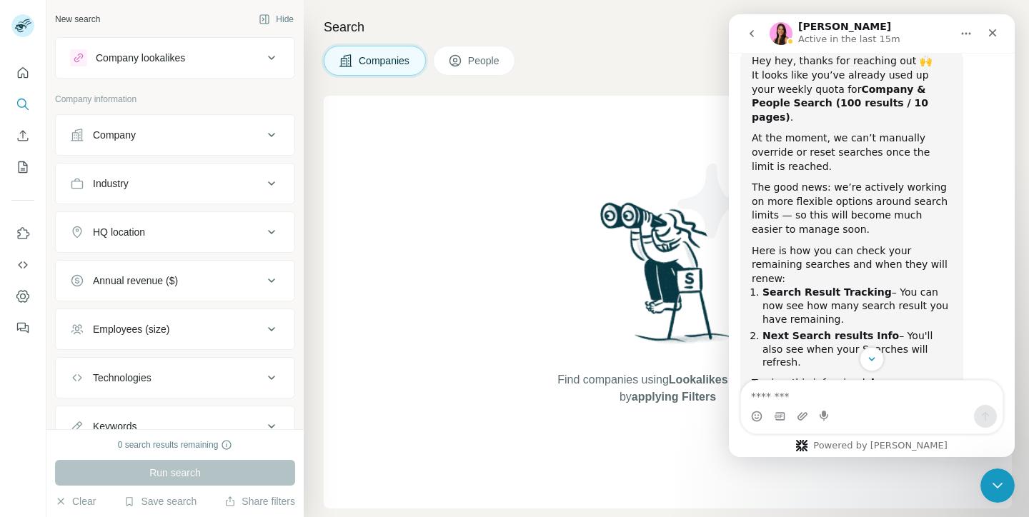
scroll to position [3576, 0]
click at [252, 414] on button "Keywords" at bounding box center [175, 426] width 239 height 34
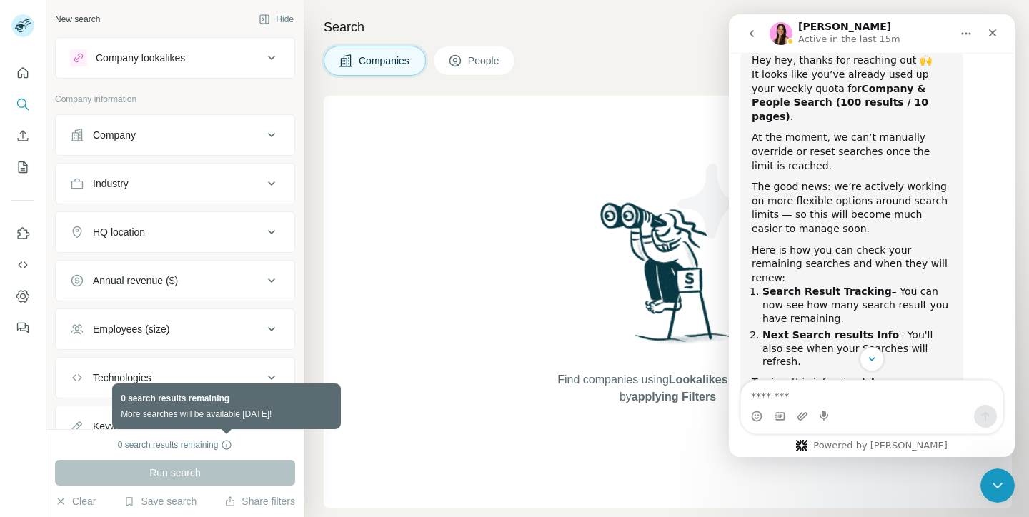
click at [227, 447] on icon at bounding box center [226, 444] width 11 height 11
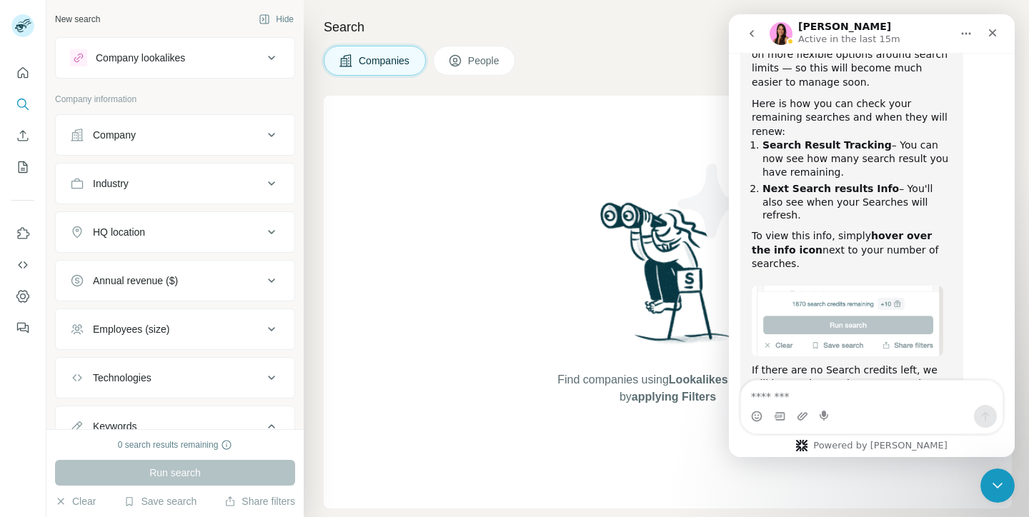
scroll to position [3729, 0]
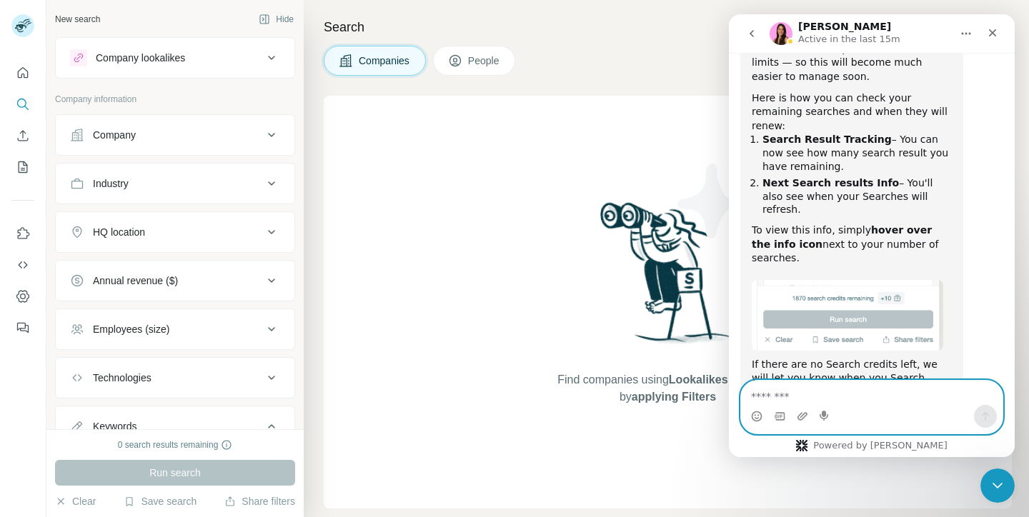
click at [839, 397] on textarea "Message…" at bounding box center [871, 393] width 261 height 24
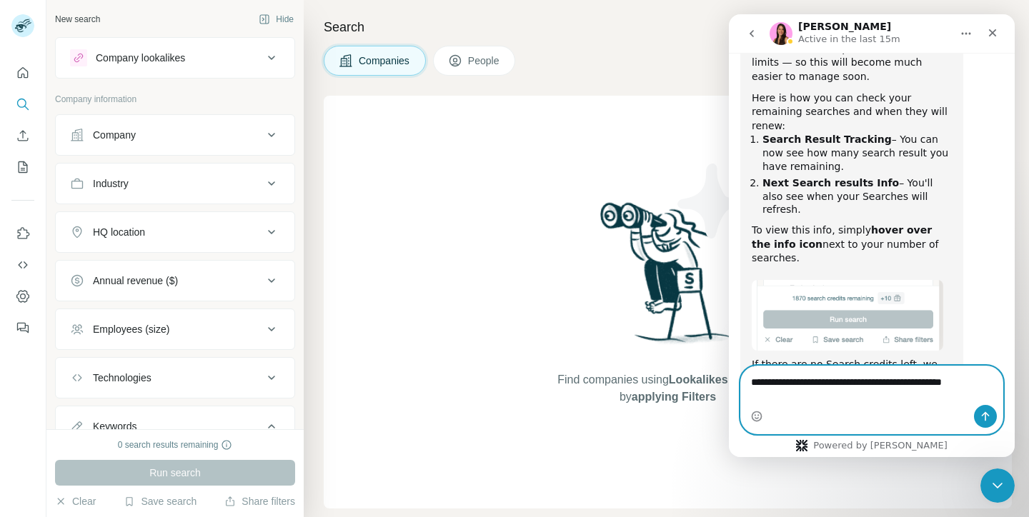
scroll to position [3743, 0]
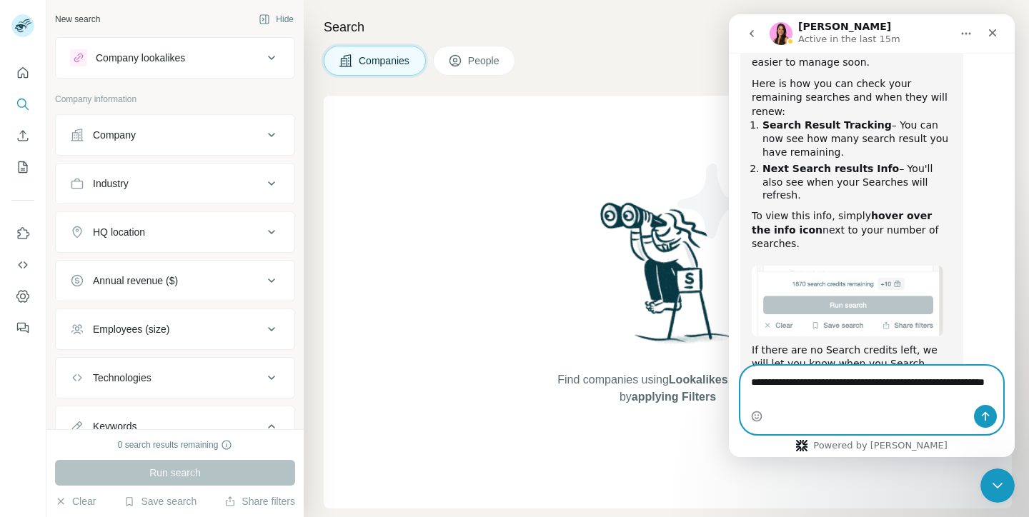
type textarea "**********"
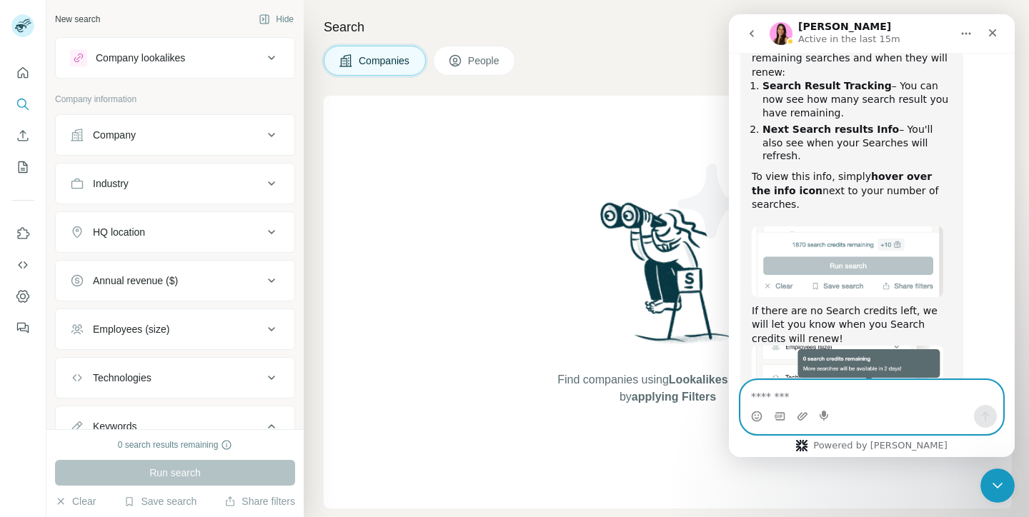
scroll to position [3785, 0]
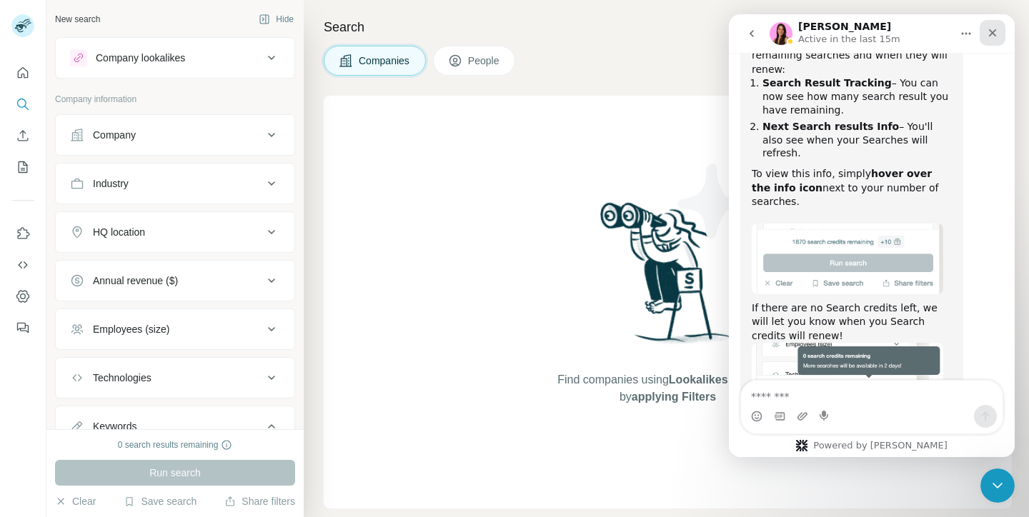
click at [997, 34] on icon "Close" at bounding box center [992, 32] width 11 height 11
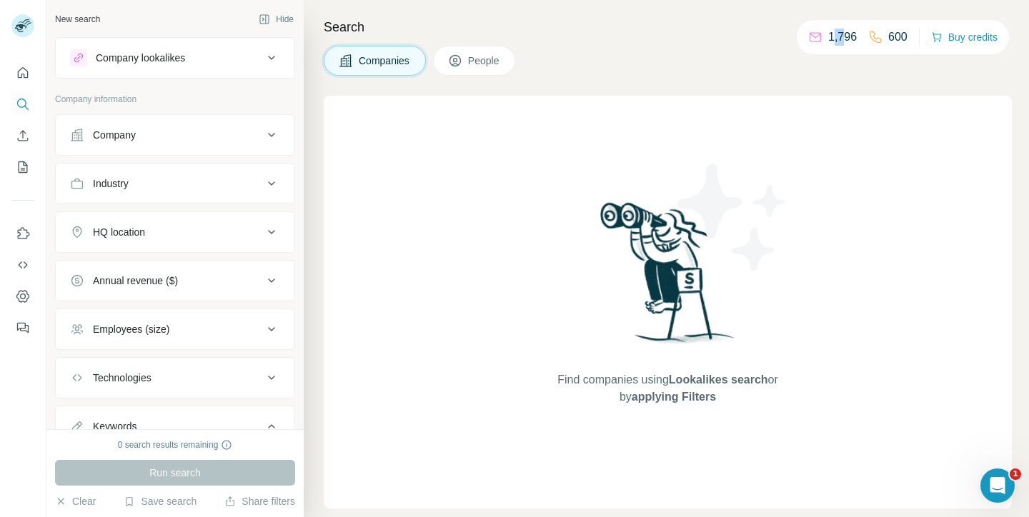
drag, startPoint x: 831, startPoint y: 39, endPoint x: 842, endPoint y: 39, distance: 10.7
click at [842, 39] on p "1,796" at bounding box center [842, 37] width 29 height 17
click at [14, 165] on button "My lists" at bounding box center [22, 167] width 23 height 26
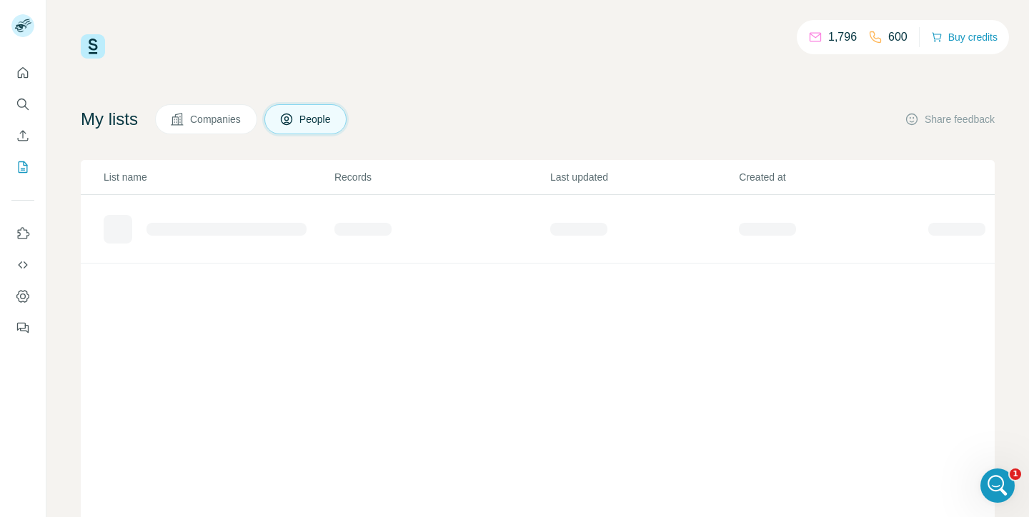
click at [214, 119] on span "Companies" at bounding box center [216, 119] width 52 height 14
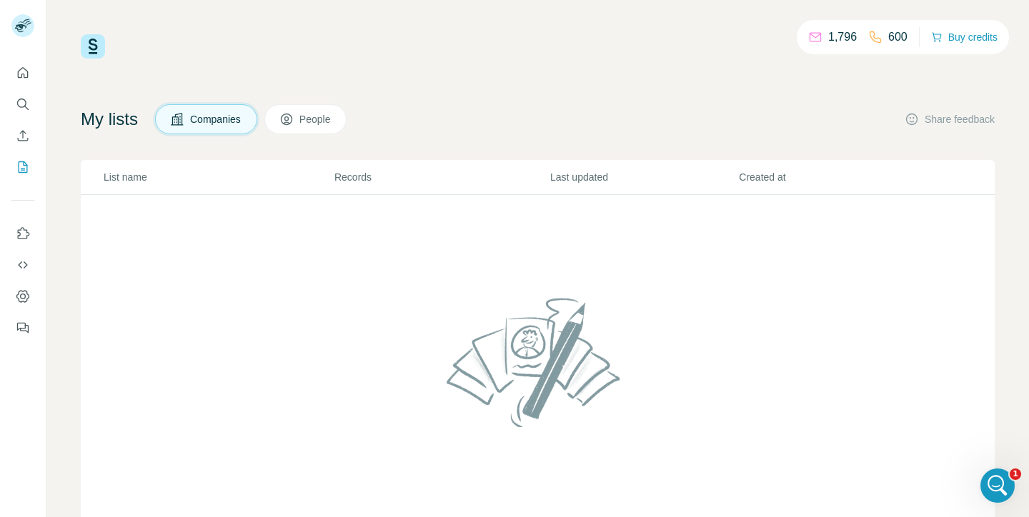
click at [311, 112] on span "People" at bounding box center [315, 119] width 33 height 14
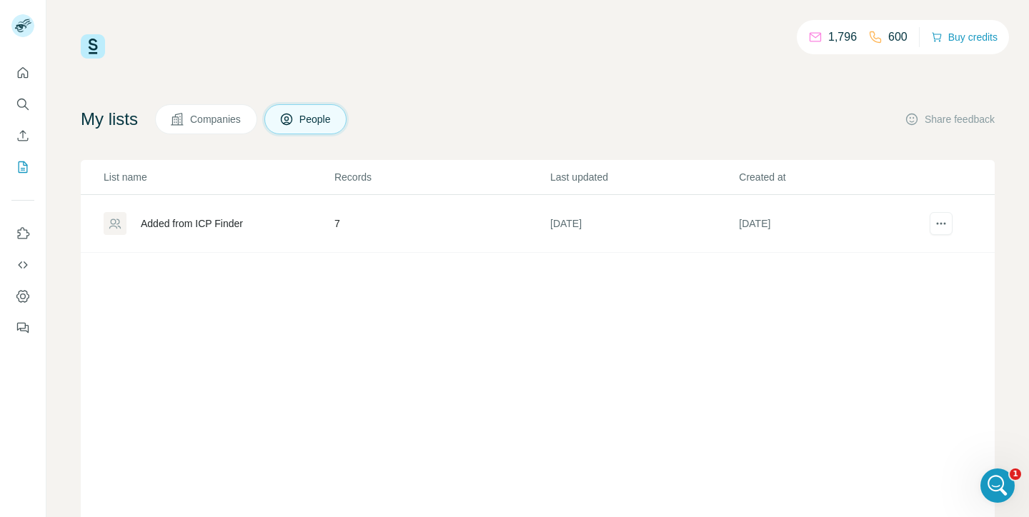
click at [205, 224] on div "Added from ICP Finder" at bounding box center [192, 223] width 102 height 14
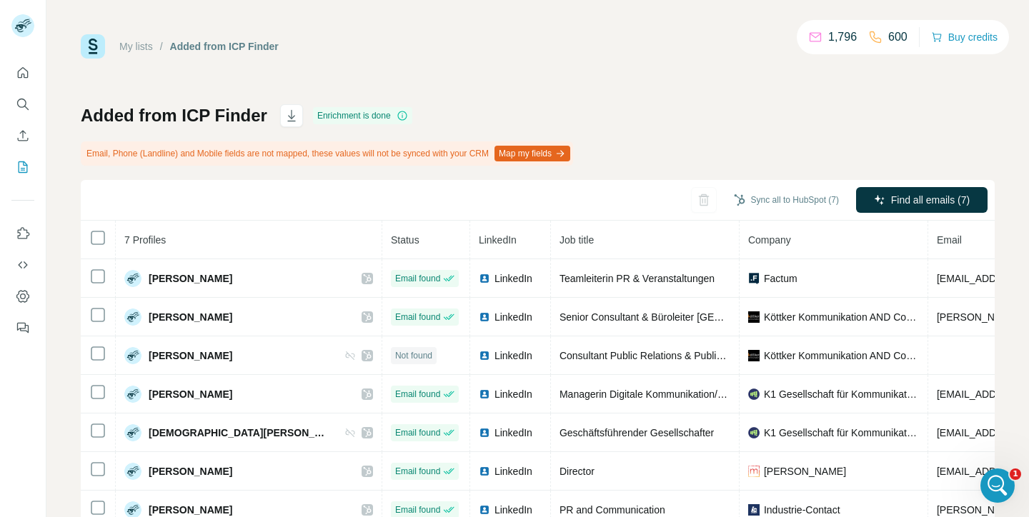
scroll to position [46, 0]
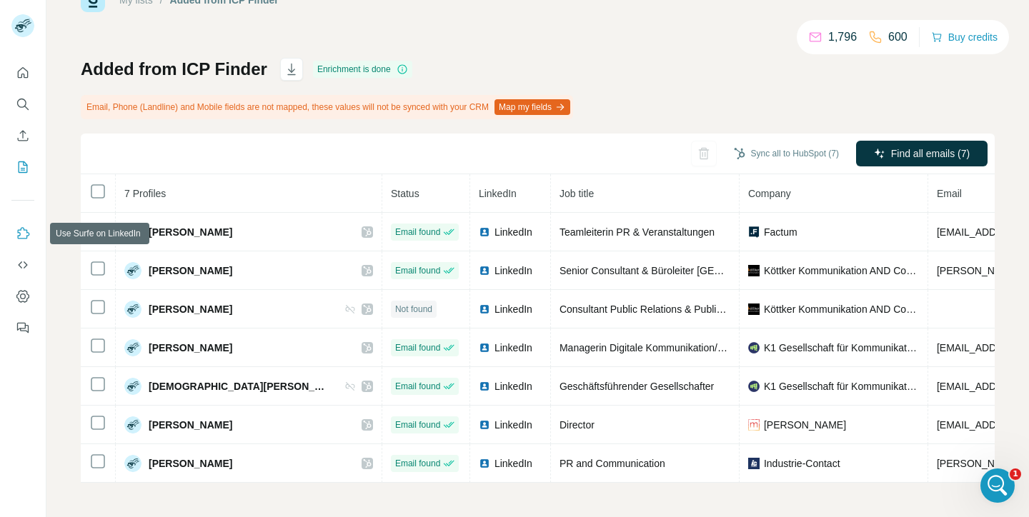
click at [21, 236] on icon "Use Surfe on LinkedIn" at bounding box center [23, 233] width 14 height 14
click at [24, 171] on icon "My lists" at bounding box center [23, 167] width 14 height 14
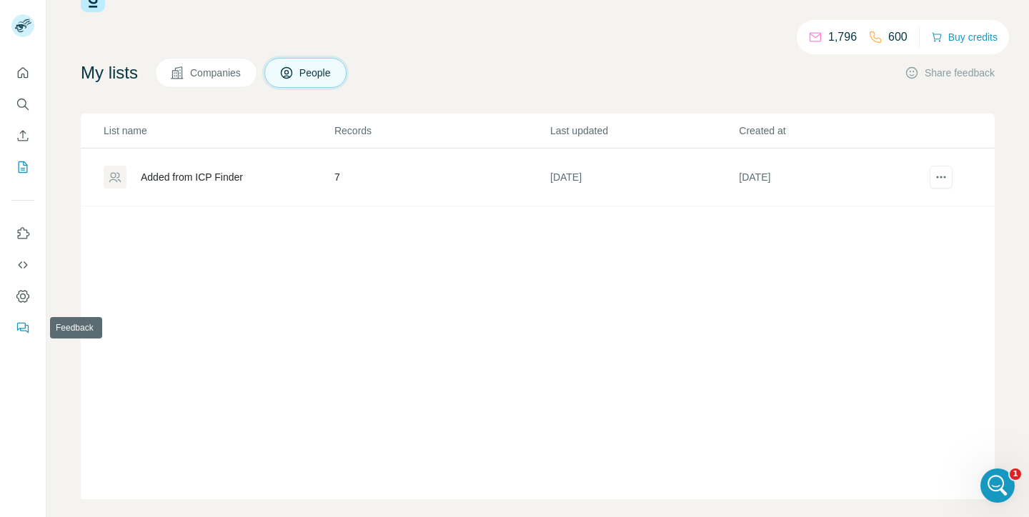
click at [26, 331] on icon "Feedback" at bounding box center [24, 329] width 9 height 8
click at [1008, 480] on div "Open Intercom Messenger" at bounding box center [995, 483] width 47 height 47
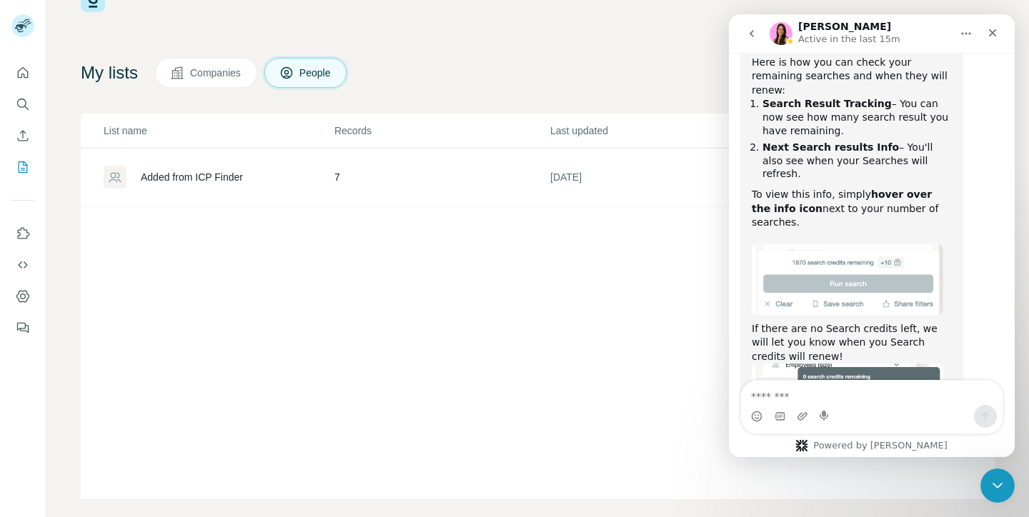
scroll to position [3785, 0]
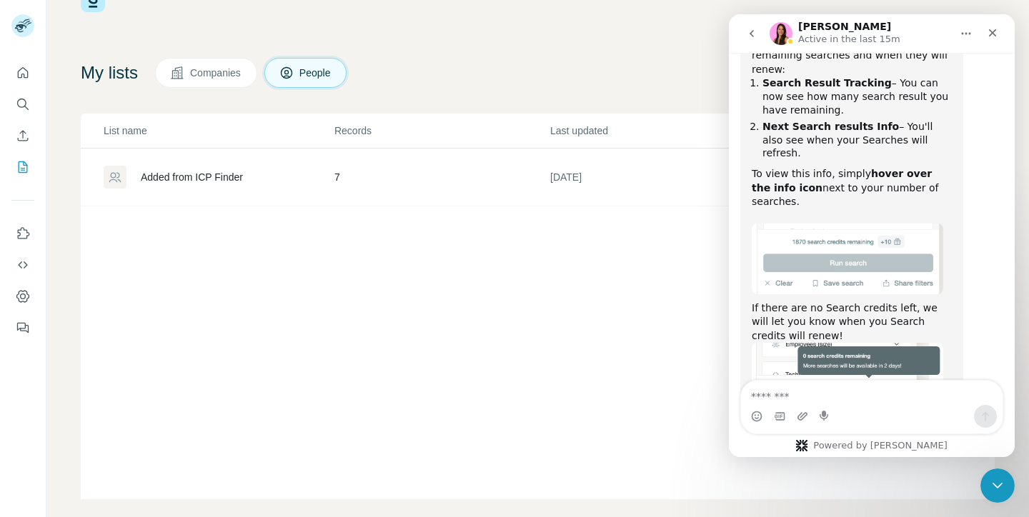
drag, startPoint x: 859, startPoint y: 335, endPoint x: 871, endPoint y: 359, distance: 26.5
click at [987, 33] on icon "Close" at bounding box center [992, 32] width 11 height 11
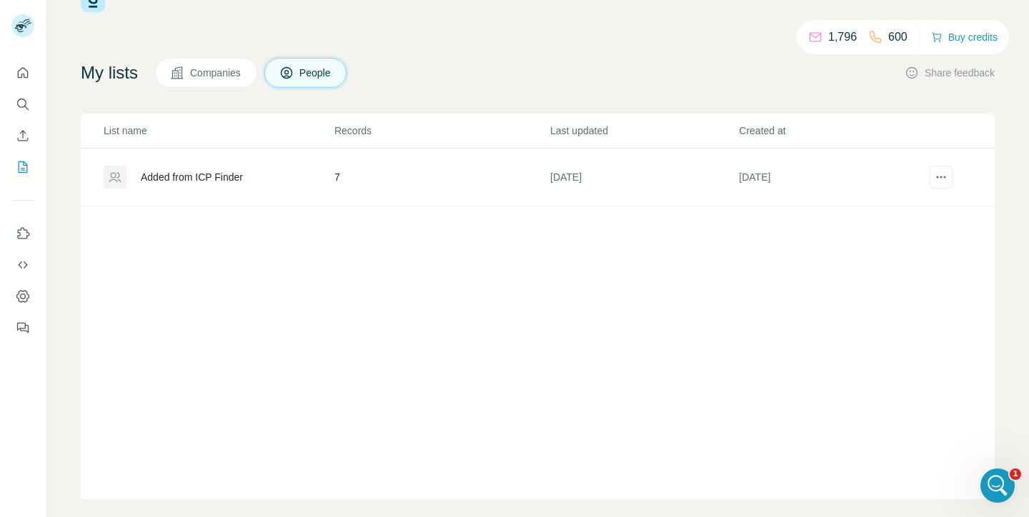
click at [953, 47] on div "1,796 600 Buy credits" at bounding box center [903, 37] width 212 height 34
click at [954, 41] on button "Buy credits" at bounding box center [964, 37] width 66 height 20
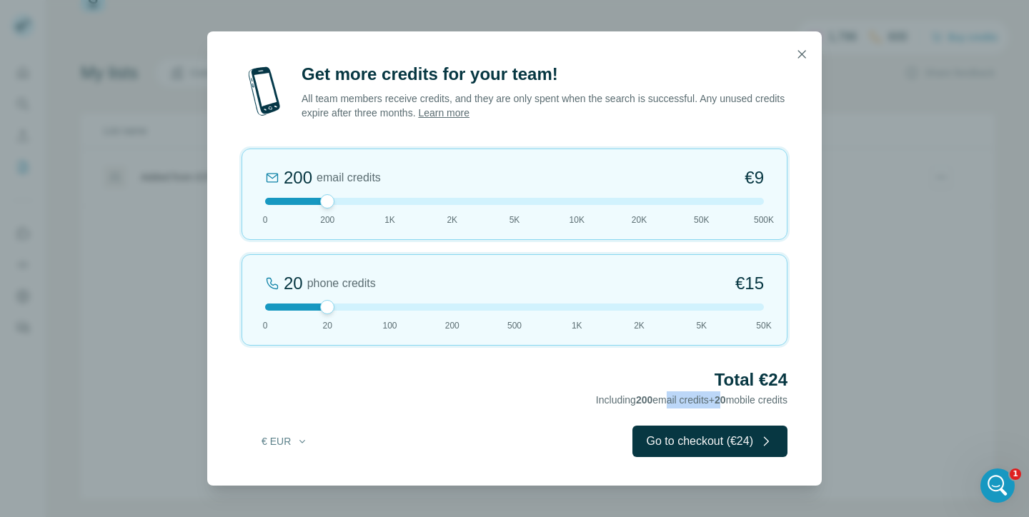
drag, startPoint x: 647, startPoint y: 399, endPoint x: 714, endPoint y: 399, distance: 66.4
click at [714, 399] on span "Including 200 email credits + 20 mobile credits" at bounding box center [691, 399] width 191 height 11
click at [714, 399] on span "20" at bounding box center [719, 399] width 11 height 11
click at [799, 54] on icon "button" at bounding box center [801, 54] width 14 height 14
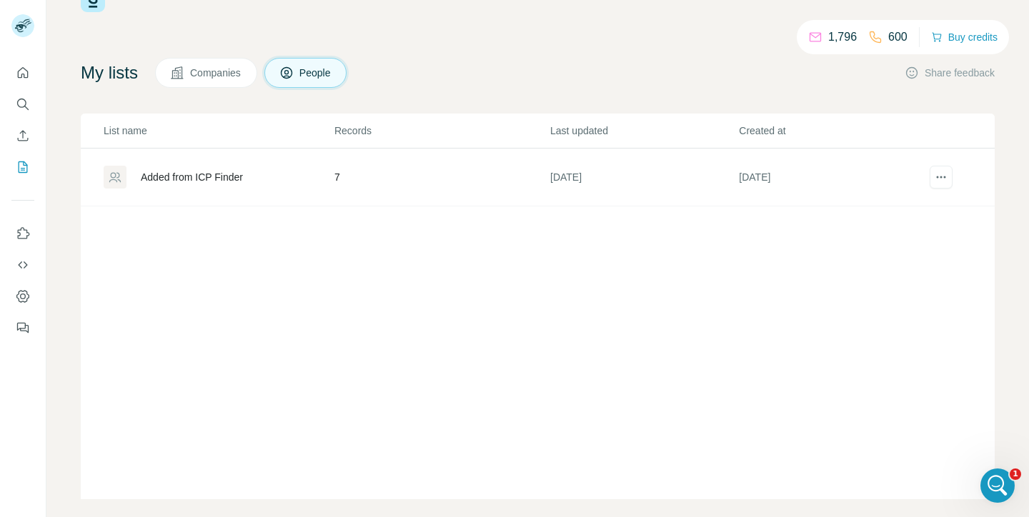
scroll to position [0, 0]
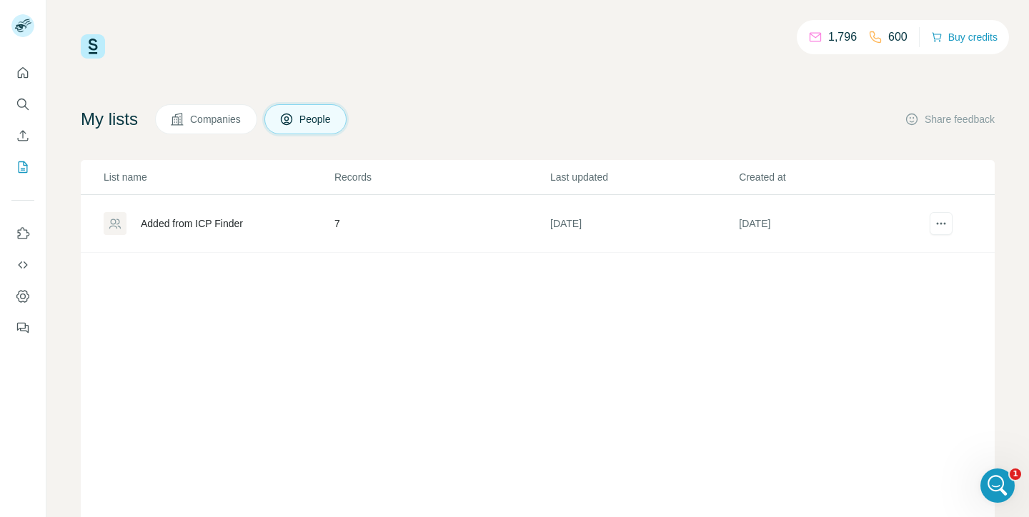
click at [209, 123] on span "Companies" at bounding box center [216, 119] width 52 height 14
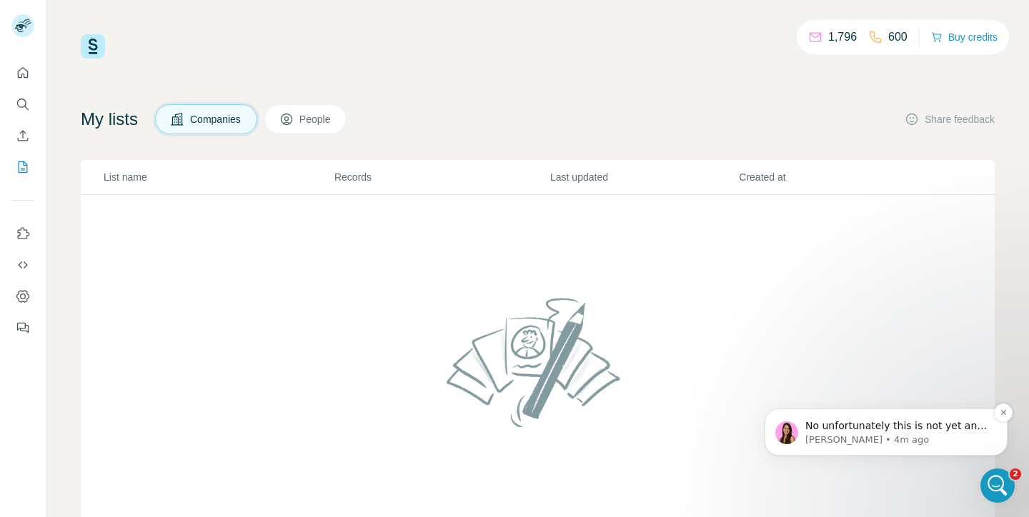
click at [910, 442] on p "[PERSON_NAME] • 4m ago" at bounding box center [897, 440] width 184 height 13
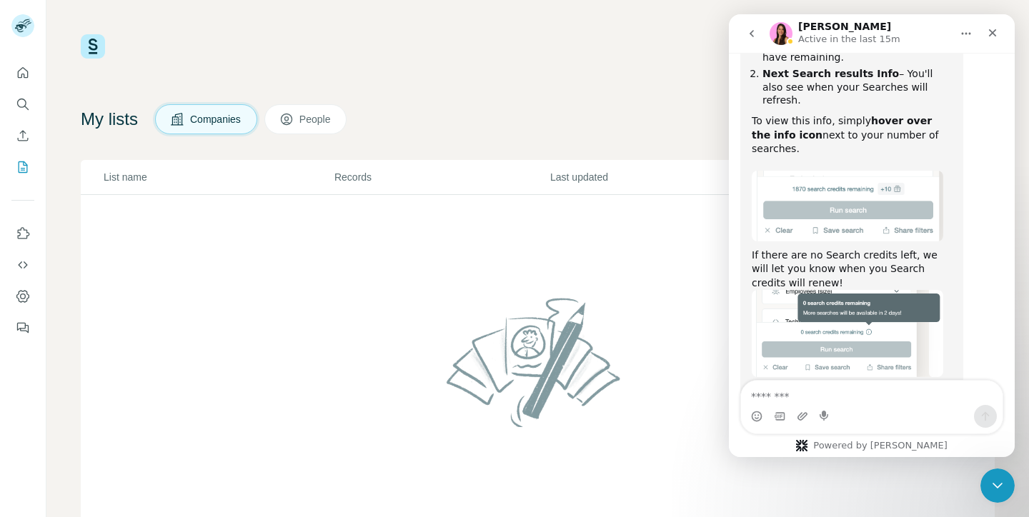
scroll to position [3841, 0]
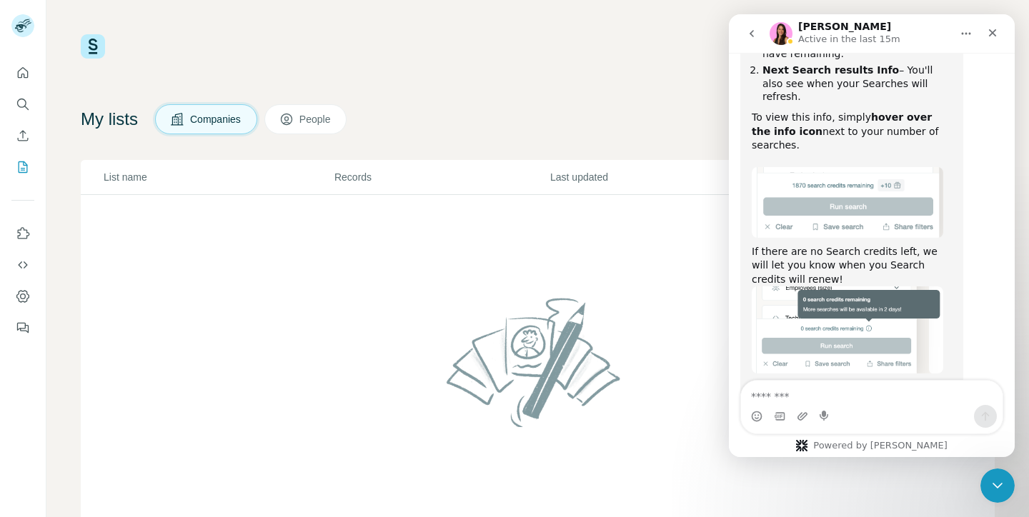
click at [884, 388] on textarea "Message…" at bounding box center [871, 393] width 261 height 24
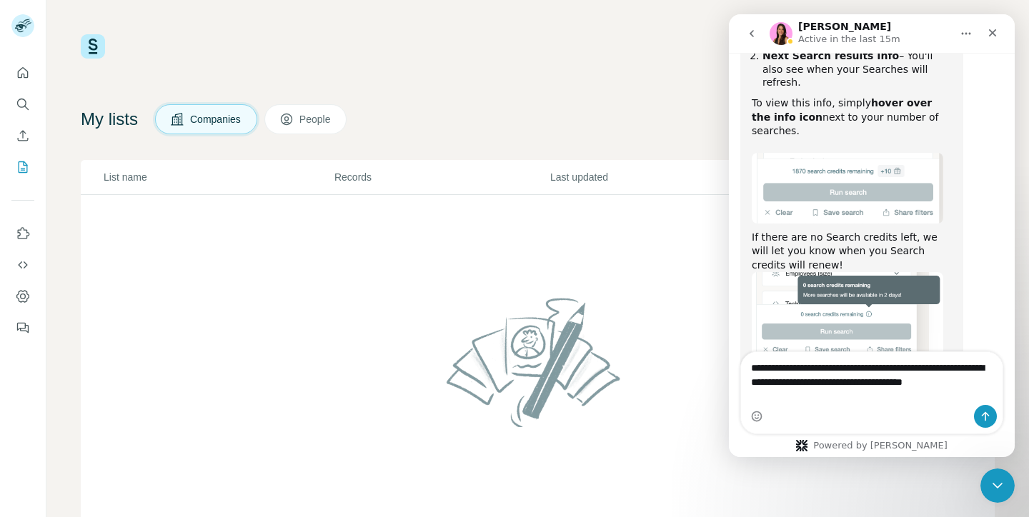
scroll to position [3870, 0]
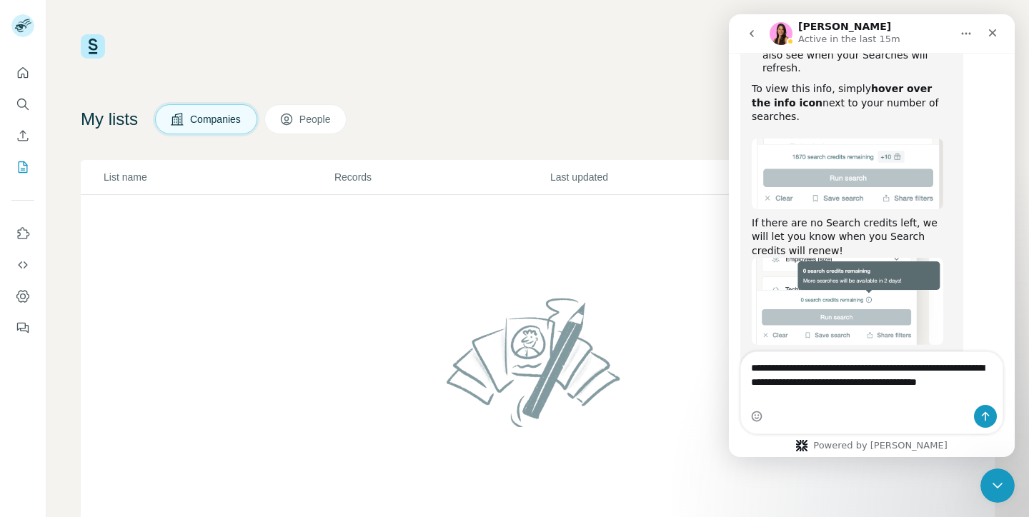
click at [949, 381] on textarea "**********" at bounding box center [871, 378] width 261 height 53
click at [872, 400] on textarea "**********" at bounding box center [871, 378] width 261 height 53
type textarea "**********"
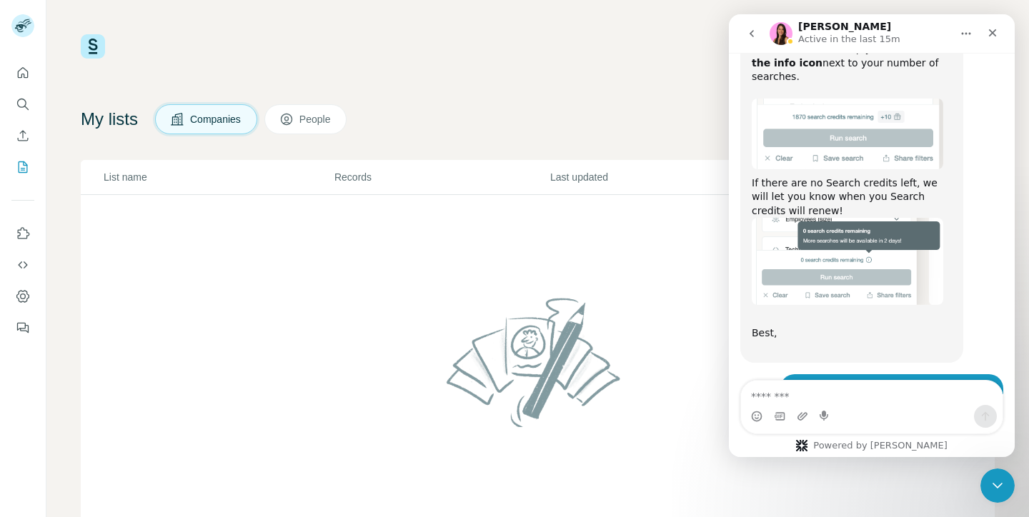
scroll to position [3912, 0]
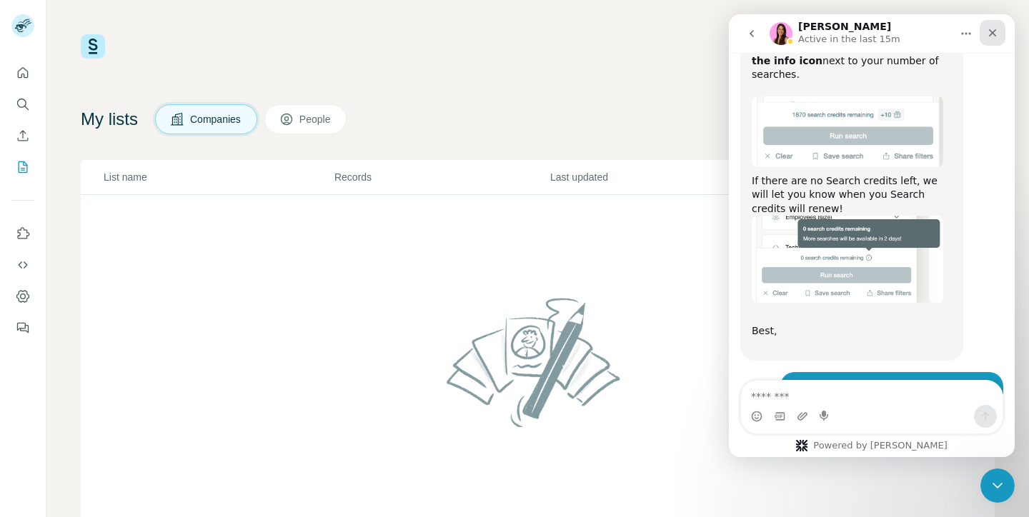
click at [994, 34] on icon "Close" at bounding box center [993, 33] width 8 height 8
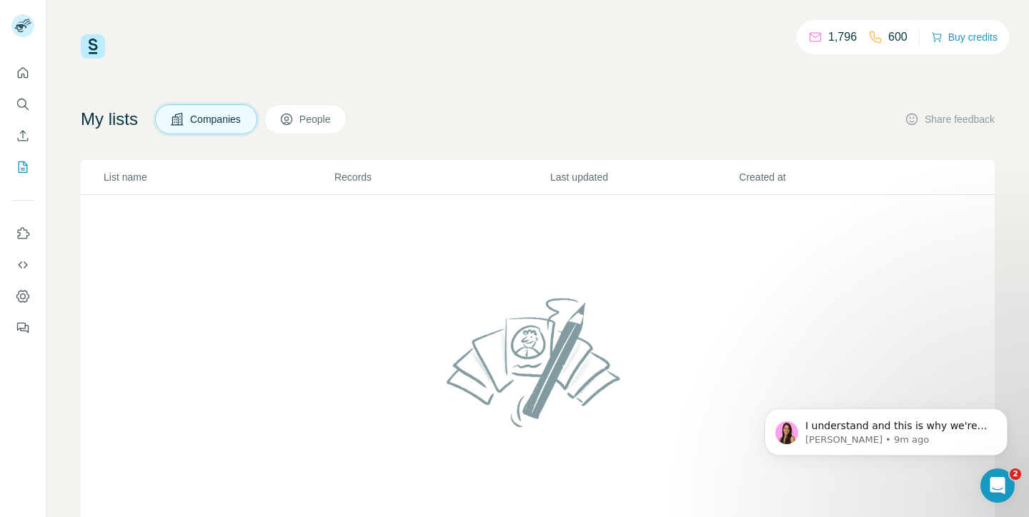
scroll to position [4353, 0]
click at [937, 439] on p "[PERSON_NAME] • 9m ago" at bounding box center [897, 440] width 184 height 13
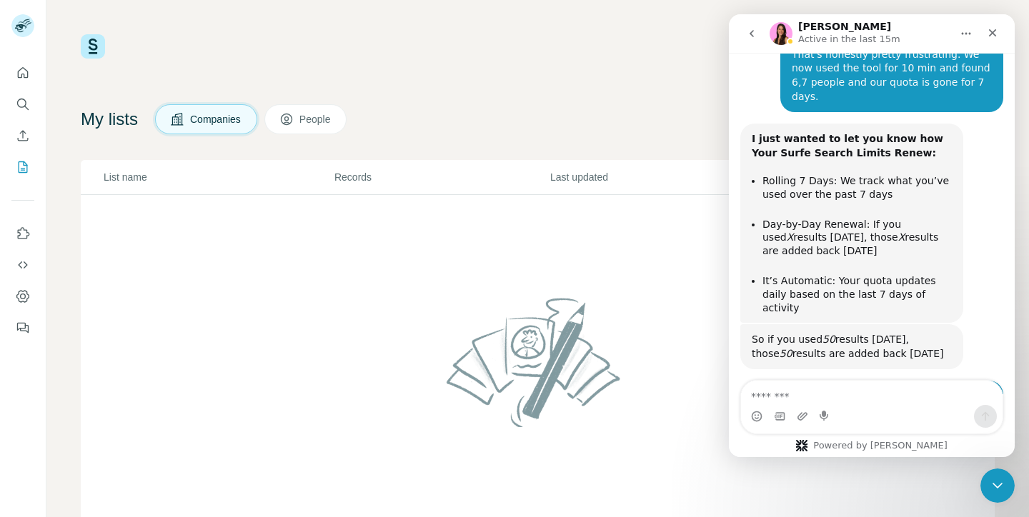
scroll to position [4376, 0]
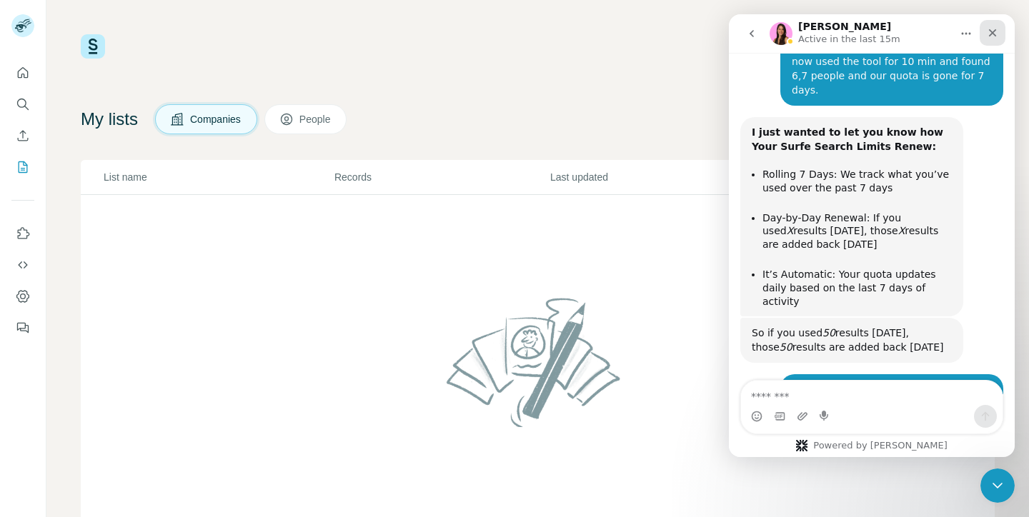
click at [992, 38] on icon "Close" at bounding box center [992, 32] width 11 height 11
